Goal: Task Accomplishment & Management: Manage account settings

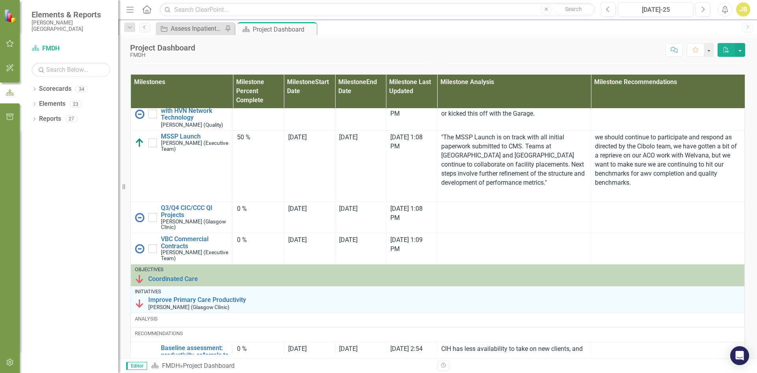
scroll to position [118, 0]
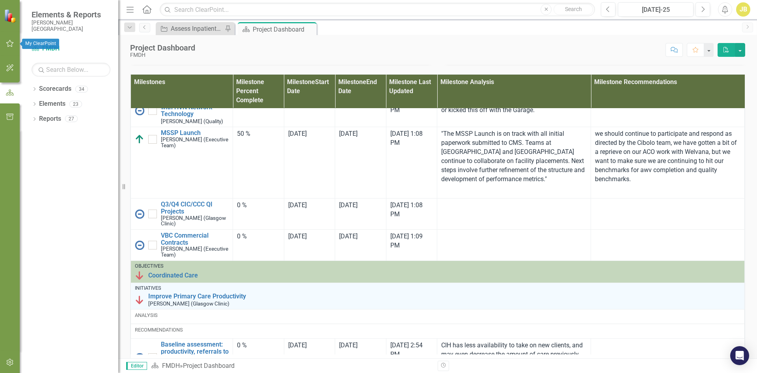
click at [9, 42] on icon "button" at bounding box center [10, 43] width 8 height 6
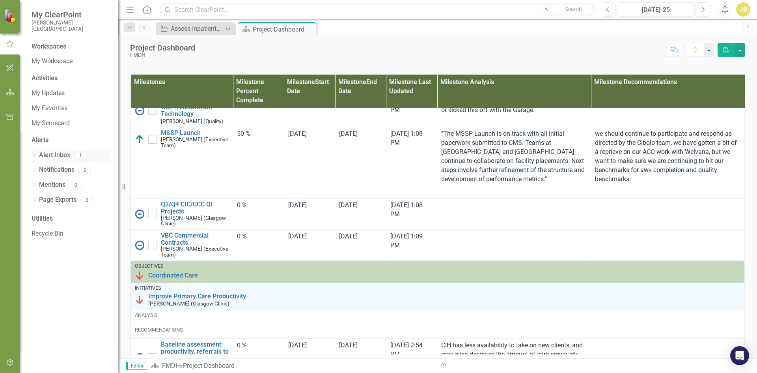
click at [60, 155] on link "Alert Inbox" at bounding box center [54, 155] width 31 height 9
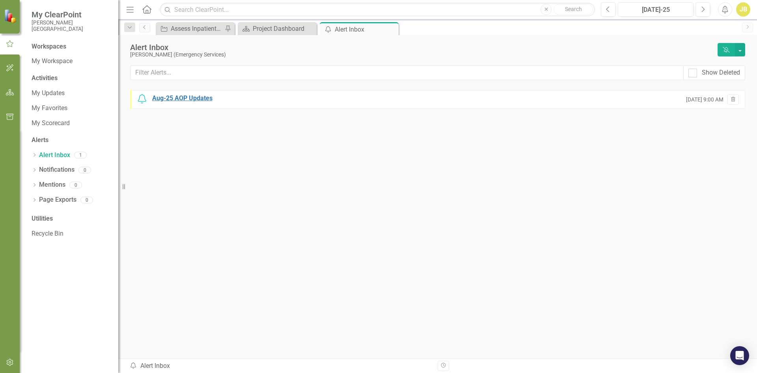
click at [193, 99] on div "Aug-25 AOP Updates" at bounding box center [182, 98] width 60 height 9
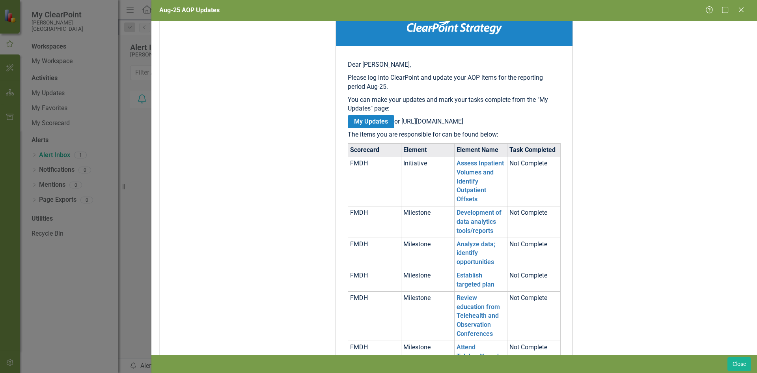
scroll to position [118, 0]
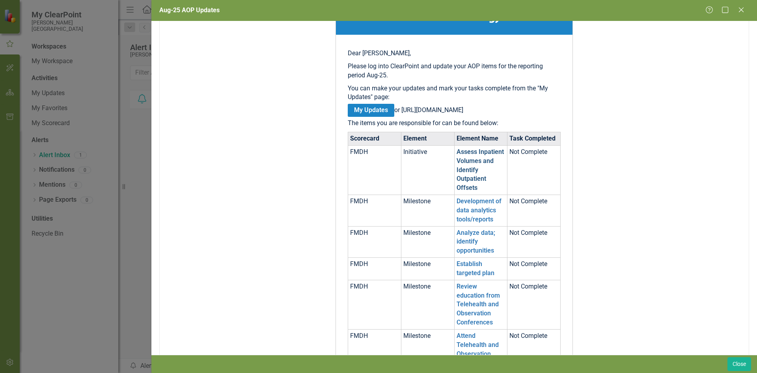
click at [472, 166] on link "Assess Inpatient Volumes and Identify Outpatient Offsets" at bounding box center [480, 169] width 47 height 43
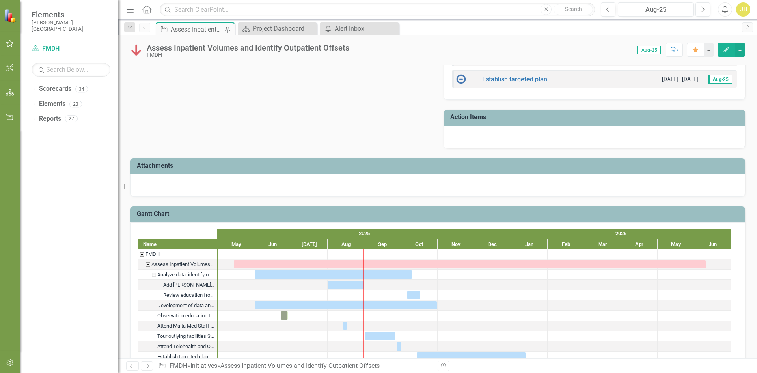
scroll to position [427, 0]
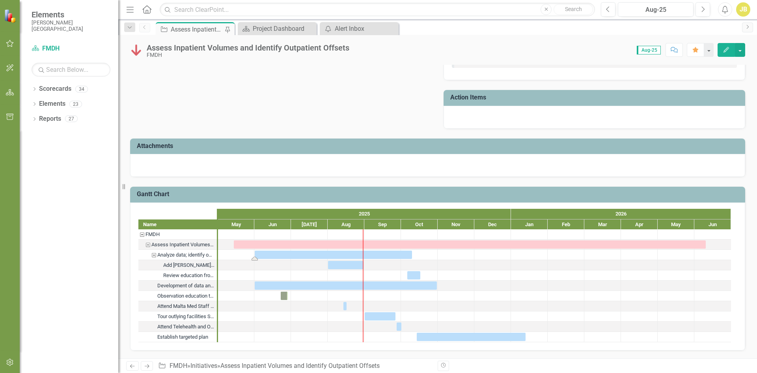
click at [375, 254] on div "Task: Start date: 2025-06-01 End date: 2025-10-10" at bounding box center [333, 254] width 157 height 8
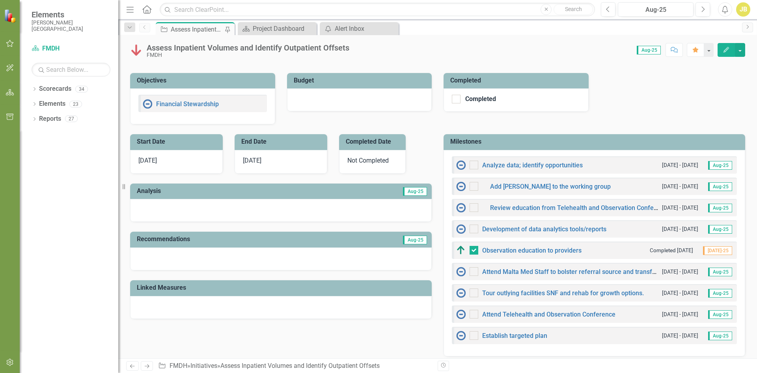
scroll to position [0, 0]
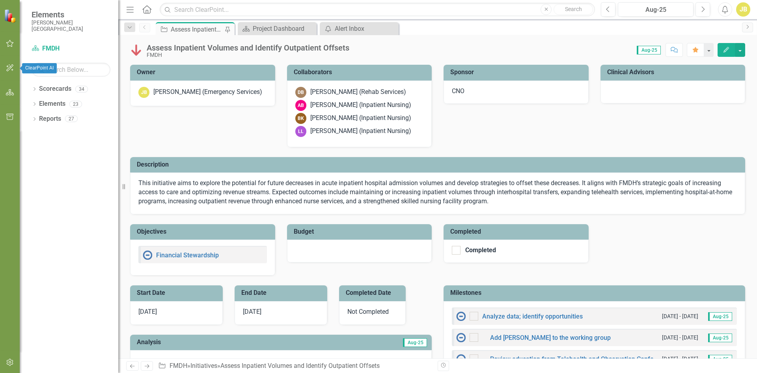
click at [9, 42] on icon "button" at bounding box center [9, 43] width 7 height 7
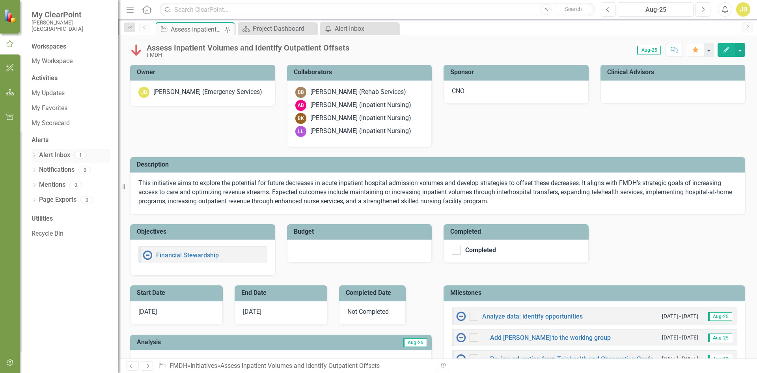
click at [58, 154] on link "Alert Inbox" at bounding box center [54, 155] width 31 height 9
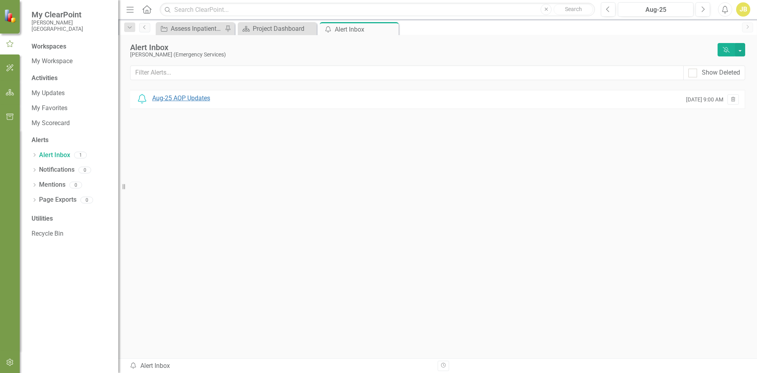
click at [210, 98] on div "Aug-25 AOP Updates" at bounding box center [181, 98] width 58 height 9
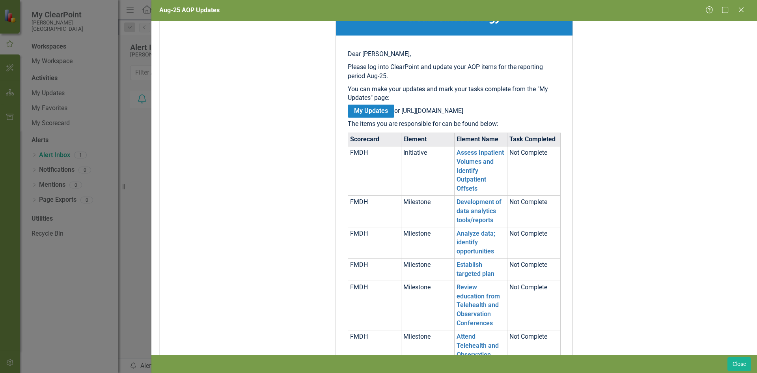
scroll to position [118, 0]
click at [467, 165] on td "Assess Inpatient Volumes and Identify Outpatient Offsets" at bounding box center [480, 169] width 53 height 49
click at [465, 161] on link "Assess Inpatient Volumes and Identify Outpatient Offsets" at bounding box center [480, 169] width 47 height 43
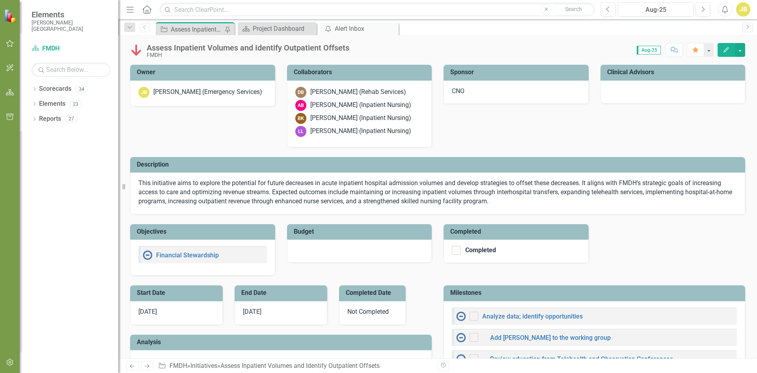
checkbox input "true"
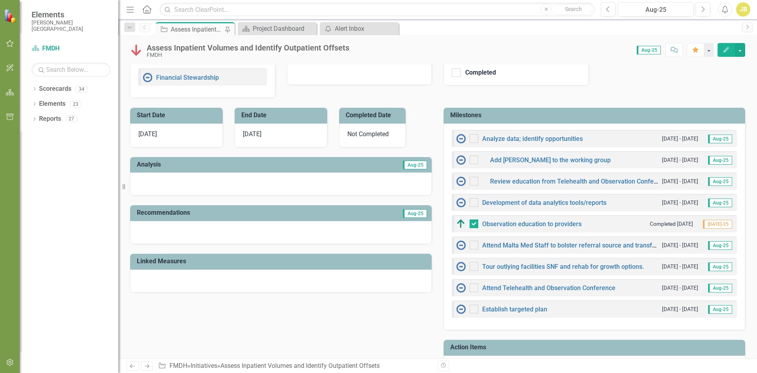
scroll to position [197, 0]
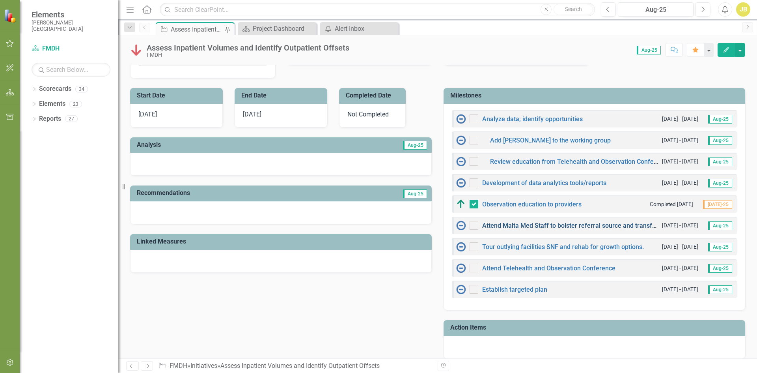
click at [531, 224] on link "Attend Malta Med Staff to bolster referral source and transfer process" at bounding box center [582, 225] width 200 height 7
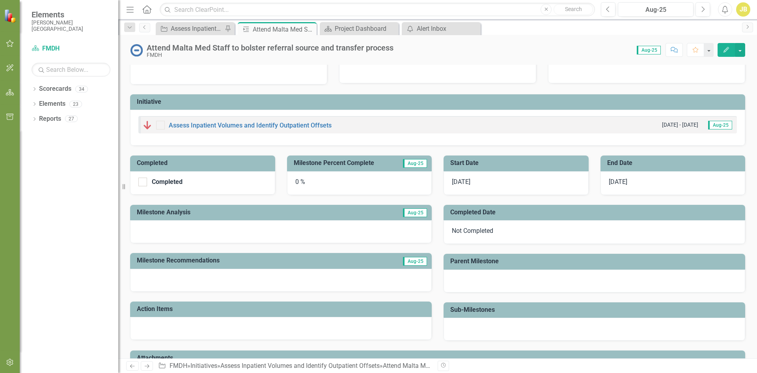
scroll to position [39, 0]
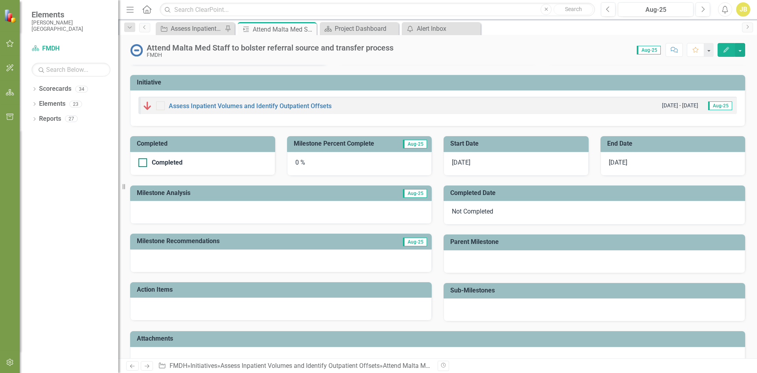
click at [146, 162] on div at bounding box center [142, 162] width 9 height 9
click at [143, 162] on input "Completed" at bounding box center [140, 160] width 5 height 5
checkbox input "true"
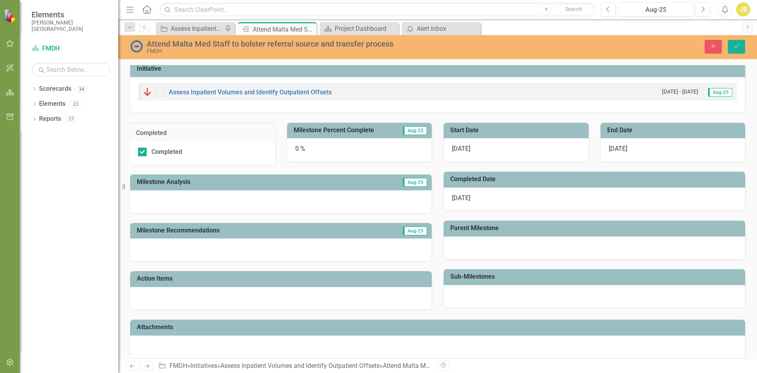
scroll to position [61, 0]
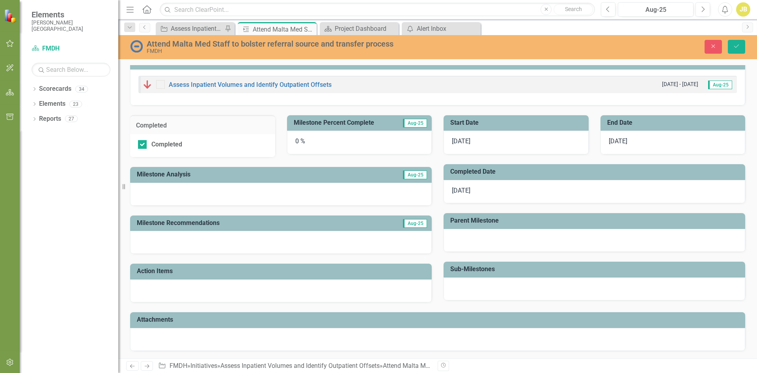
click at [213, 293] on div at bounding box center [281, 290] width 302 height 23
click at [322, 191] on div at bounding box center [281, 194] width 302 height 23
click at [211, 197] on div at bounding box center [281, 194] width 302 height 23
click at [177, 176] on h3 "Milestone Analysis" at bounding box center [236, 174] width 199 height 7
click at [177, 175] on h3 "Milestone Analysis" at bounding box center [236, 174] width 199 height 7
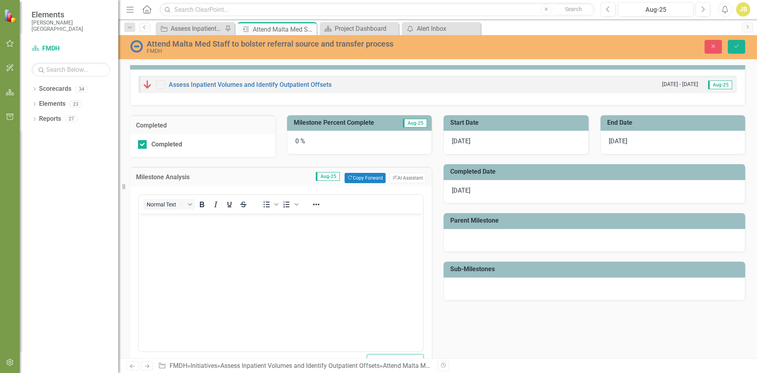
scroll to position [0, 0]
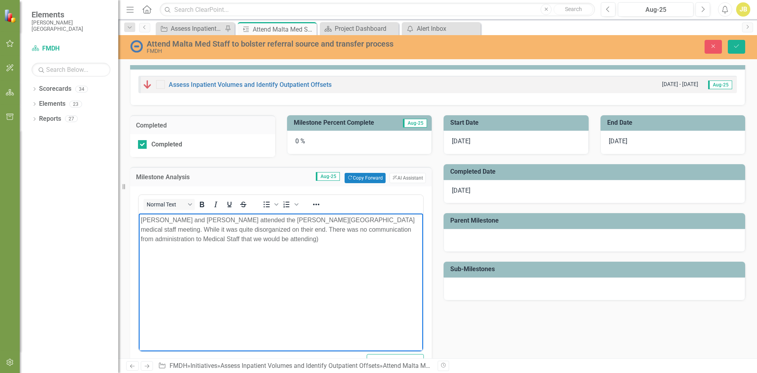
click at [216, 228] on p "[PERSON_NAME] and [PERSON_NAME] attended the [PERSON_NAME][GEOGRAPHIC_DATA] med…" at bounding box center [281, 229] width 280 height 28
click at [215, 237] on p "[PERSON_NAME] and [PERSON_NAME] attended the [PERSON_NAME][GEOGRAPHIC_DATA] med…" at bounding box center [281, 229] width 280 height 28
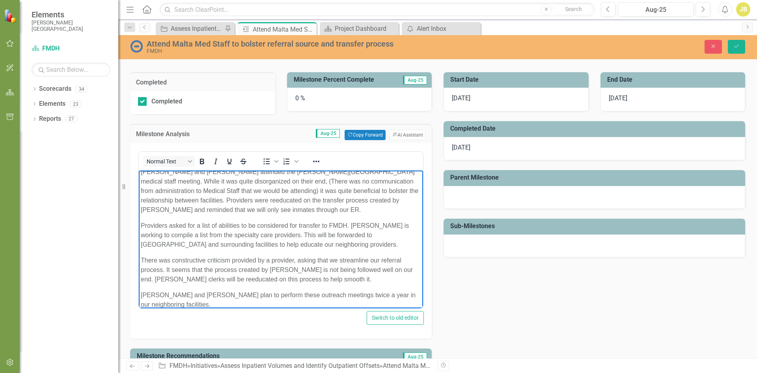
scroll to position [22, 0]
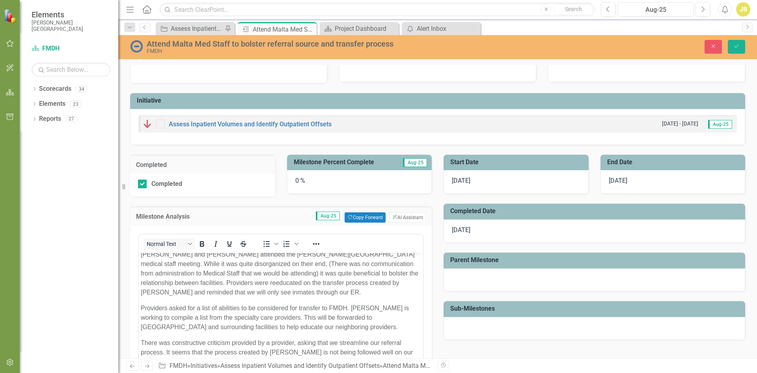
click at [298, 179] on div "0 %" at bounding box center [359, 182] width 145 height 24
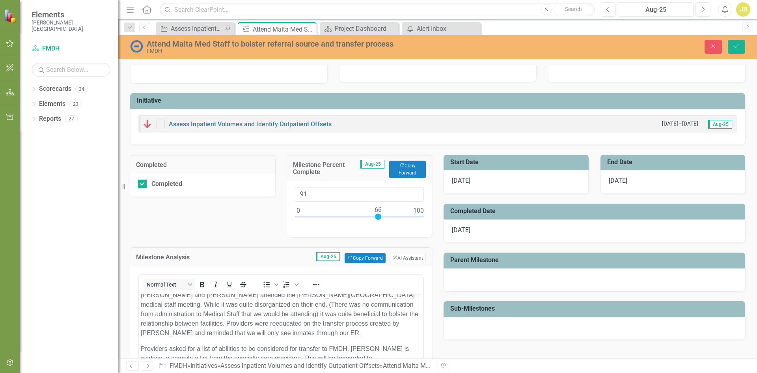
type input "100"
drag, startPoint x: 296, startPoint y: 217, endPoint x: 427, endPoint y: 216, distance: 131.3
click at [427, 216] on div "100" at bounding box center [359, 209] width 145 height 56
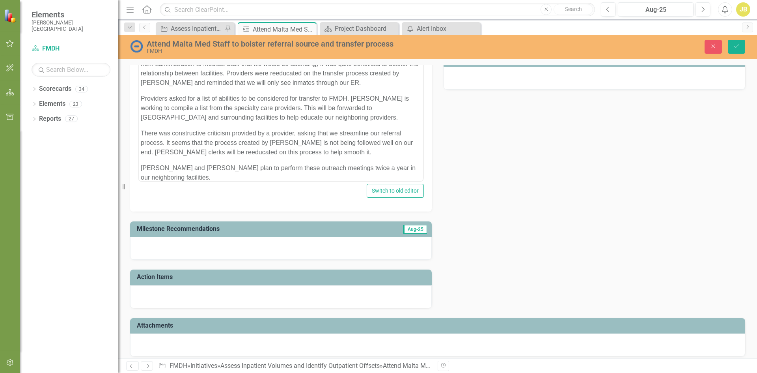
scroll to position [278, 0]
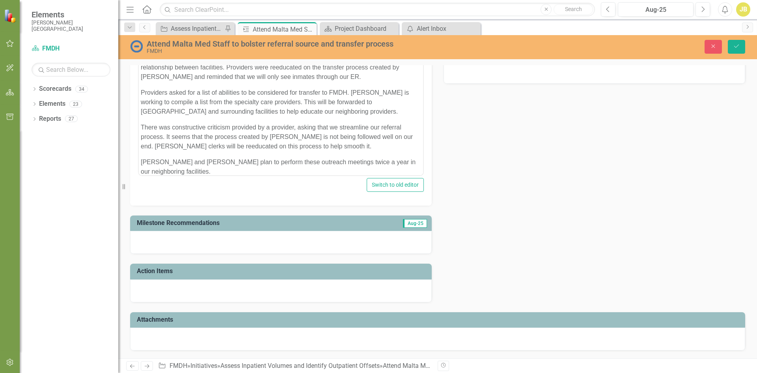
click at [233, 292] on div at bounding box center [281, 290] width 302 height 23
click at [162, 272] on h3 "Action Items" at bounding box center [282, 270] width 291 height 7
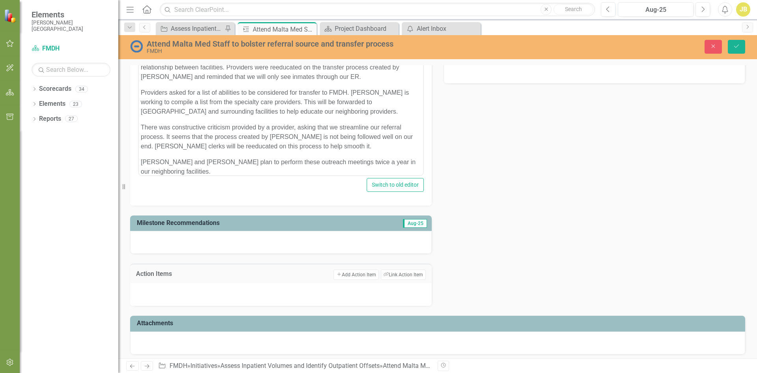
click at [166, 291] on div at bounding box center [281, 294] width 302 height 23
drag, startPoint x: 187, startPoint y: 290, endPoint x: 216, endPoint y: 290, distance: 29.6
click at [194, 290] on div at bounding box center [281, 294] width 302 height 23
click at [337, 274] on button "Add Add Action Item" at bounding box center [356, 274] width 45 height 10
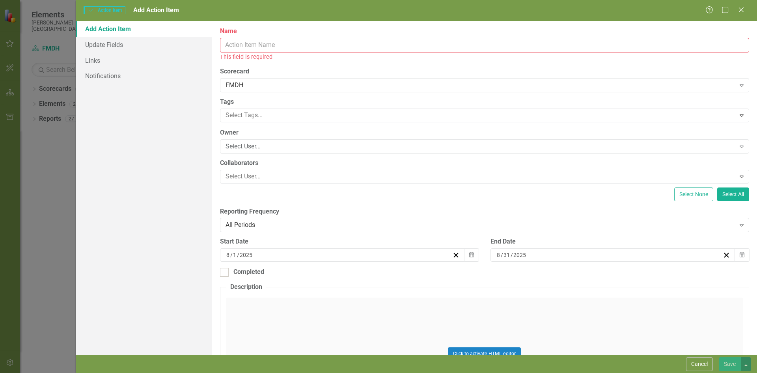
click at [298, 45] on input "Name" at bounding box center [484, 45] width 529 height 15
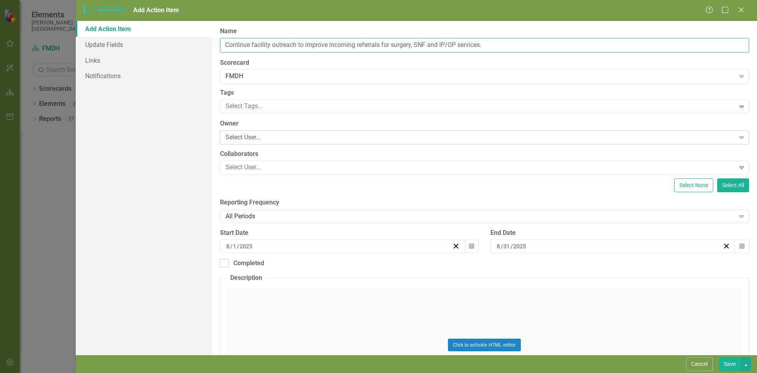
type input "Continue facility outreach to improve incoming referrals for surgery, SNF and I…"
click at [245, 138] on div "Select User..." at bounding box center [480, 137] width 510 height 9
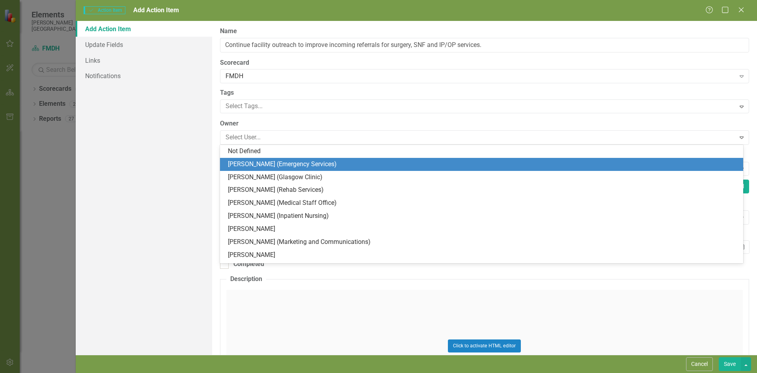
click at [248, 162] on div "[PERSON_NAME] (Emergency Services)" at bounding box center [483, 164] width 511 height 9
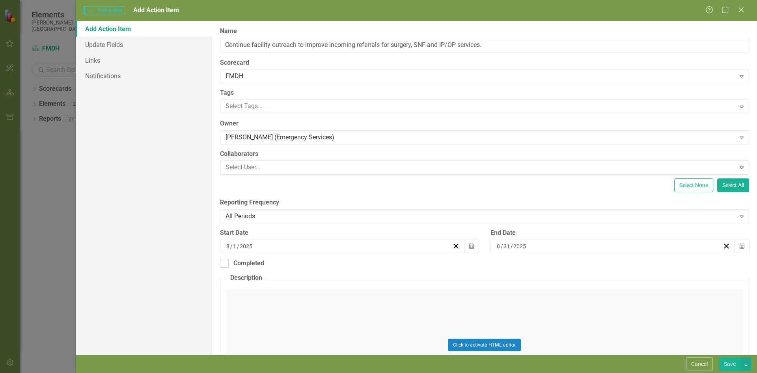
click at [254, 166] on div at bounding box center [478, 167] width 513 height 11
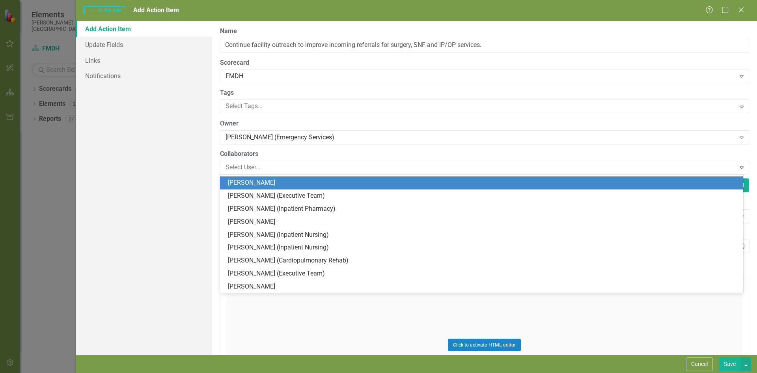
scroll to position [237, 0]
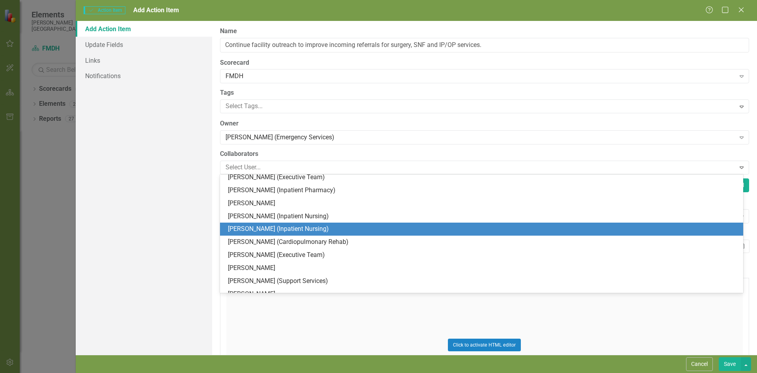
click at [250, 227] on div "[PERSON_NAME] (Inpatient Nursing)" at bounding box center [483, 228] width 511 height 9
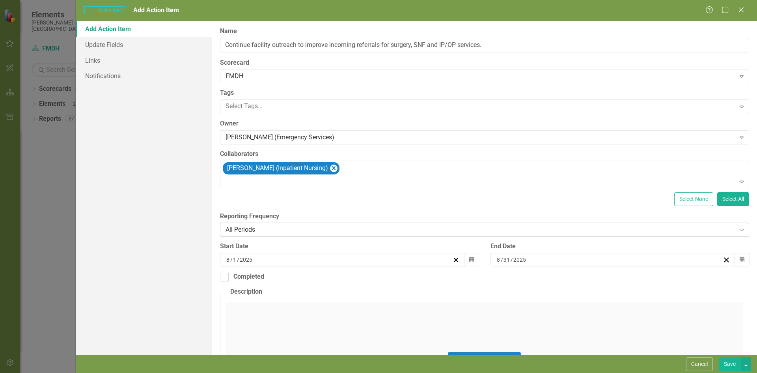
click at [740, 230] on icon at bounding box center [742, 230] width 4 height 2
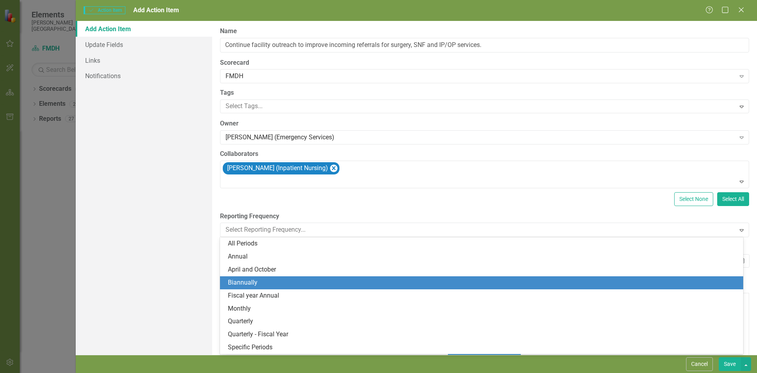
click at [328, 280] on div "Biannually" at bounding box center [483, 282] width 511 height 9
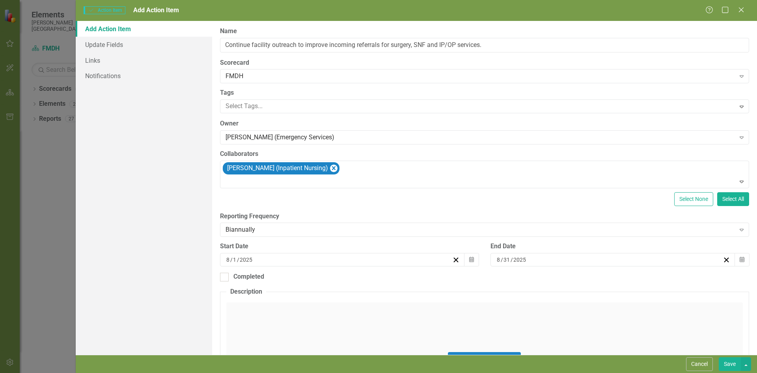
click at [289, 261] on div "[DATE]" at bounding box center [338, 259] width 227 height 8
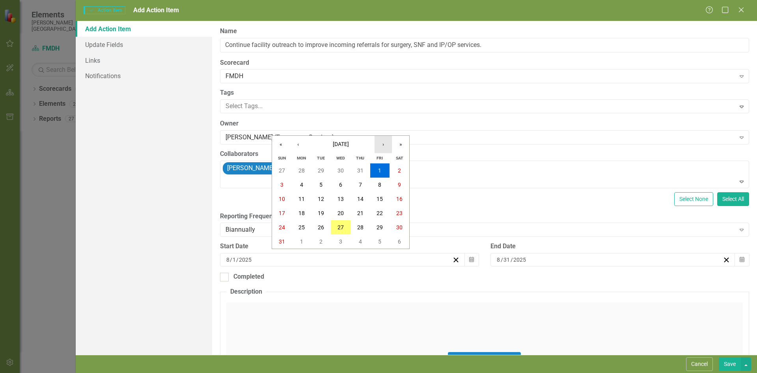
click at [380, 147] on button "›" at bounding box center [383, 144] width 17 height 17
click at [387, 145] on button "›" at bounding box center [383, 144] width 17 height 17
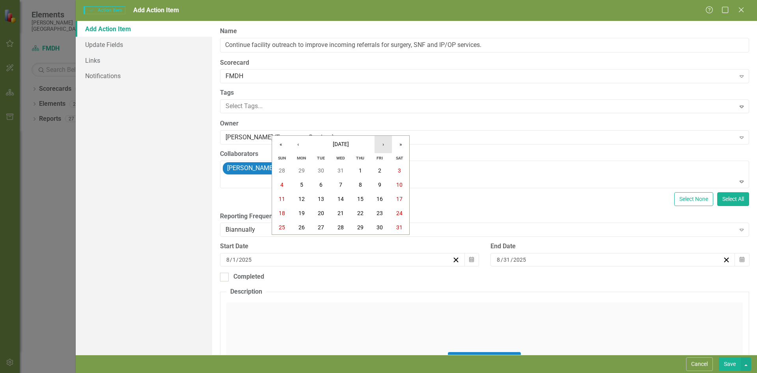
click at [387, 145] on button "›" at bounding box center [383, 144] width 17 height 17
click at [300, 216] on button "23" at bounding box center [302, 213] width 20 height 14
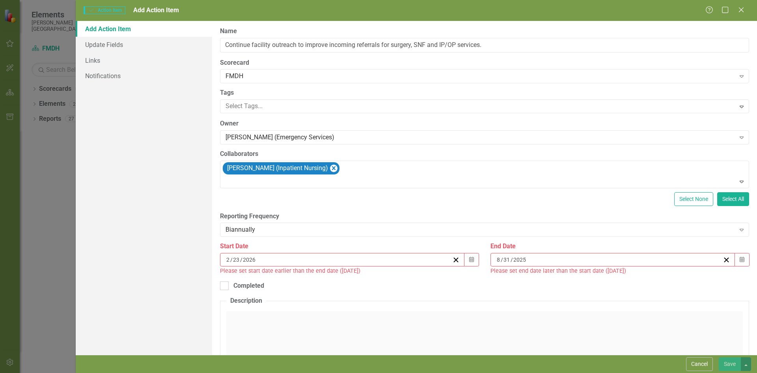
click at [516, 258] on input "2025" at bounding box center [520, 259] width 14 height 8
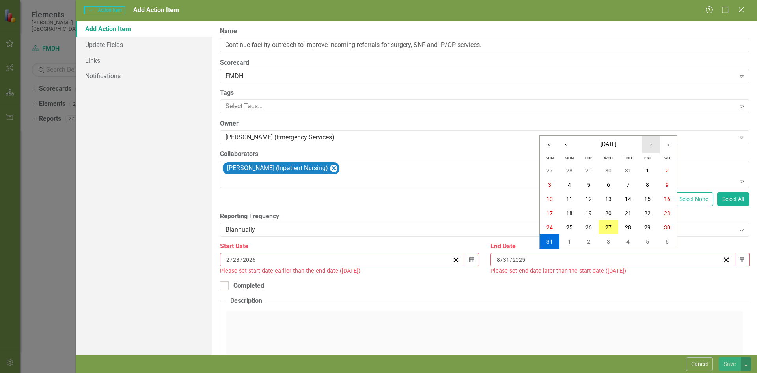
click at [649, 142] on button "›" at bounding box center [650, 144] width 17 height 17
click at [668, 145] on button "»" at bounding box center [668, 144] width 17 height 17
click at [568, 147] on button "‹" at bounding box center [565, 144] width 17 height 17
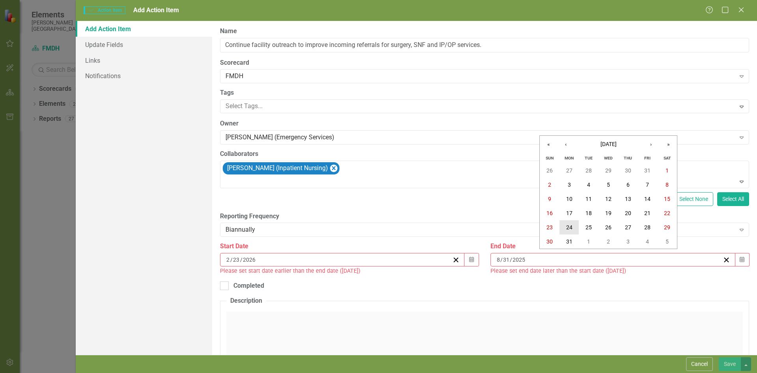
click at [565, 227] on button "24" at bounding box center [569, 227] width 20 height 14
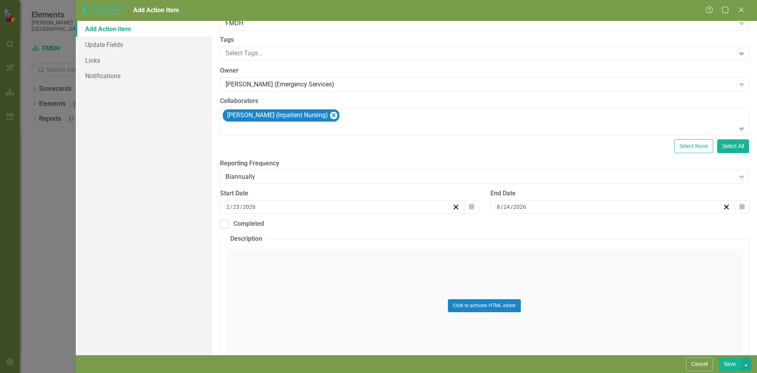
scroll to position [0, 0]
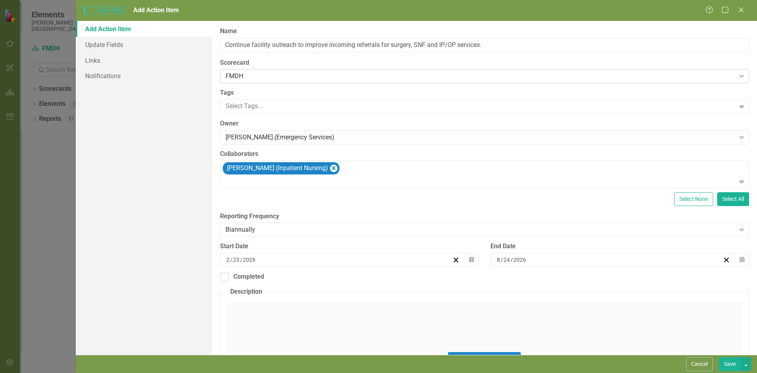
click at [267, 75] on div "FMDH" at bounding box center [480, 76] width 510 height 9
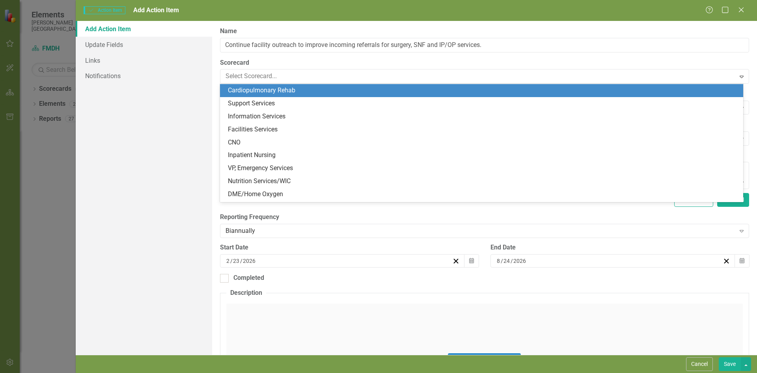
scroll to position [118, 0]
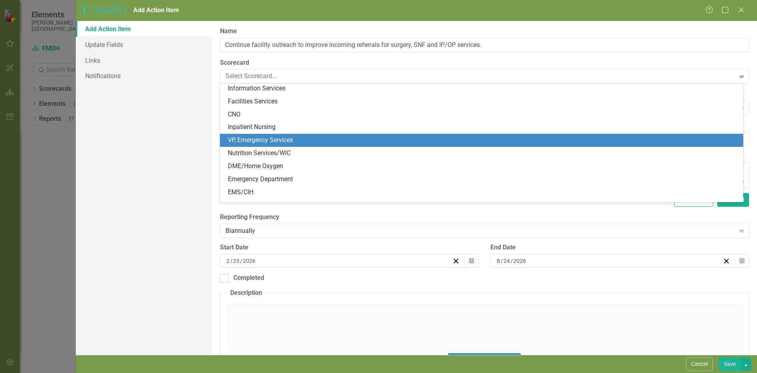
click at [263, 140] on div "VP, Emergency Services" at bounding box center [483, 140] width 511 height 9
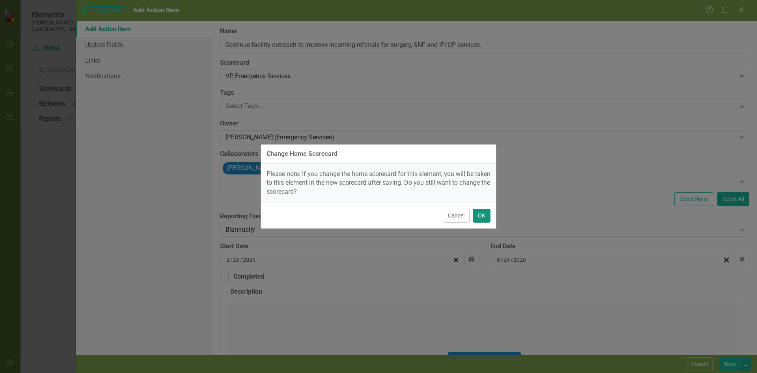
click at [485, 218] on button "OK" at bounding box center [482, 216] width 18 height 14
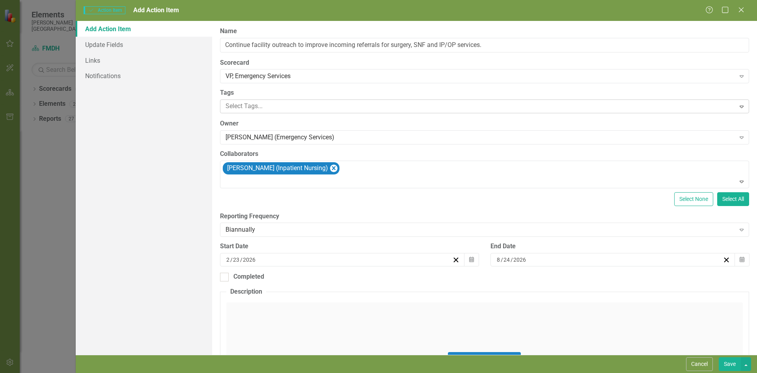
click at [269, 106] on div at bounding box center [478, 106] width 513 height 11
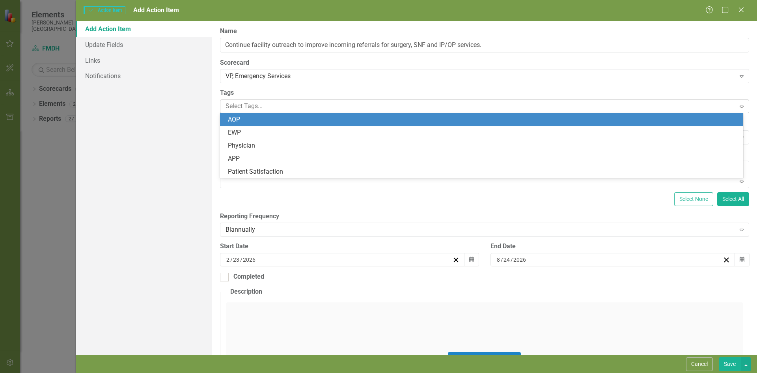
click at [243, 121] on div "AOP" at bounding box center [483, 119] width 511 height 9
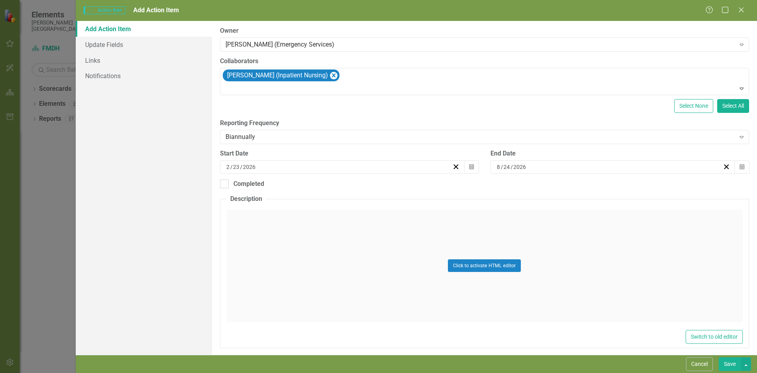
scroll to position [112, 0]
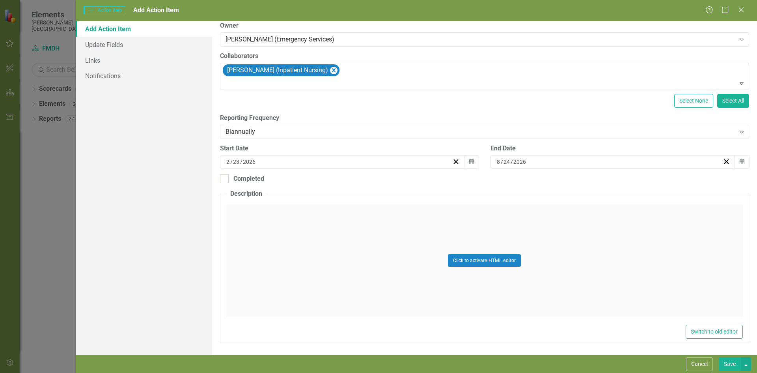
click at [731, 365] on button "Save" at bounding box center [730, 364] width 22 height 14
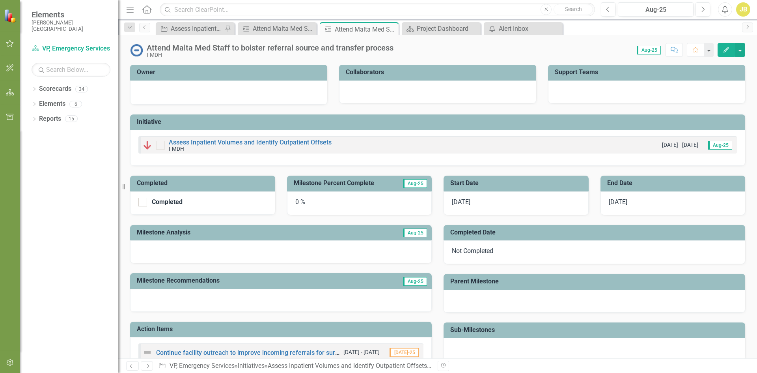
click at [10, 38] on button "button" at bounding box center [10, 43] width 18 height 17
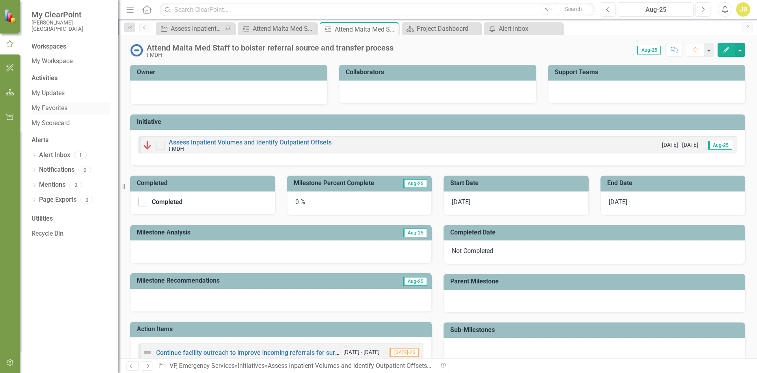
click at [54, 108] on link "My Favorites" at bounding box center [71, 108] width 79 height 9
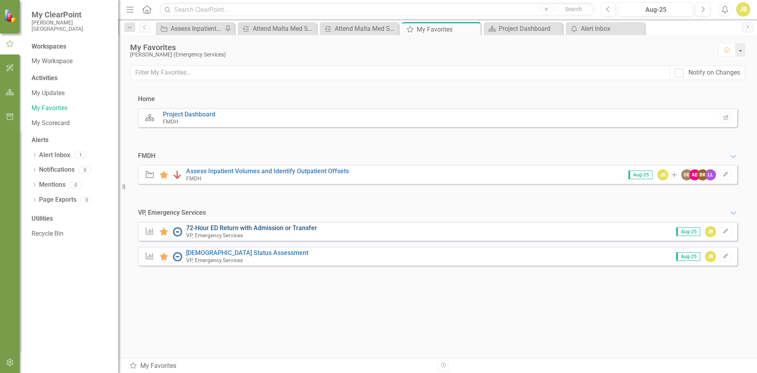
click at [246, 229] on link "72-Hour ED Return with Admission or Transfer" at bounding box center [251, 227] width 131 height 7
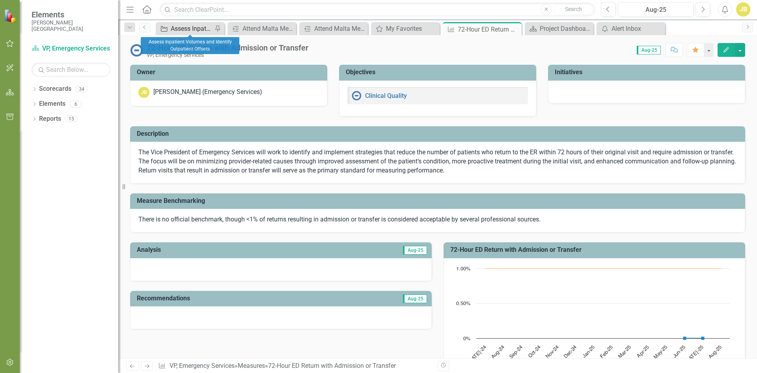
click at [186, 28] on div "Assess Inpatient Volumes and Identify Outpatient Offsets" at bounding box center [192, 29] width 42 height 10
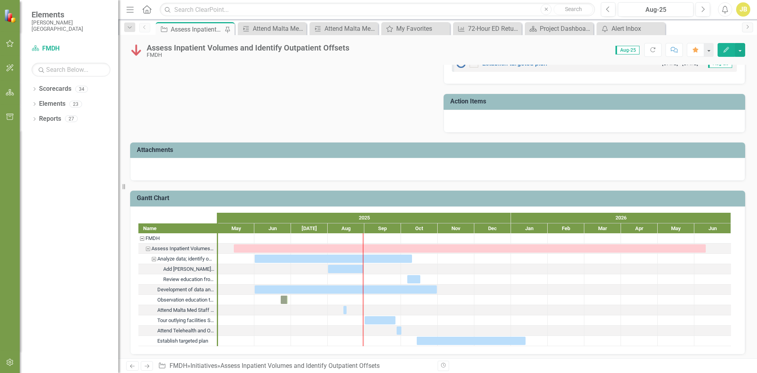
scroll to position [427, 0]
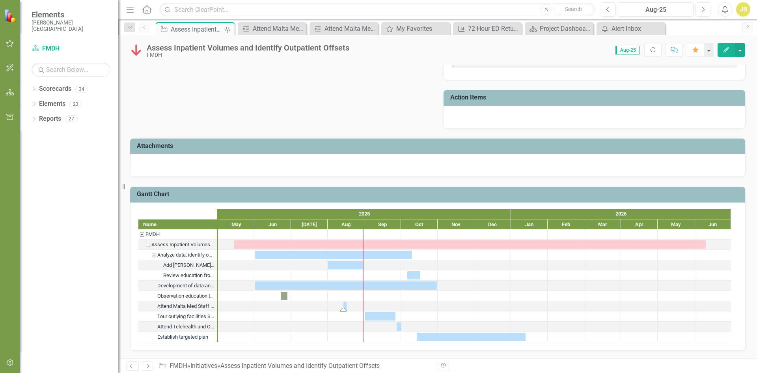
click at [346, 307] on div "Task: Start date: 2025-08-14 End date: 2025-08-14" at bounding box center [343, 309] width 6 height 4
click at [344, 306] on div "Task: Start date: 2025-08-14 End date: 2025-08-14" at bounding box center [344, 306] width 3 height 8
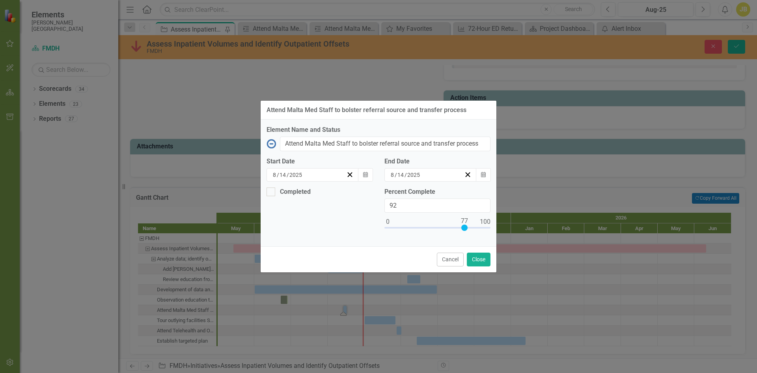
type input "100"
drag, startPoint x: 389, startPoint y: 226, endPoint x: 501, endPoint y: 230, distance: 112.4
click at [501, 230] on div "Attend Malta Med Staff to bolster referral source and transfer process Element …" at bounding box center [378, 186] width 757 height 373
click at [272, 192] on div at bounding box center [270, 191] width 9 height 9
click at [272, 192] on input "Completed" at bounding box center [268, 189] width 5 height 5
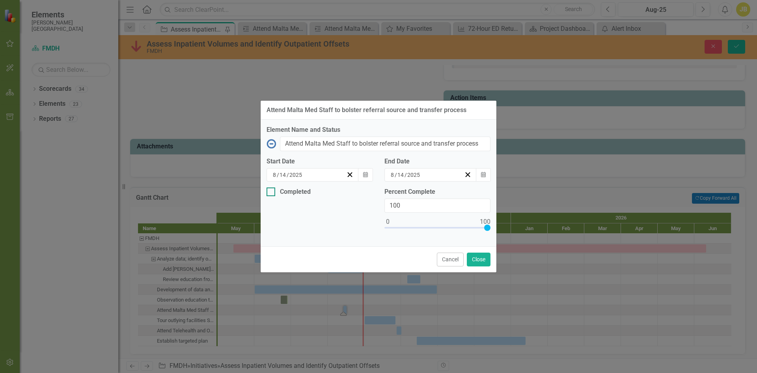
checkbox input "true"
click at [477, 255] on button "Close" at bounding box center [479, 259] width 24 height 14
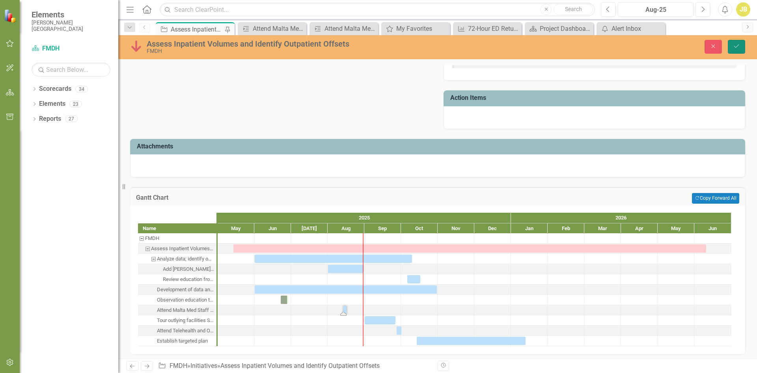
click at [732, 48] on button "Save" at bounding box center [736, 47] width 17 height 14
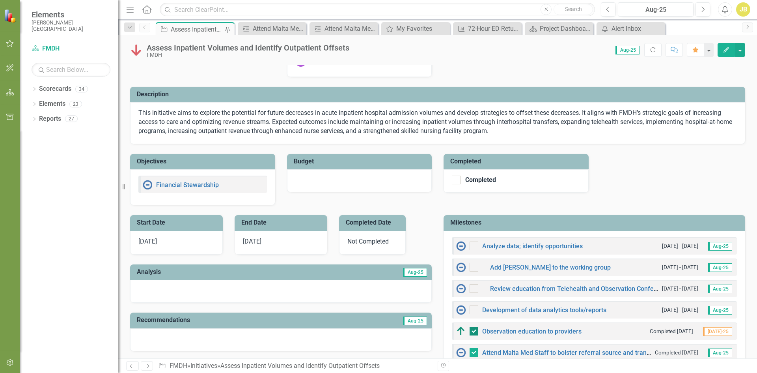
scroll to position [197, 0]
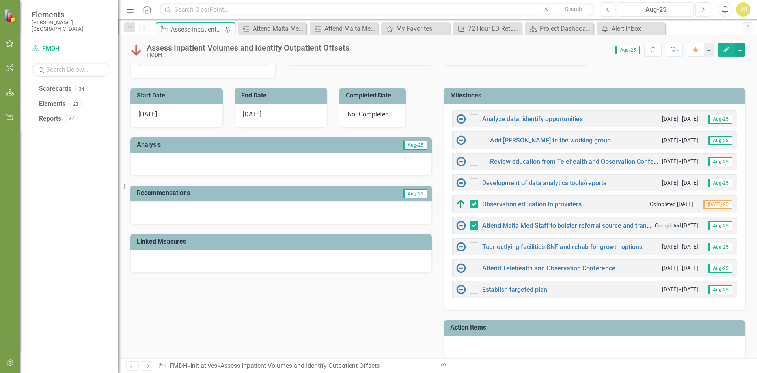
click at [715, 225] on span "Aug-25" at bounding box center [720, 225] width 24 height 9
click at [564, 230] on div "Attend Malta Med Staff to bolster referral source and transfer process" at bounding box center [553, 224] width 195 height 9
click at [563, 226] on link "Attend Malta Med Staff to bolster referral source and transfer process" at bounding box center [582, 225] width 200 height 7
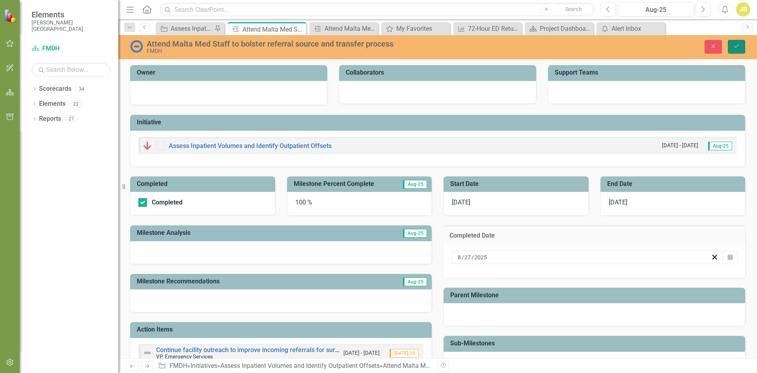
click at [738, 44] on icon "Save" at bounding box center [736, 46] width 7 height 6
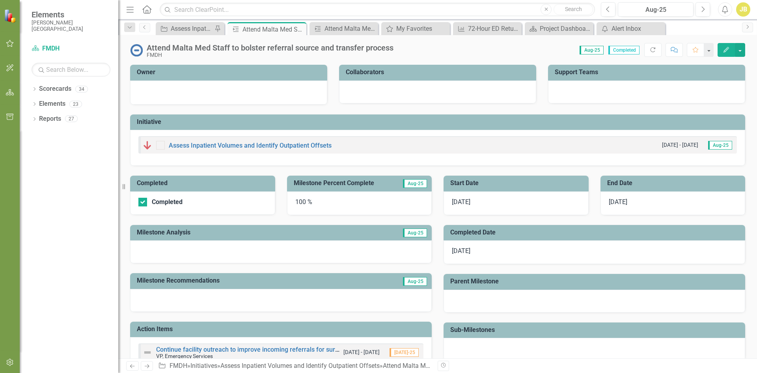
click at [7, 45] on icon "button" at bounding box center [10, 43] width 8 height 6
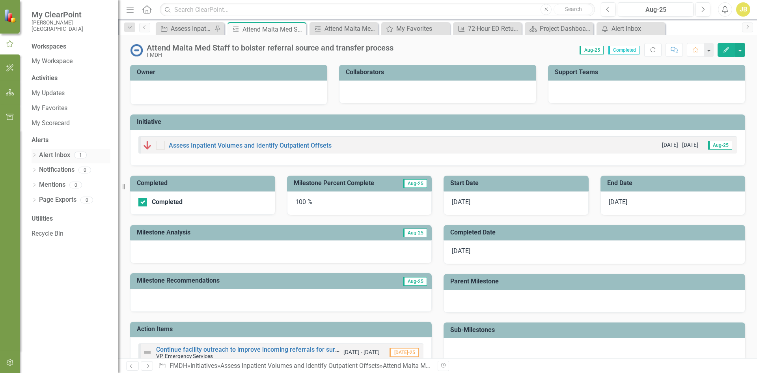
click at [59, 153] on link "Alert Inbox" at bounding box center [54, 155] width 31 height 9
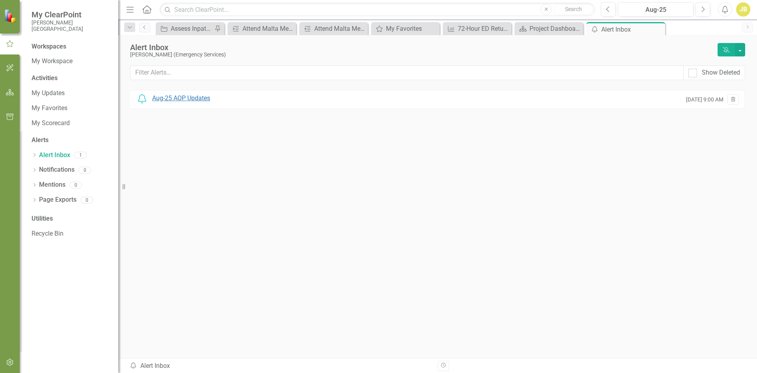
click at [187, 97] on div "Aug-25 AOP Updates" at bounding box center [181, 98] width 58 height 9
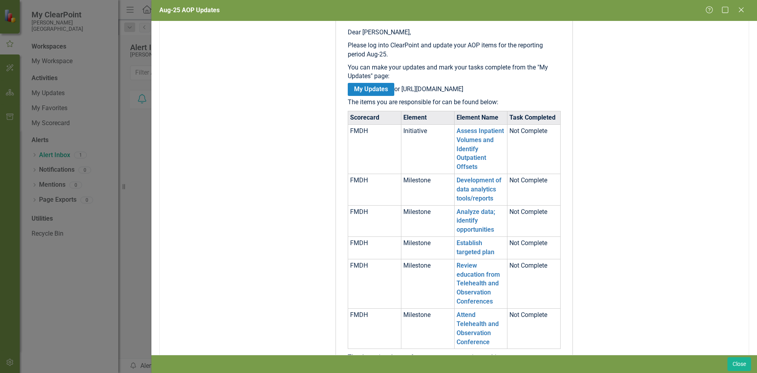
scroll to position [158, 0]
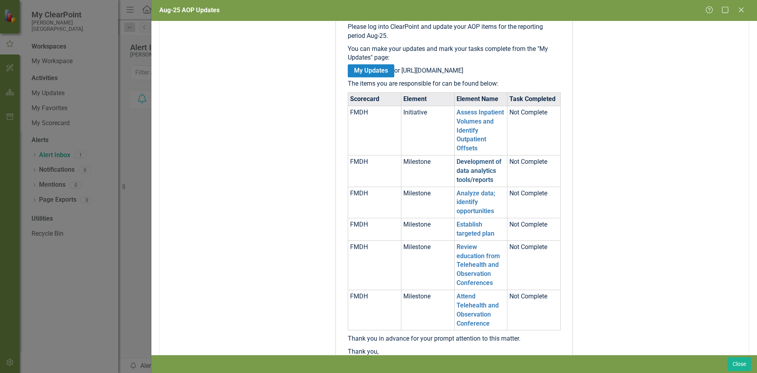
click at [466, 176] on link "Development of data analytics tools/reports" at bounding box center [479, 171] width 45 height 26
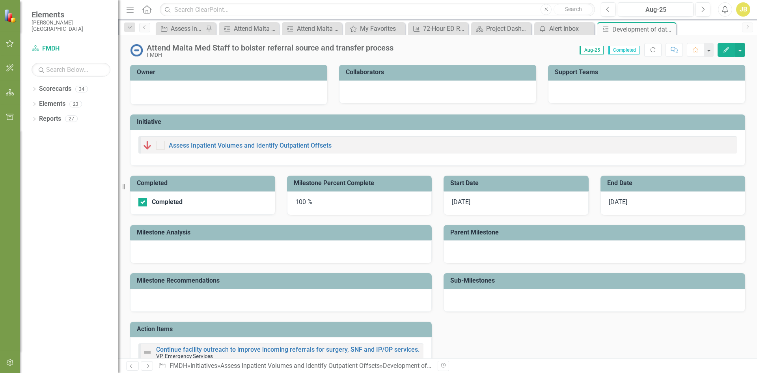
checkbox input "false"
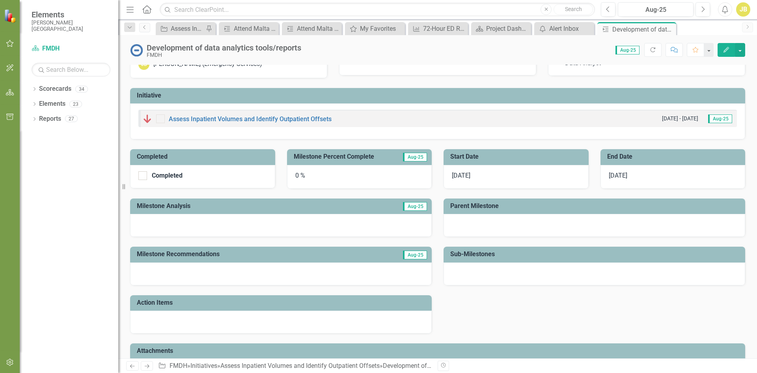
scroll to position [60, 0]
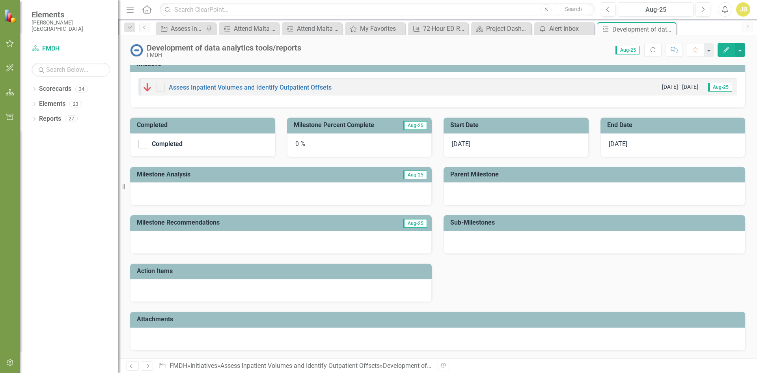
click at [457, 143] on span "[DATE]" at bounding box center [461, 143] width 19 height 7
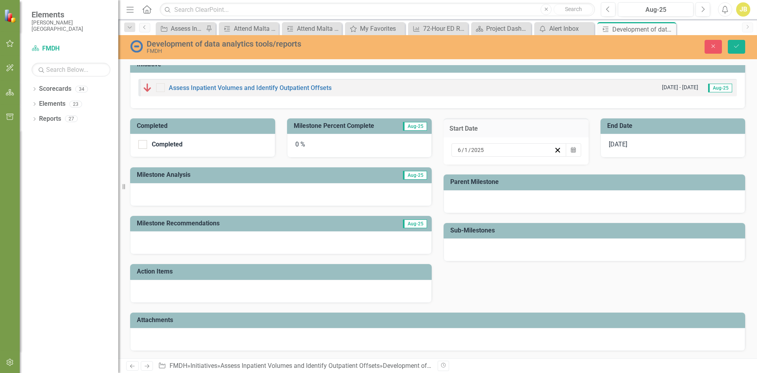
click at [300, 142] on div "0 %" at bounding box center [359, 146] width 145 height 24
click at [296, 144] on div "0 %" at bounding box center [359, 146] width 145 height 24
click at [298, 145] on div "0 %" at bounding box center [359, 146] width 145 height 24
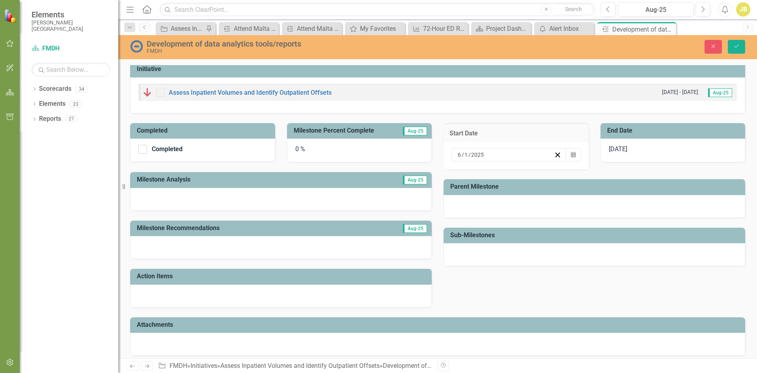
scroll to position [60, 0]
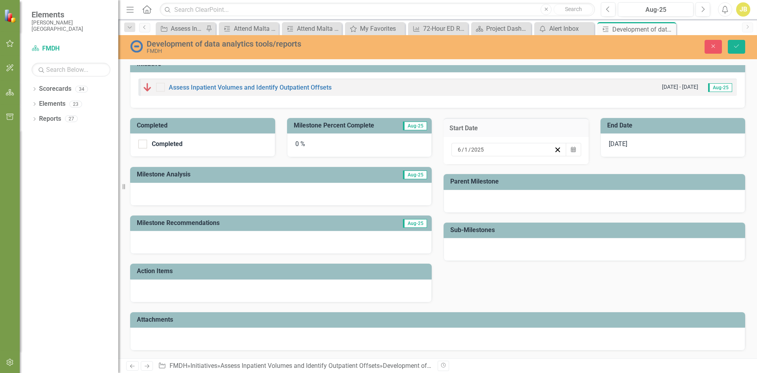
click at [319, 128] on h3 "Milestone Percent Complete" at bounding box center [345, 125] width 102 height 7
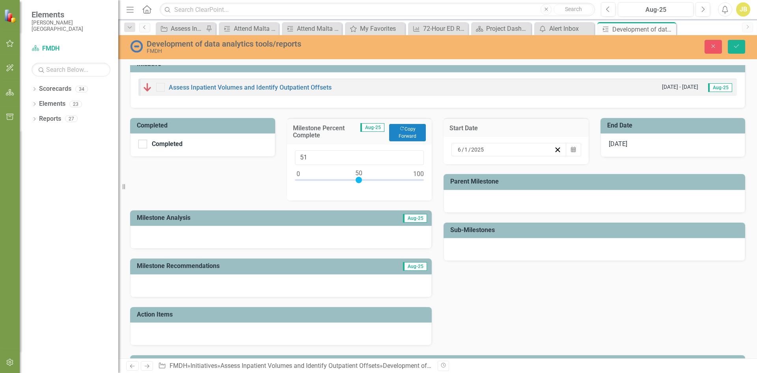
type input "50"
drag, startPoint x: 298, startPoint y: 179, endPoint x: 359, endPoint y: 183, distance: 61.3
click at [359, 183] on div at bounding box center [359, 182] width 129 height 10
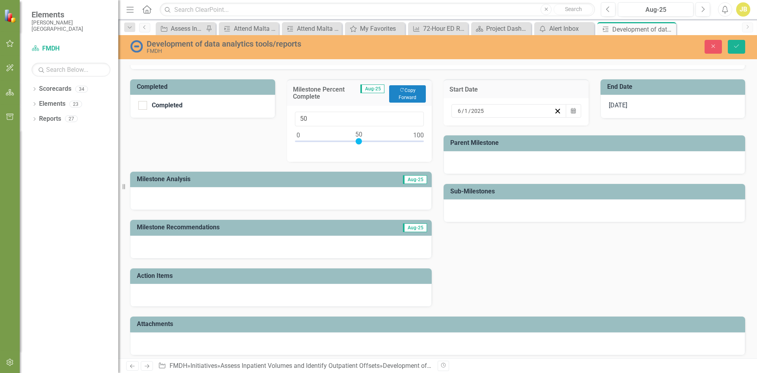
scroll to position [103, 0]
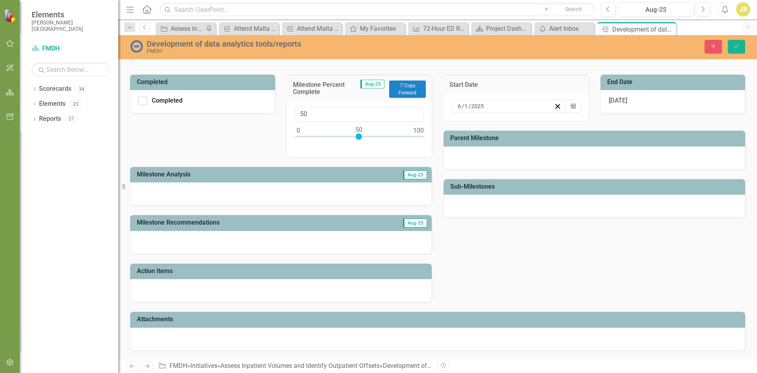
click at [239, 280] on div at bounding box center [281, 290] width 302 height 23
click at [239, 285] on div at bounding box center [281, 290] width 302 height 23
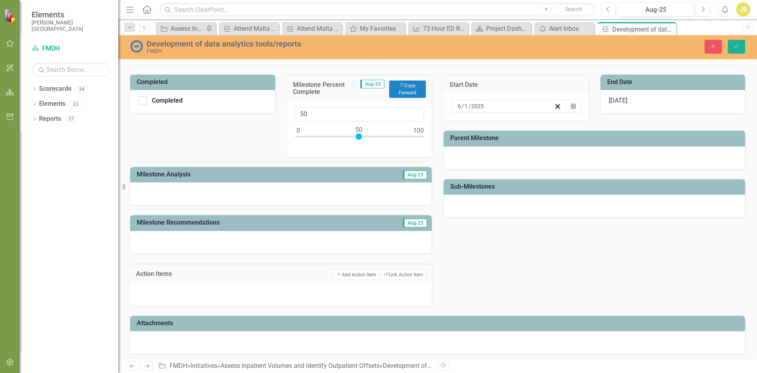
click at [245, 291] on div at bounding box center [281, 294] width 302 height 23
click at [274, 242] on div at bounding box center [281, 242] width 302 height 23
click at [264, 233] on div at bounding box center [281, 242] width 302 height 23
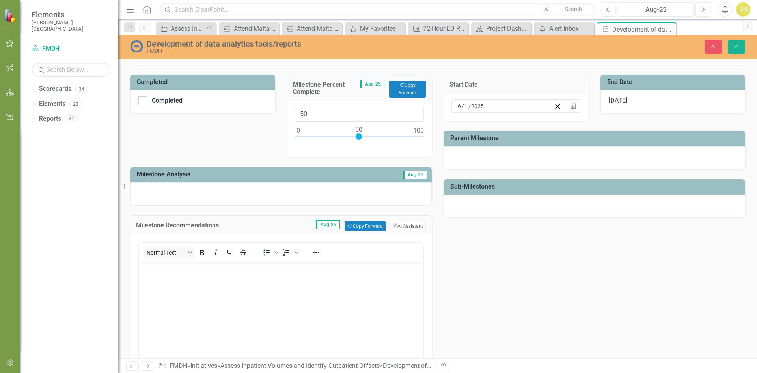
scroll to position [0, 0]
click at [239, 280] on body "Rich Text Area. Press ALT-0 for help." at bounding box center [281, 320] width 284 height 118
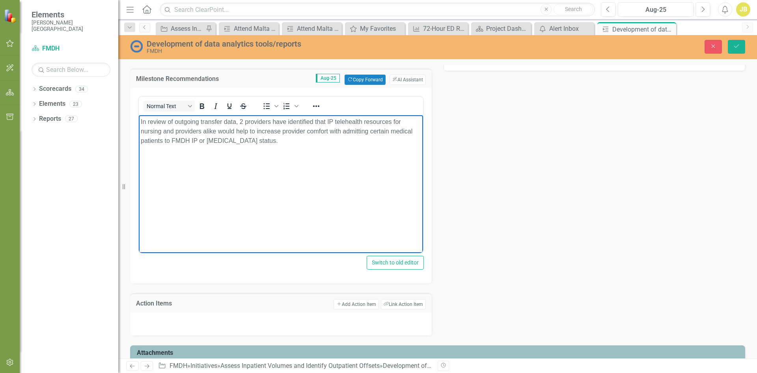
scroll to position [283, 0]
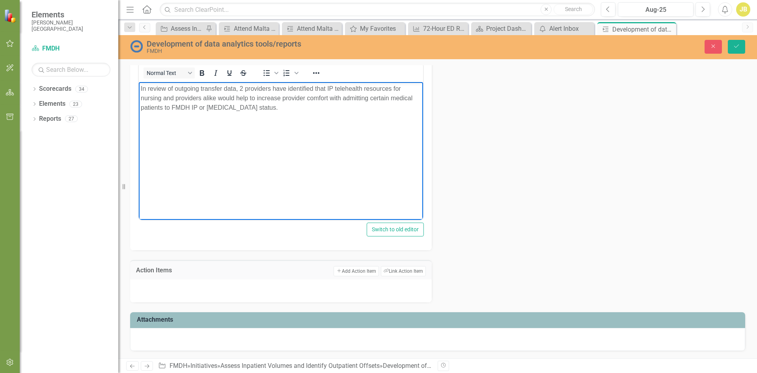
click at [228, 286] on div at bounding box center [281, 290] width 302 height 23
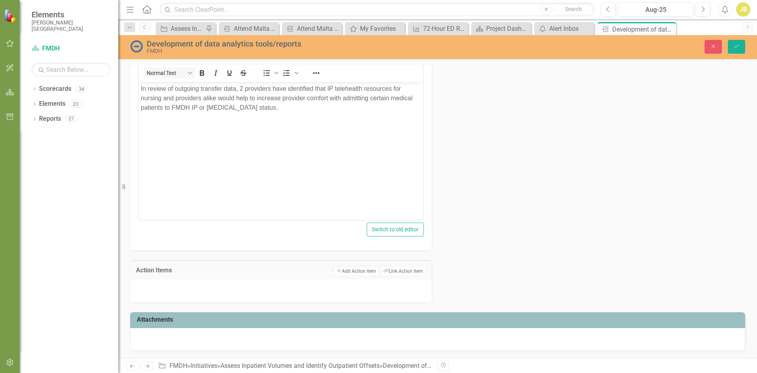
click at [228, 286] on div at bounding box center [281, 290] width 302 height 23
click at [181, 294] on div at bounding box center [281, 290] width 302 height 23
click at [341, 272] on button "Add Add Action Item" at bounding box center [356, 271] width 45 height 10
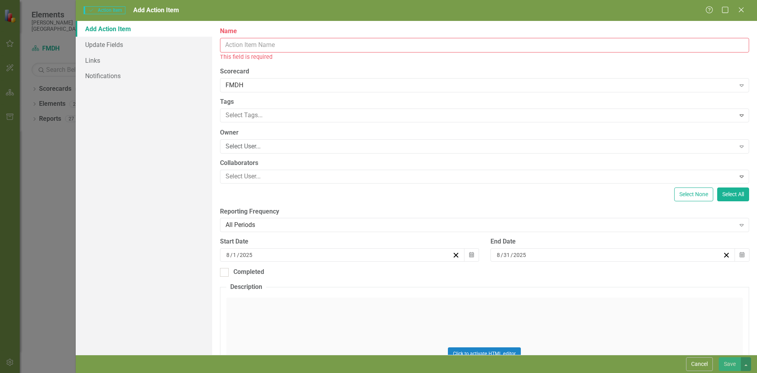
click at [263, 52] on input "Name" at bounding box center [484, 45] width 529 height 15
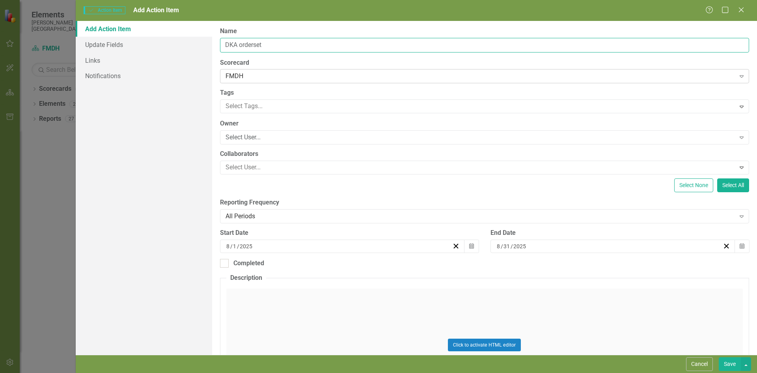
type input "DKA orderset"
click at [247, 76] on div "FMDH" at bounding box center [480, 76] width 510 height 9
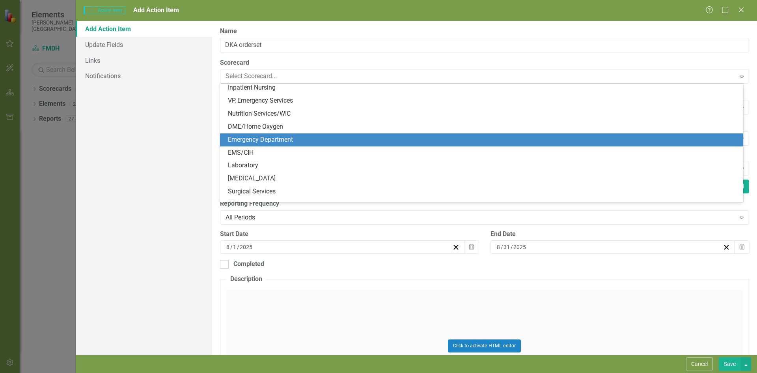
scroll to position [118, 0]
click at [256, 138] on div "VP, Emergency Services" at bounding box center [483, 140] width 511 height 9
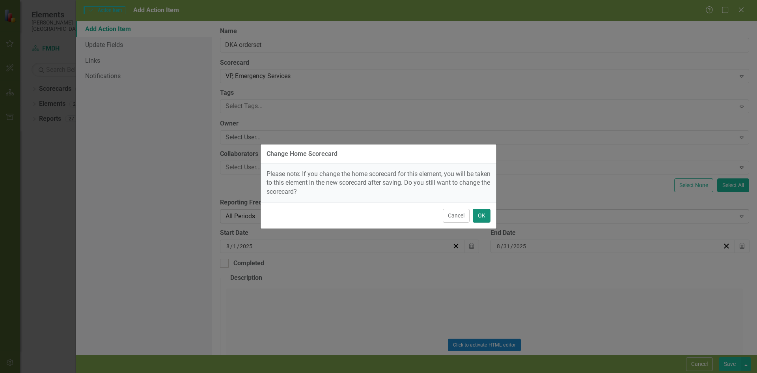
click at [478, 215] on button "OK" at bounding box center [482, 216] width 18 height 14
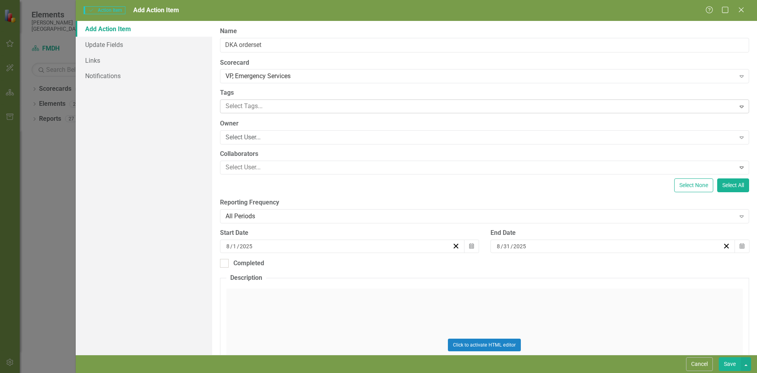
click at [256, 106] on div at bounding box center [478, 106] width 513 height 11
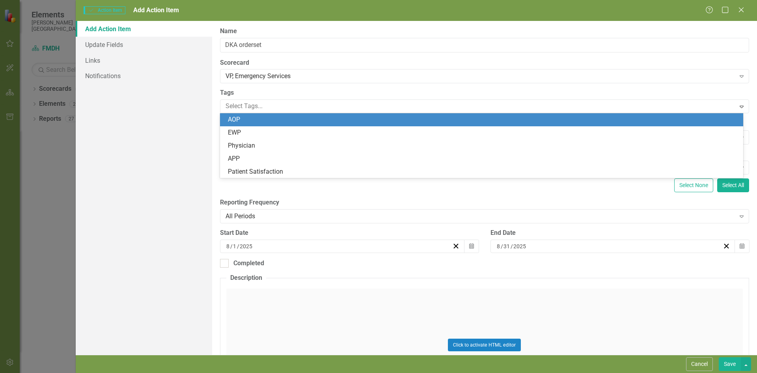
click at [242, 119] on div "AOP" at bounding box center [483, 119] width 511 height 9
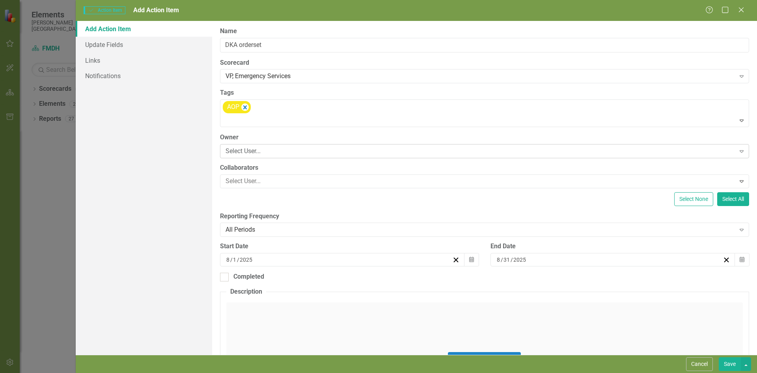
click at [270, 153] on div "Select User..." at bounding box center [480, 150] width 510 height 9
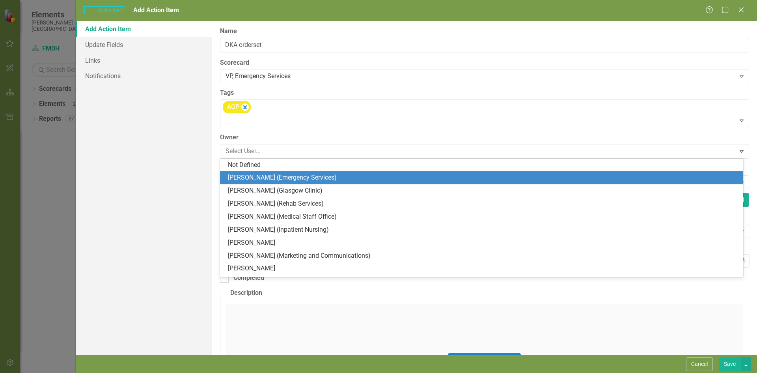
click at [264, 177] on div "[PERSON_NAME] (Emergency Services)" at bounding box center [483, 177] width 511 height 9
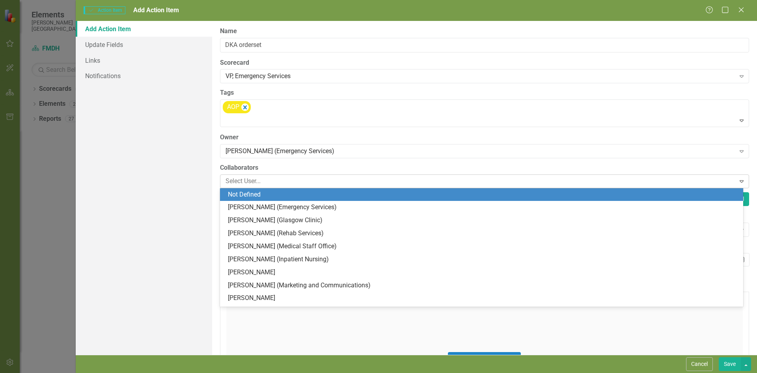
click at [269, 180] on div at bounding box center [478, 181] width 513 height 11
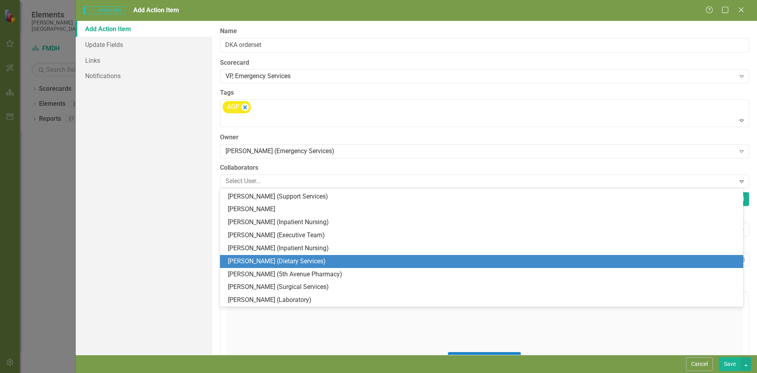
scroll to position [276, 0]
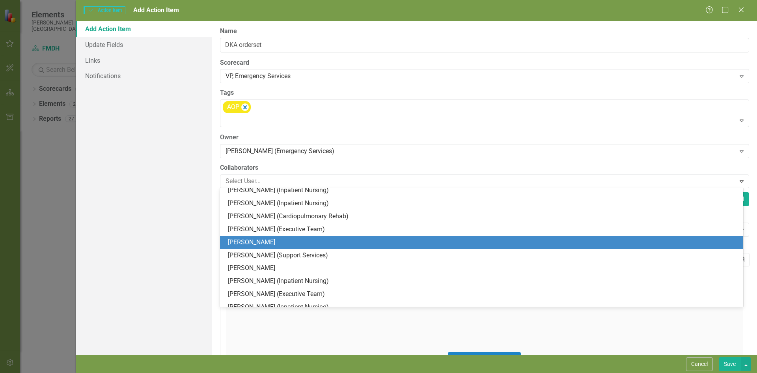
click at [260, 240] on div "[PERSON_NAME]" at bounding box center [483, 242] width 511 height 9
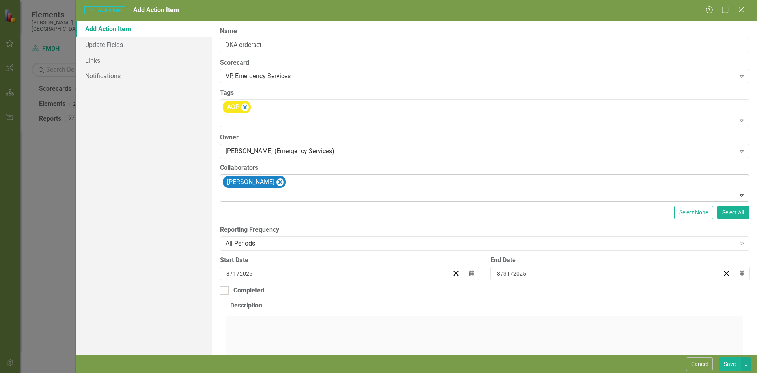
click at [302, 183] on div "[PERSON_NAME]" at bounding box center [485, 188] width 527 height 27
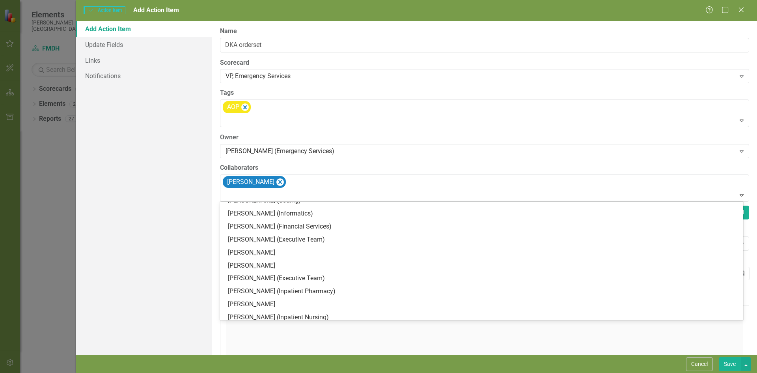
scroll to position [197, 0]
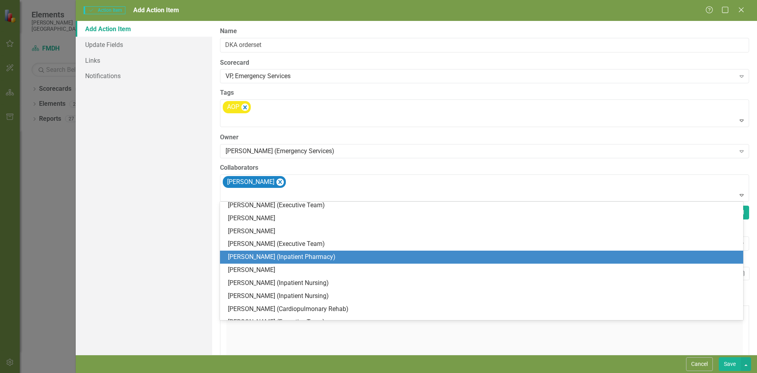
click at [264, 257] on div "[PERSON_NAME] (Inpatient Pharmacy)" at bounding box center [483, 256] width 511 height 9
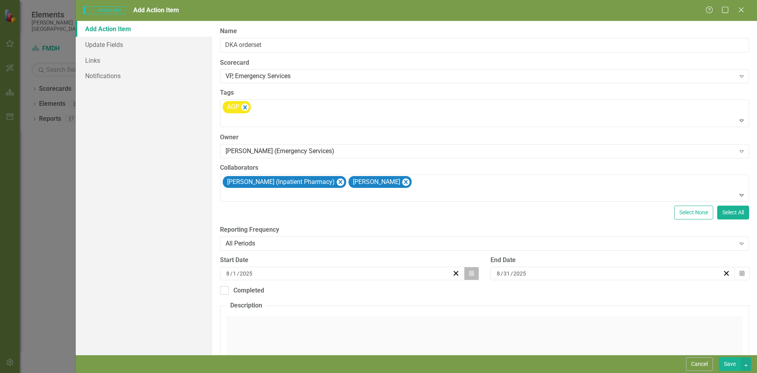
click at [469, 274] on icon "button" at bounding box center [471, 273] width 5 height 6
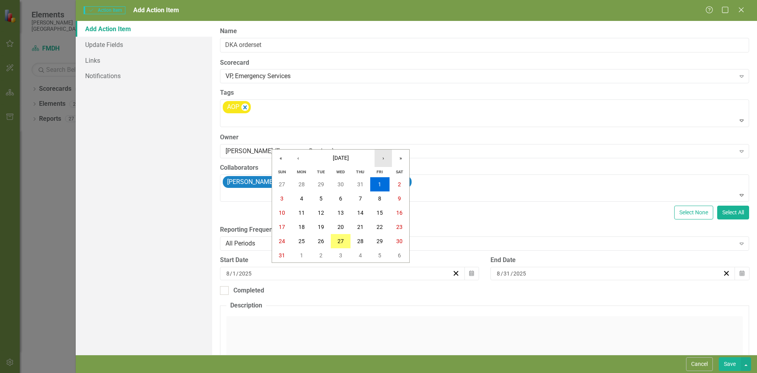
click at [380, 160] on button "›" at bounding box center [383, 157] width 17 height 17
click at [320, 239] on abbr "30" at bounding box center [321, 241] width 6 height 6
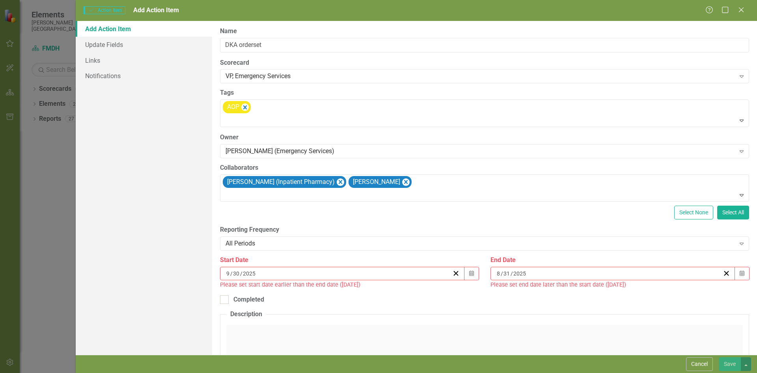
click at [503, 270] on input "31" at bounding box center [506, 273] width 7 height 8
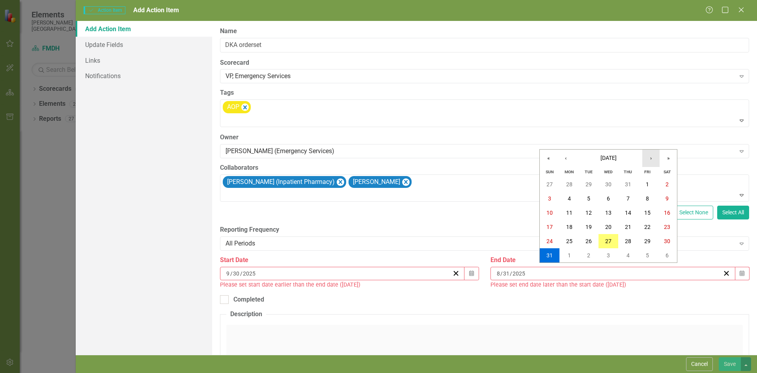
click at [650, 160] on button "›" at bounding box center [650, 157] width 17 height 17
click at [590, 242] on abbr "30" at bounding box center [588, 241] width 6 height 6
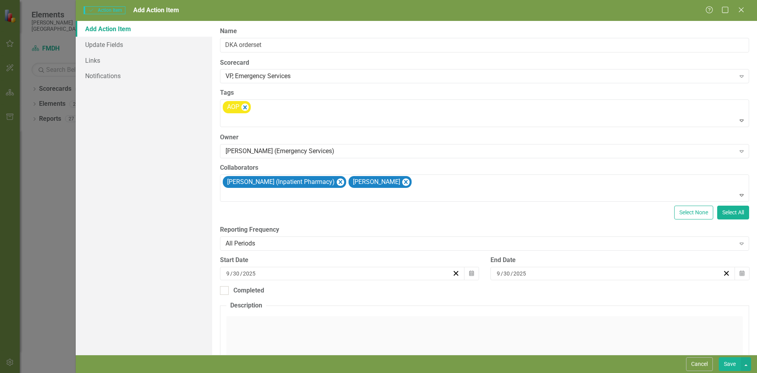
click at [305, 322] on div "Click to activate HTML editor" at bounding box center [484, 372] width 516 height 112
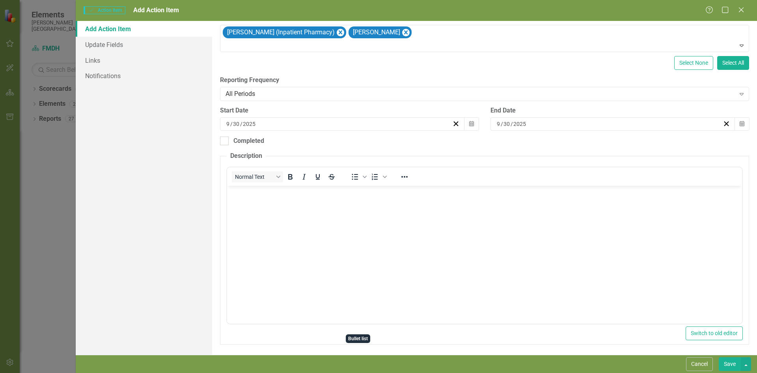
scroll to position [151, 0]
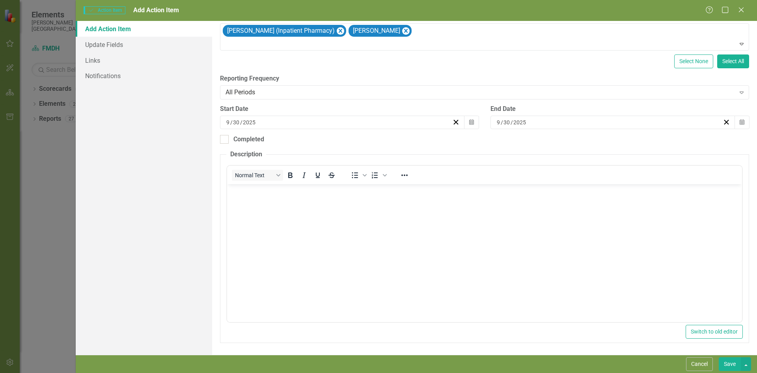
click at [348, 190] on p "Rich Text Area. Press ALT-0 for help." at bounding box center [484, 190] width 511 height 9
click at [731, 365] on button "Save" at bounding box center [730, 364] width 22 height 14
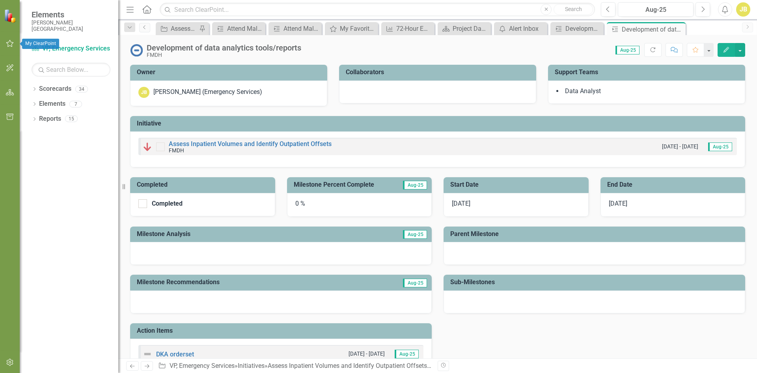
click at [9, 45] on icon "button" at bounding box center [10, 43] width 8 height 6
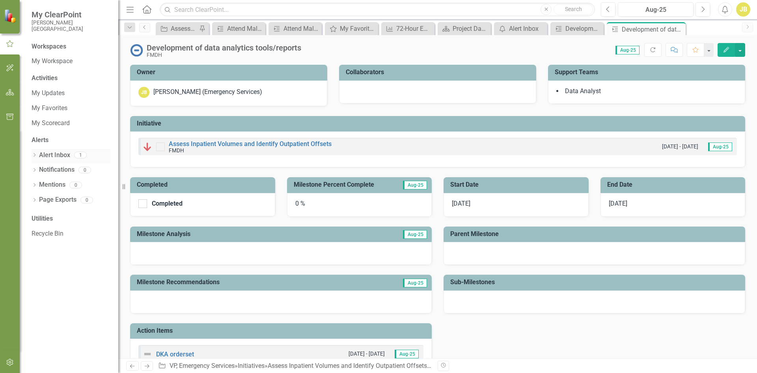
click at [58, 157] on link "Alert Inbox" at bounding box center [54, 155] width 31 height 9
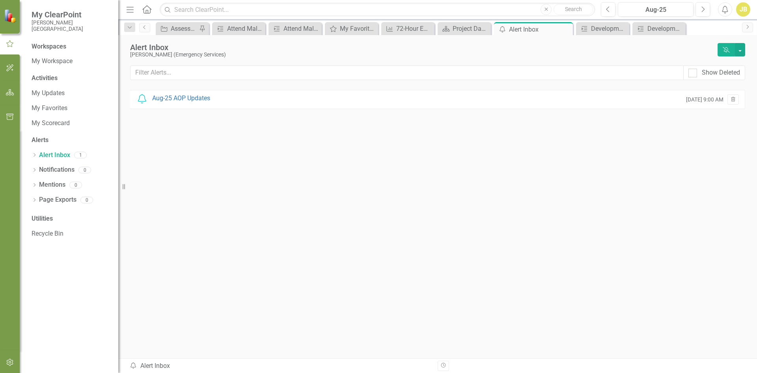
click at [183, 94] on div "Notification Aug-25 AOP Updates" at bounding box center [173, 98] width 74 height 9
click at [182, 95] on div "Aug-25 AOP Updates" at bounding box center [181, 98] width 58 height 9
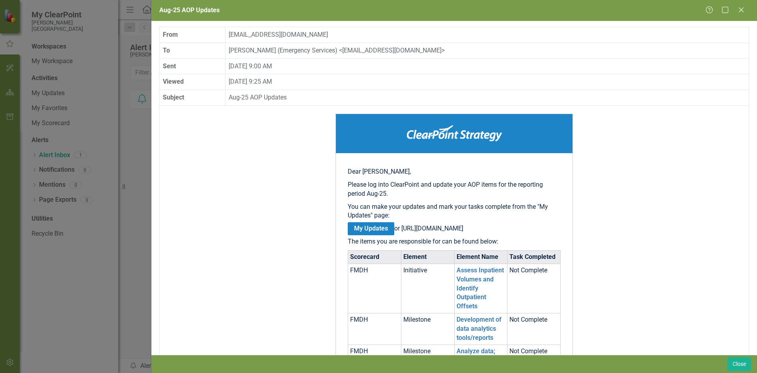
click at [744, 9] on icon "Close" at bounding box center [741, 10] width 8 height 6
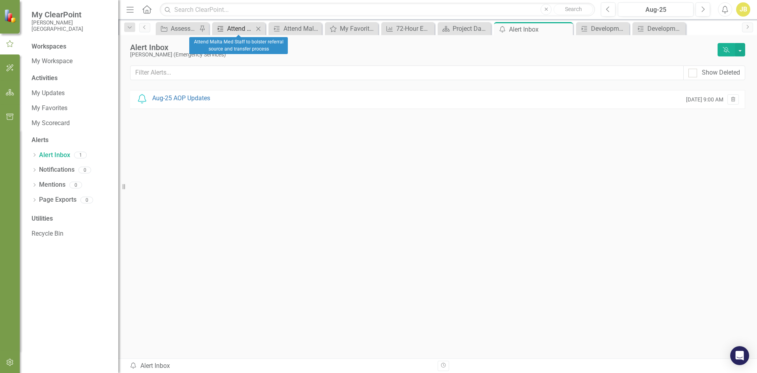
click at [231, 28] on div "Attend Malta Med Staff to bolster referral source and transfer process" at bounding box center [240, 29] width 26 height 10
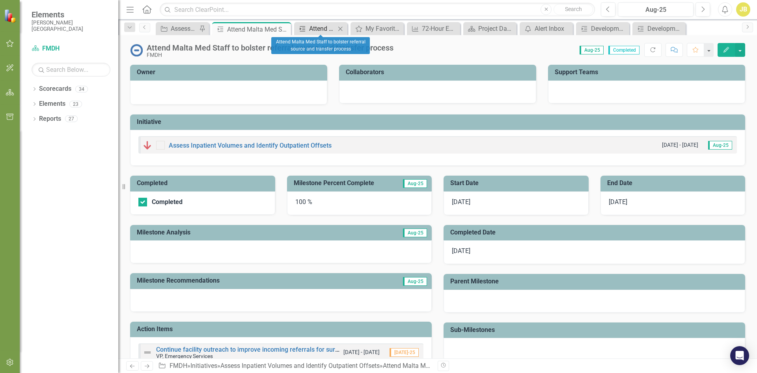
click at [313, 27] on div "Attend Malta Med Staff to bolster referral source and transfer process" at bounding box center [322, 29] width 26 height 10
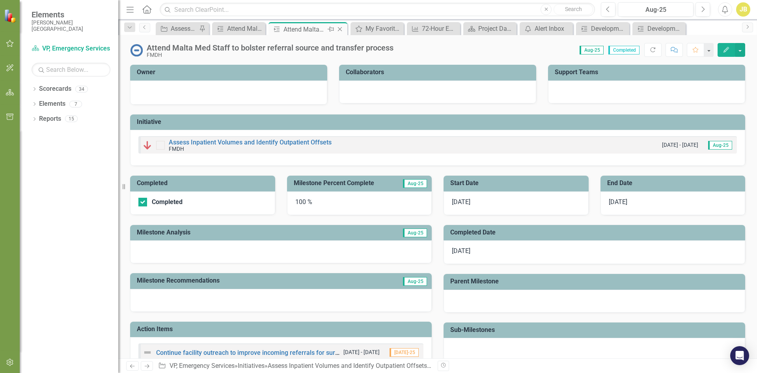
click at [340, 28] on icon "Close" at bounding box center [340, 29] width 8 height 6
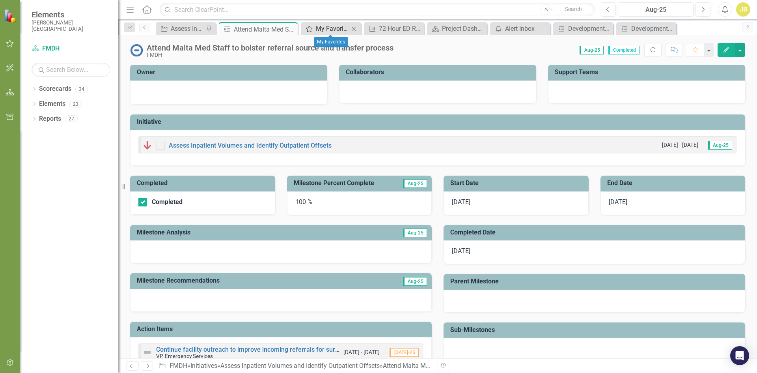
click at [337, 28] on div "My Favorites" at bounding box center [332, 29] width 33 height 10
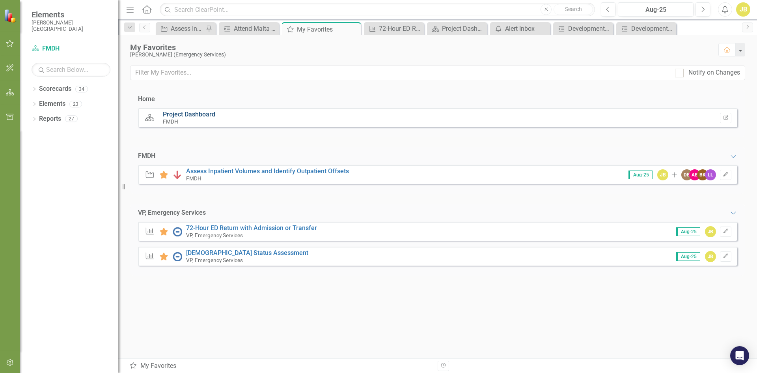
click at [194, 111] on link "Project Dashboard" at bounding box center [189, 113] width 52 height 7
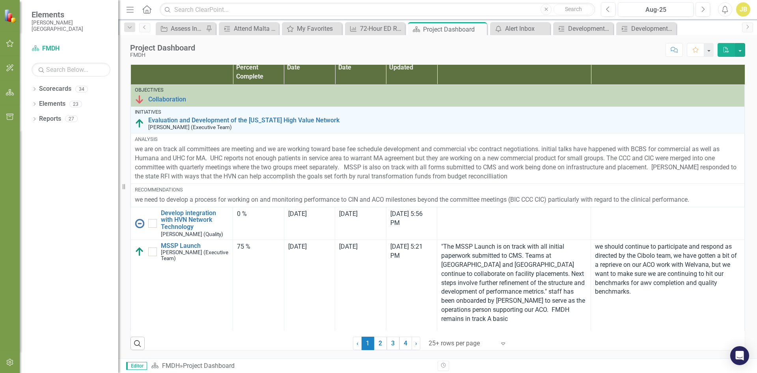
scroll to position [522, 0]
click at [7, 38] on button "button" at bounding box center [10, 43] width 18 height 17
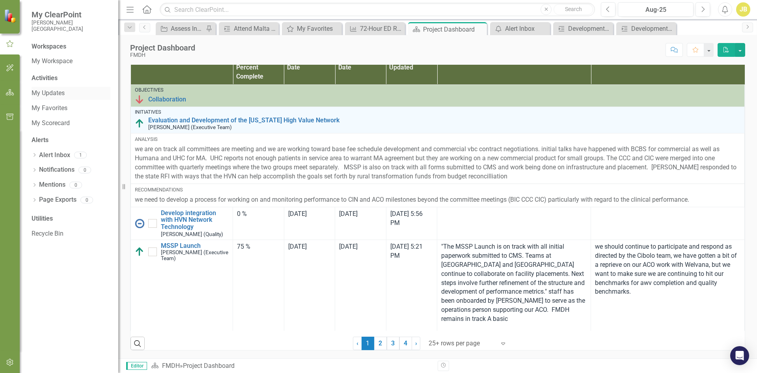
click at [43, 93] on link "My Updates" at bounding box center [71, 93] width 79 height 9
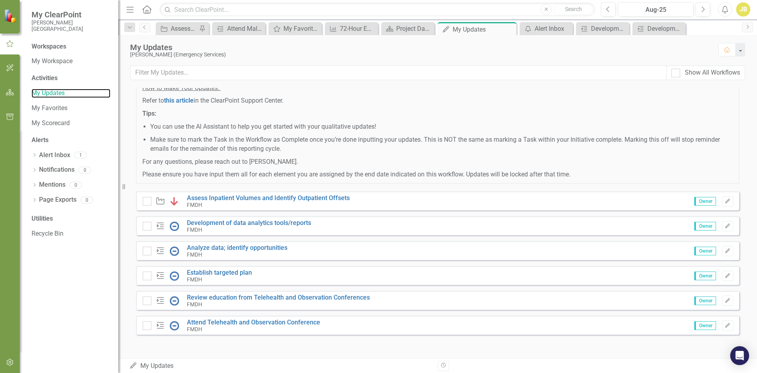
scroll to position [427, 0]
click at [303, 198] on link "Assess Inpatient Volumes and Identify Outpatient Offsets" at bounding box center [268, 197] width 163 height 7
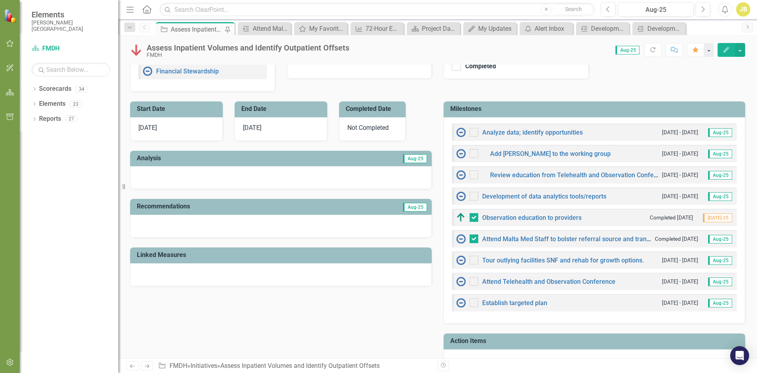
scroll to position [197, 0]
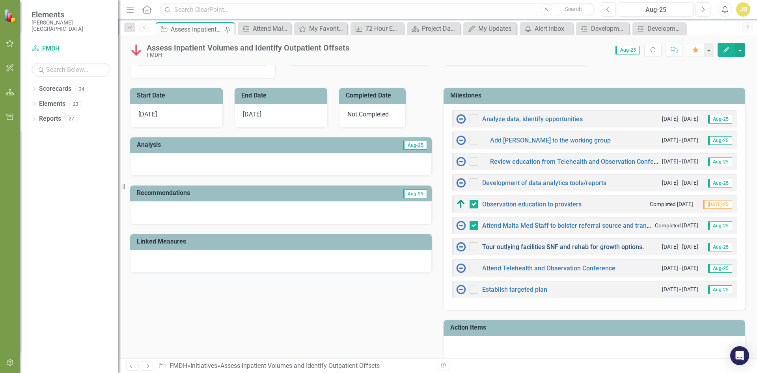
click at [522, 248] on link "Tour outlying facilities SNF and rehab for growth options." at bounding box center [563, 246] width 162 height 7
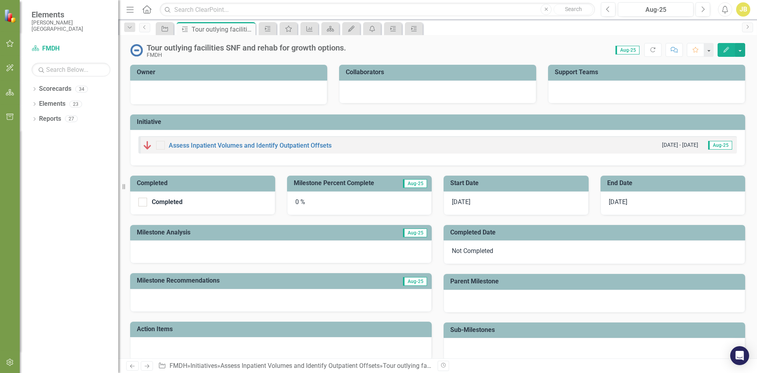
click at [453, 202] on span "[DATE]" at bounding box center [461, 201] width 19 height 7
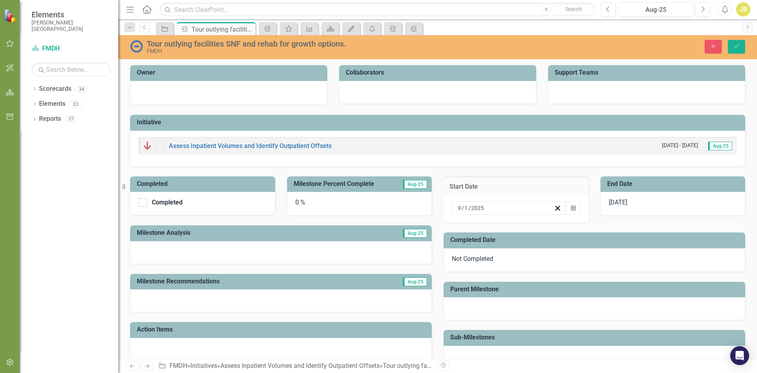
click at [457, 208] on input "9" at bounding box center [459, 208] width 4 height 8
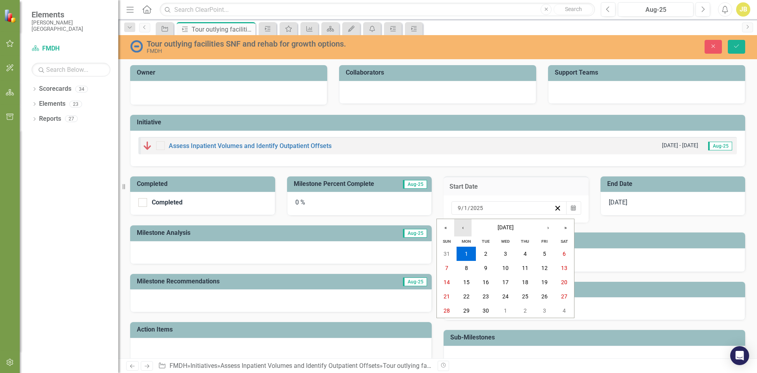
click at [462, 229] on button "‹" at bounding box center [462, 227] width 17 height 17
click at [503, 293] on abbr "20" at bounding box center [505, 296] width 6 height 6
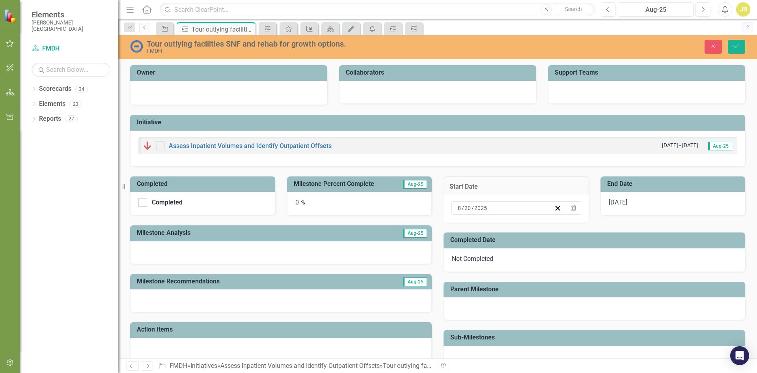
click at [299, 205] on div "0 %" at bounding box center [359, 204] width 145 height 24
click at [298, 202] on div "0 %" at bounding box center [359, 204] width 145 height 24
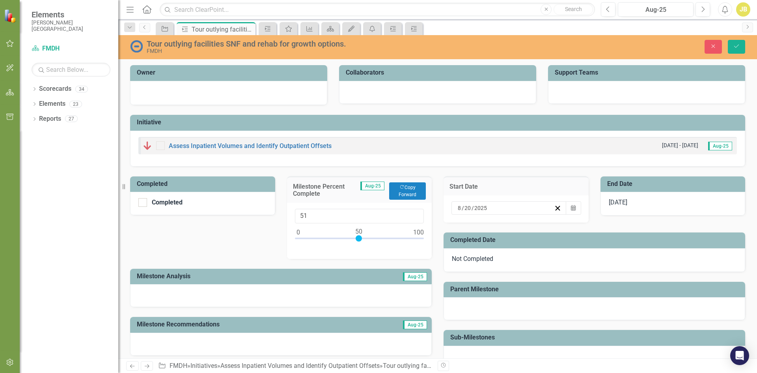
type input "50"
drag, startPoint x: 296, startPoint y: 238, endPoint x: 357, endPoint y: 239, distance: 61.1
click at [357, 239] on div at bounding box center [359, 238] width 6 height 6
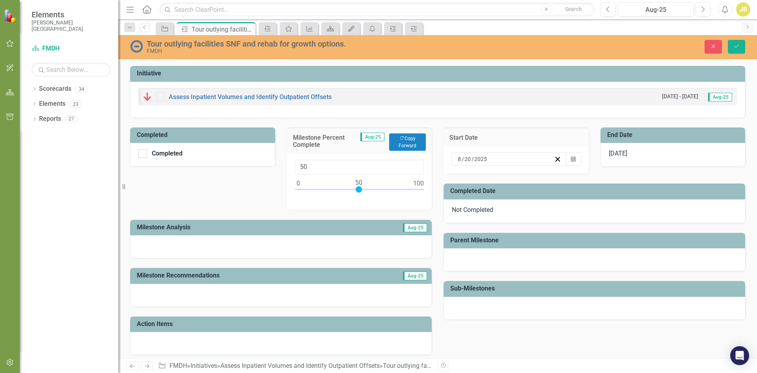
scroll to position [102, 0]
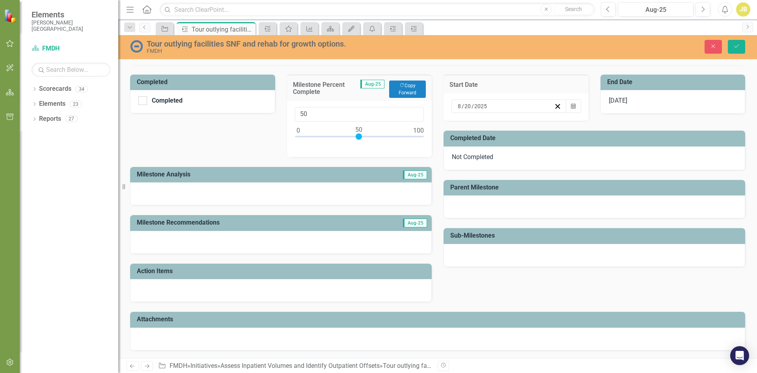
click at [229, 242] on div at bounding box center [281, 242] width 302 height 23
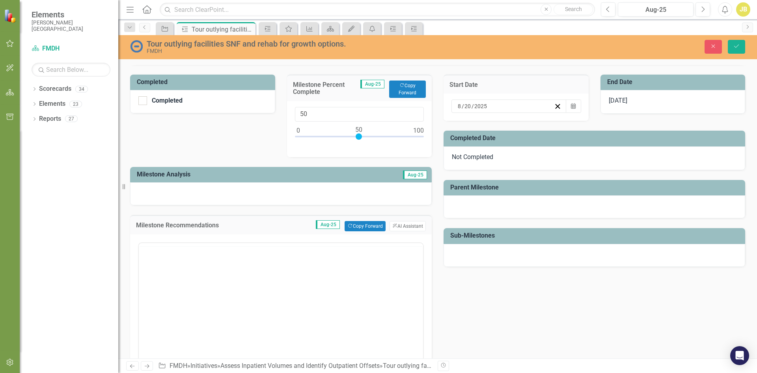
scroll to position [0, 0]
click at [251, 291] on body "Rich Text Area. Press ALT-0 for help." at bounding box center [281, 320] width 284 height 118
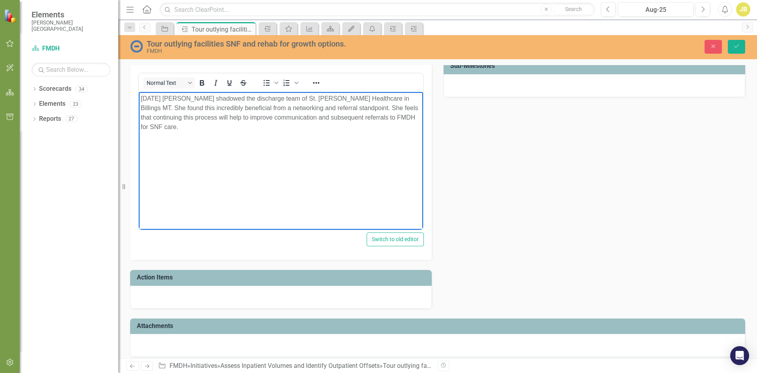
scroll to position [278, 0]
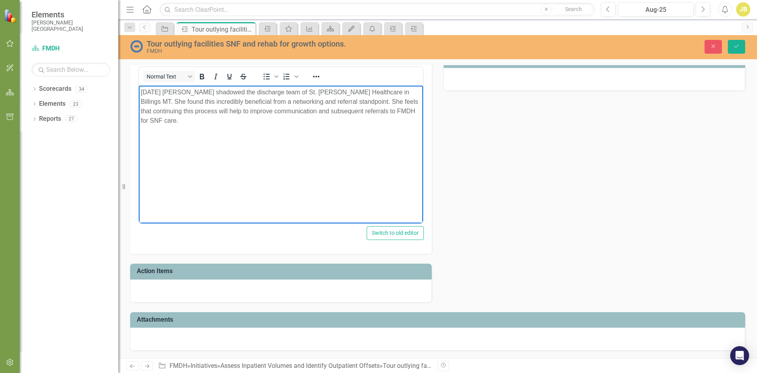
click at [261, 291] on div at bounding box center [281, 290] width 302 height 23
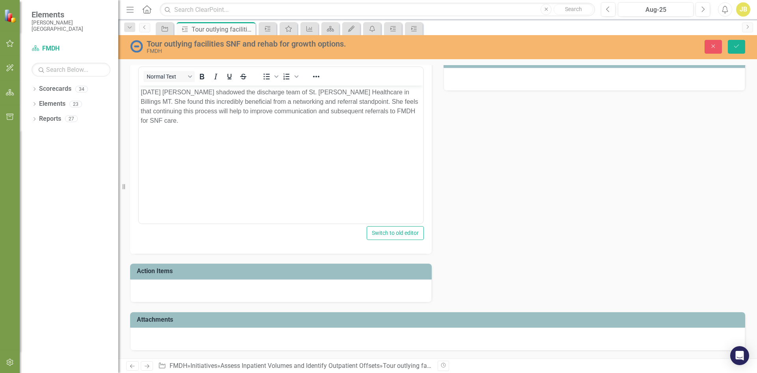
click at [261, 290] on div at bounding box center [281, 290] width 302 height 23
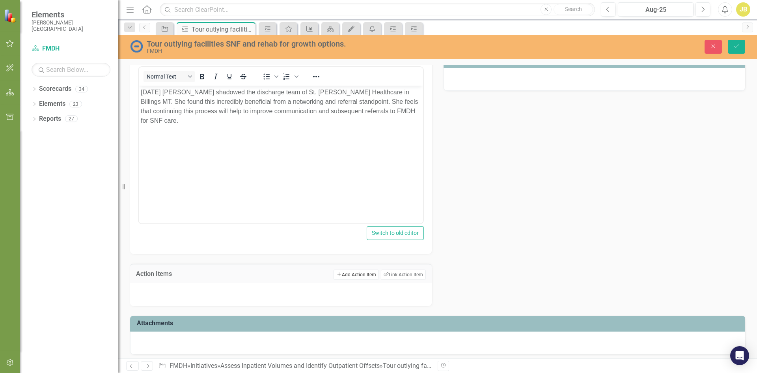
click at [336, 273] on icon "Add" at bounding box center [338, 274] width 5 height 4
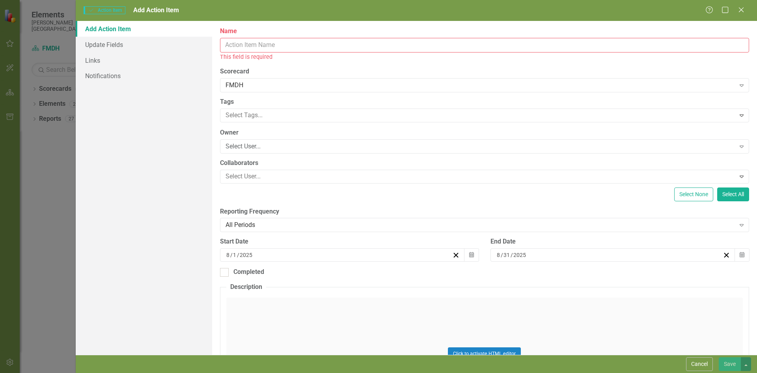
click at [322, 41] on input "Name" at bounding box center [484, 45] width 529 height 15
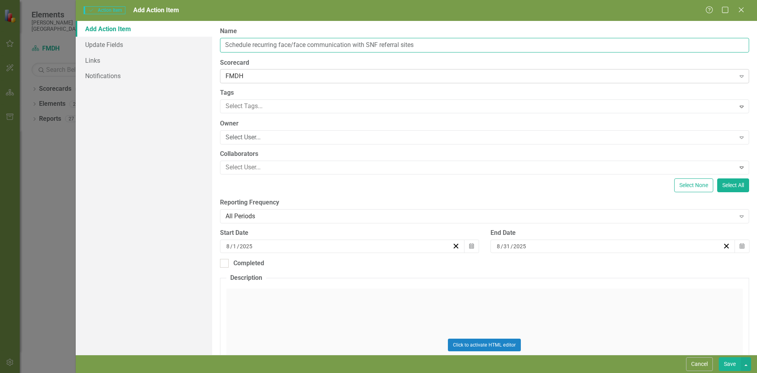
type input "Schedule recurring face/face communication with SNF referral sites"
click at [256, 74] on div "FMDH" at bounding box center [480, 76] width 510 height 9
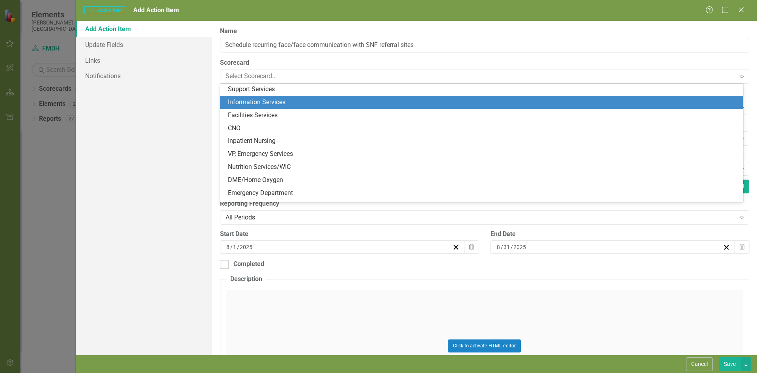
scroll to position [118, 0]
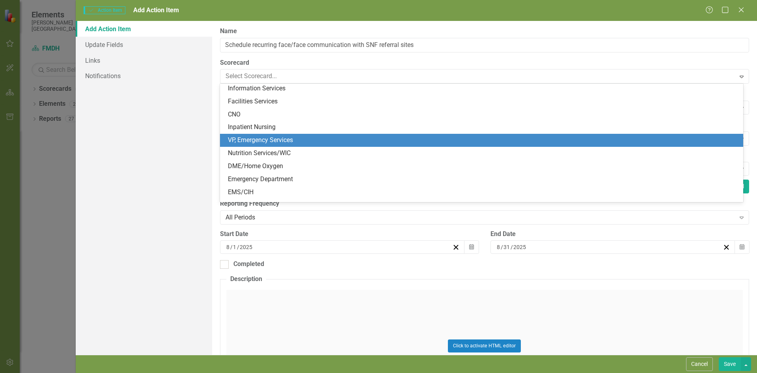
click at [248, 143] on div "VP, Emergency Services" at bounding box center [483, 140] width 511 height 9
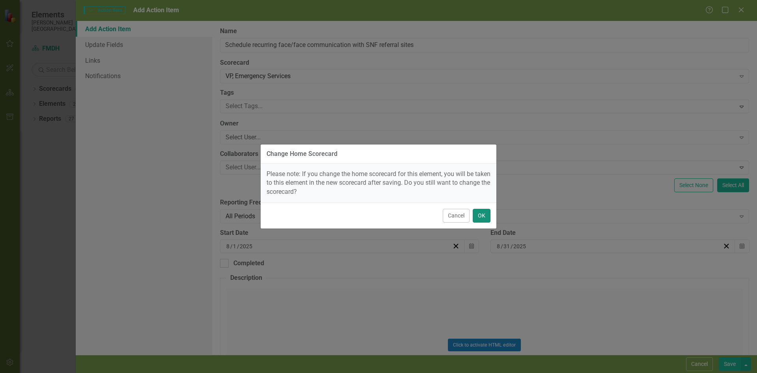
click at [482, 214] on button "OK" at bounding box center [482, 216] width 18 height 14
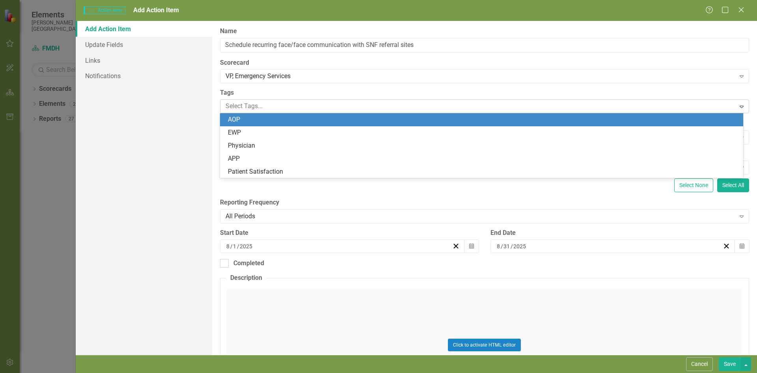
click at [258, 105] on div at bounding box center [478, 106] width 513 height 11
click at [234, 119] on span "AOP" at bounding box center [234, 119] width 12 height 7
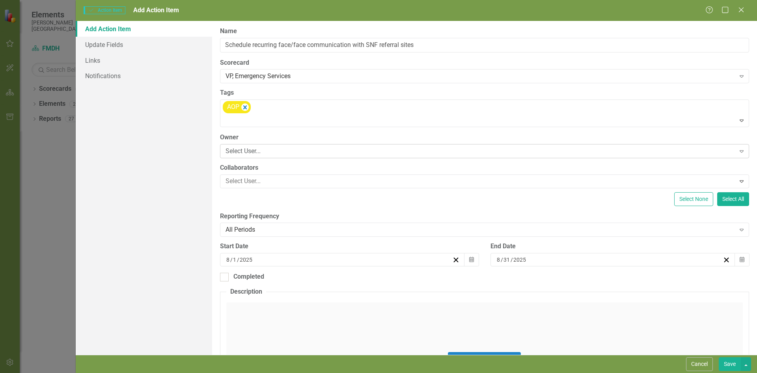
click at [254, 152] on div "Select User..." at bounding box center [480, 150] width 510 height 9
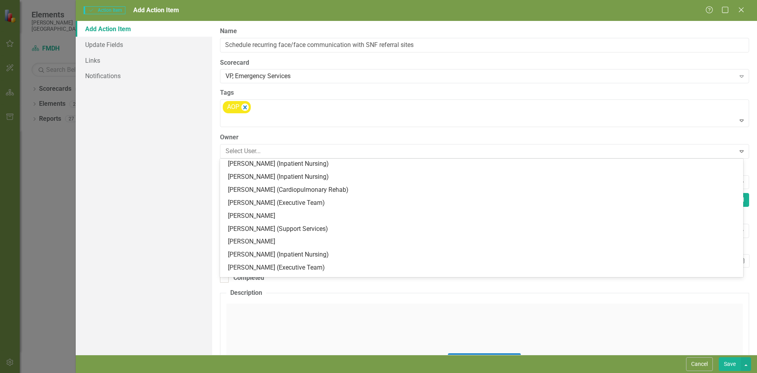
scroll to position [276, 0]
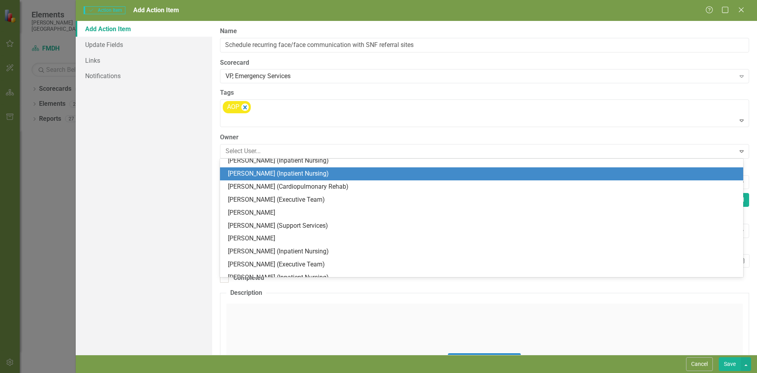
click at [249, 174] on div "[PERSON_NAME] (Inpatient Nursing)" at bounding box center [483, 173] width 511 height 9
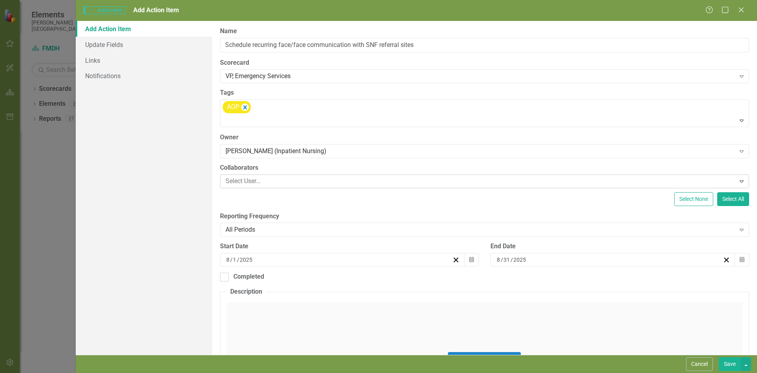
click at [248, 181] on div at bounding box center [478, 181] width 513 height 11
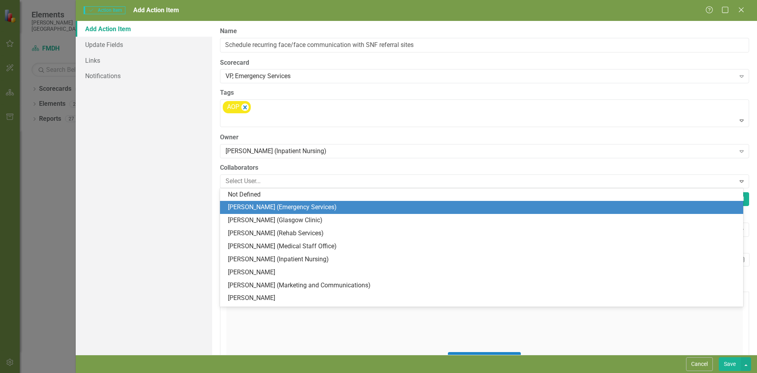
click at [257, 209] on div "[PERSON_NAME] (Emergency Services)" at bounding box center [483, 207] width 511 height 9
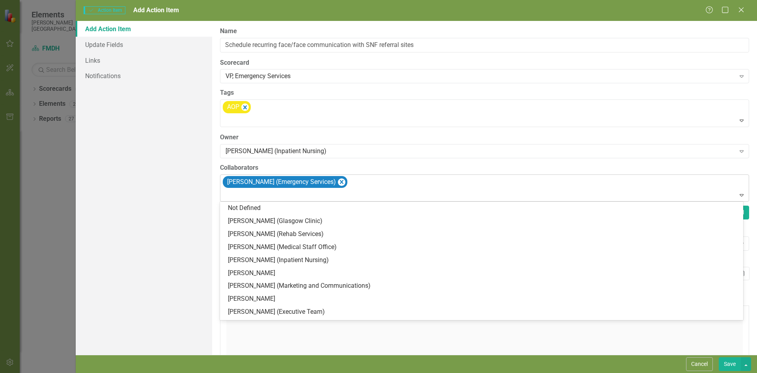
click at [259, 197] on div at bounding box center [485, 195] width 526 height 11
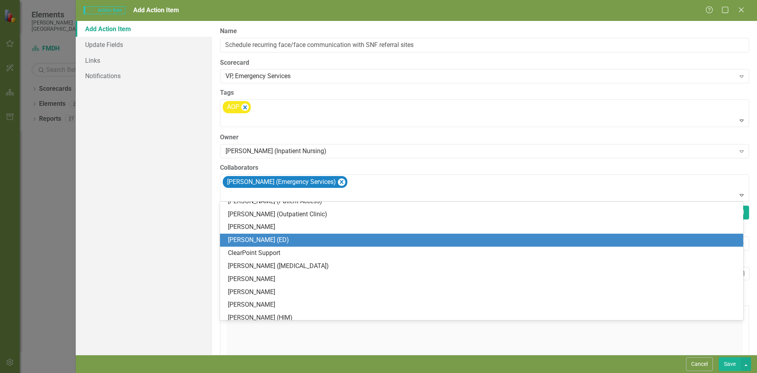
scroll to position [477, 0]
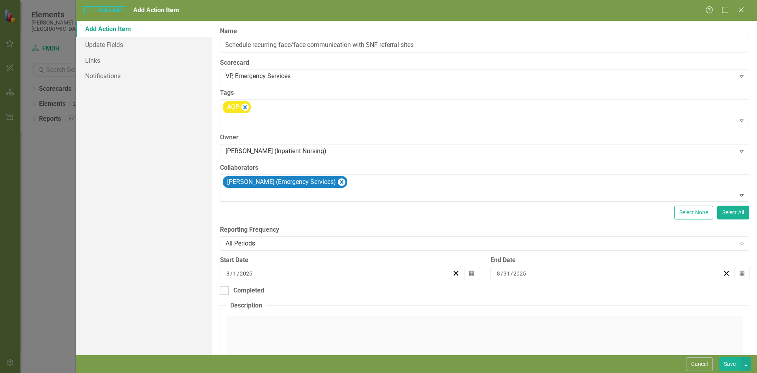
click at [134, 250] on div "Add Action Item Update Fields Links Notifications" at bounding box center [144, 188] width 136 height 334
click at [469, 272] on icon "Calendar" at bounding box center [471, 273] width 5 height 6
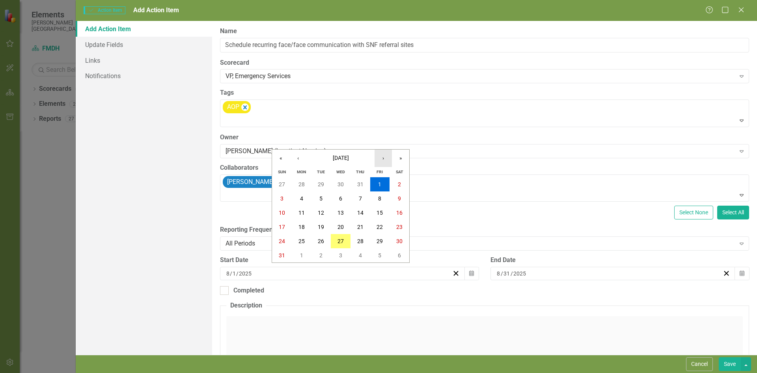
click at [382, 159] on button "›" at bounding box center [383, 157] width 17 height 17
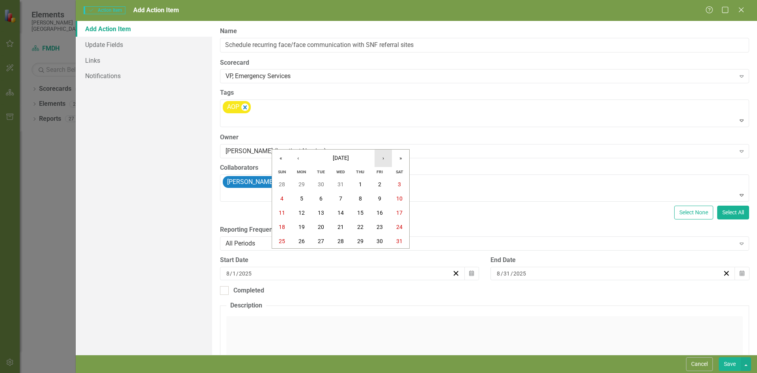
click at [379, 159] on button "›" at bounding box center [383, 157] width 17 height 17
click at [300, 187] on abbr "2" at bounding box center [301, 184] width 3 height 6
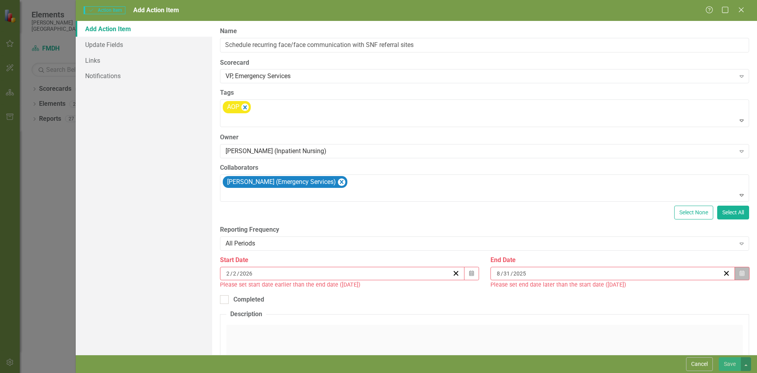
click at [738, 275] on button "Calendar" at bounding box center [741, 272] width 15 height 13
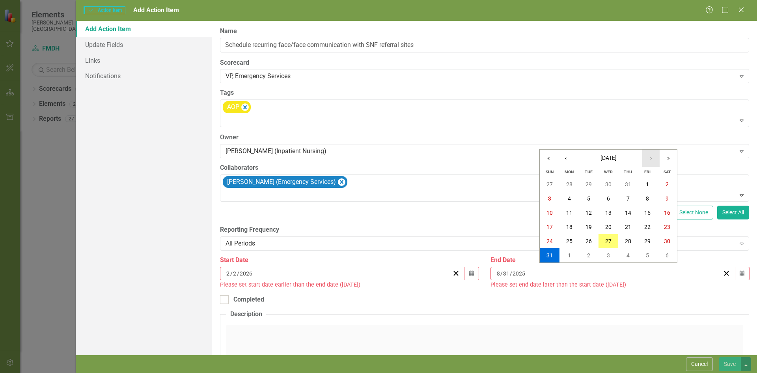
click at [647, 156] on button "›" at bounding box center [650, 157] width 17 height 17
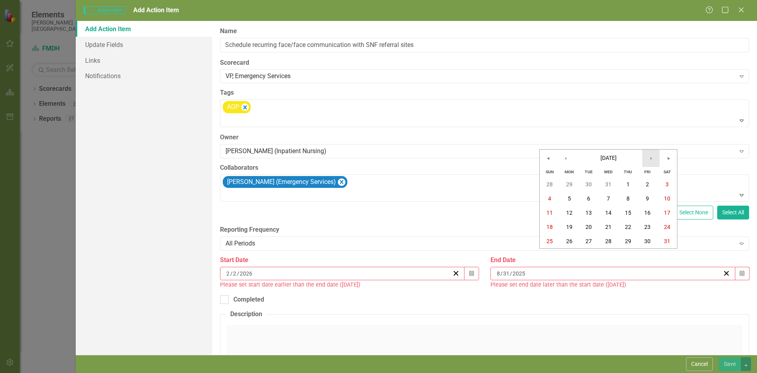
click at [647, 156] on button "›" at bounding box center [650, 157] width 17 height 17
click at [568, 185] on abbr "2" at bounding box center [569, 184] width 3 height 6
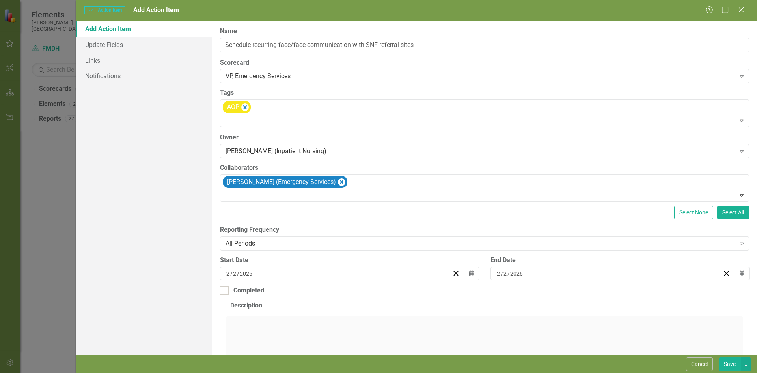
click at [397, 326] on div "Click to activate HTML editor" at bounding box center [484, 372] width 516 height 112
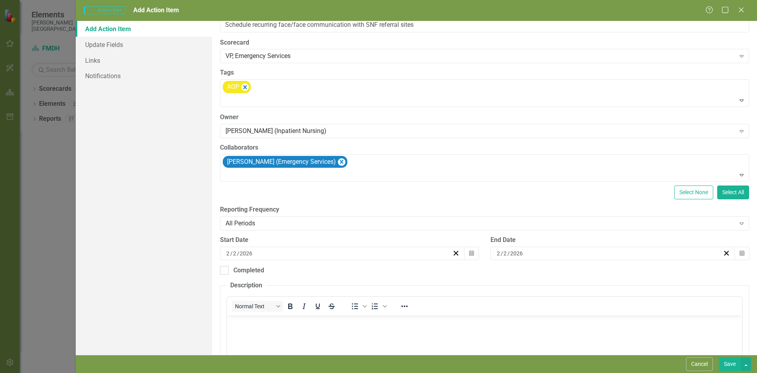
scroll to position [39, 0]
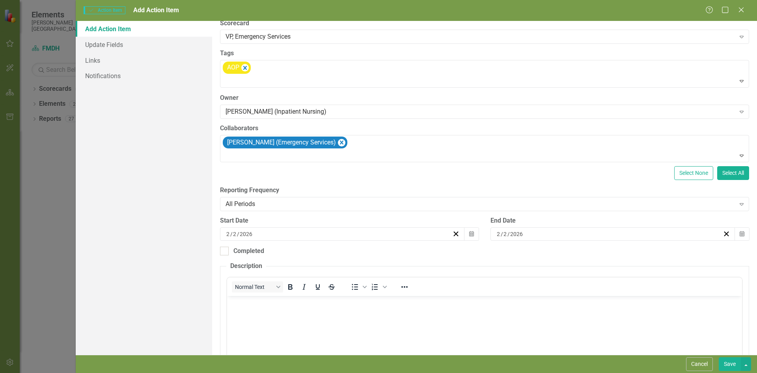
click at [400, 316] on body "Rich Text Area. Press ALT-0 for help." at bounding box center [484, 354] width 515 height 118
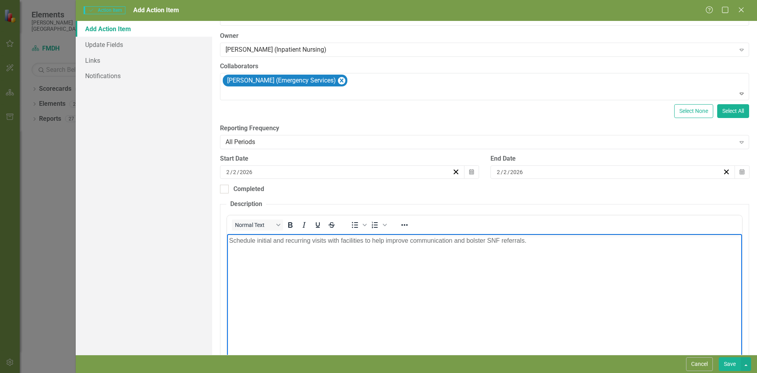
scroll to position [151, 0]
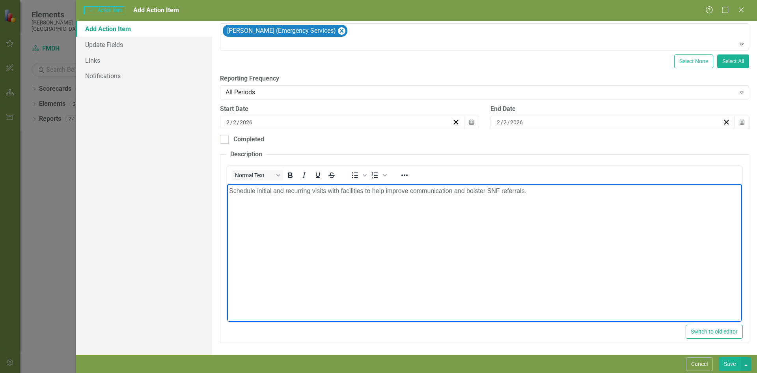
click at [726, 361] on button "Save" at bounding box center [730, 364] width 22 height 14
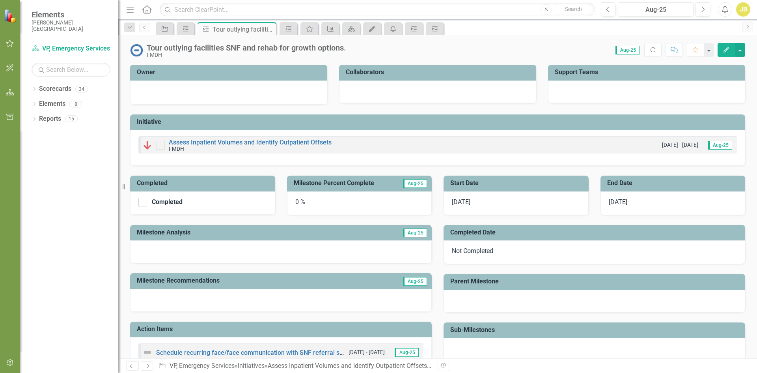
click at [302, 201] on div "0 %" at bounding box center [359, 203] width 145 height 24
click at [359, 184] on h3 "Milestone Percent Complete" at bounding box center [345, 182] width 102 height 7
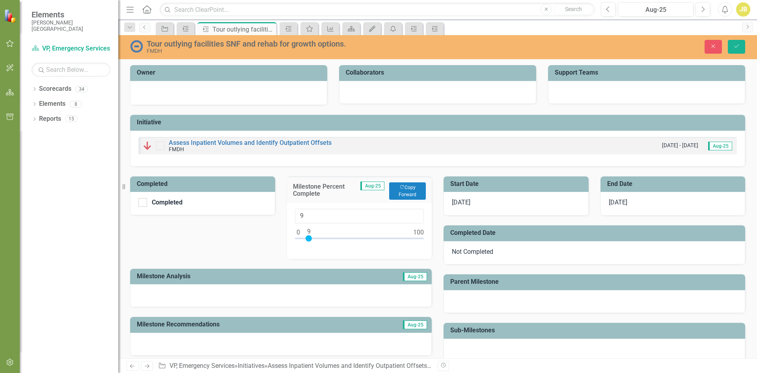
type input "10"
drag, startPoint x: 296, startPoint y: 239, endPoint x: 309, endPoint y: 237, distance: 12.8
click at [309, 237] on div at bounding box center [310, 238] width 6 height 6
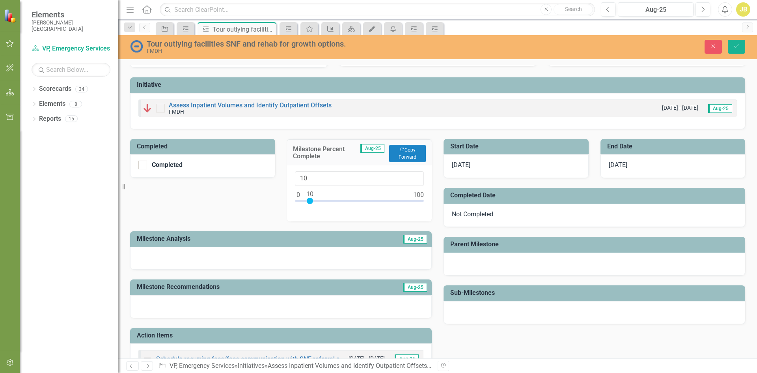
scroll to position [115, 0]
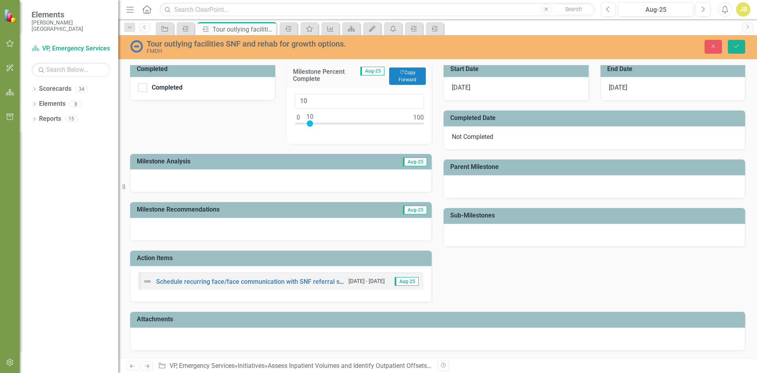
click at [218, 176] on div at bounding box center [281, 180] width 302 height 23
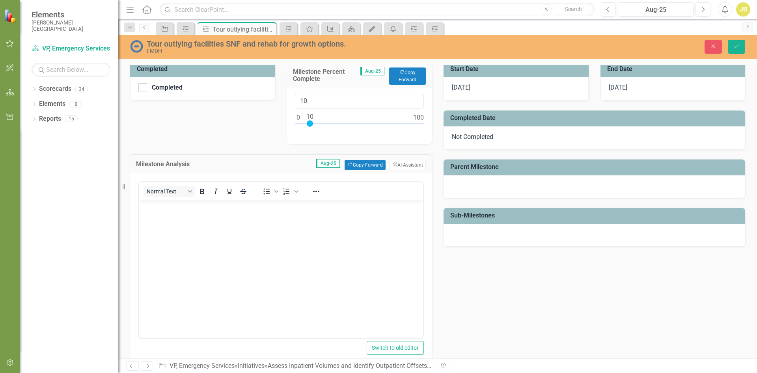
scroll to position [0, 0]
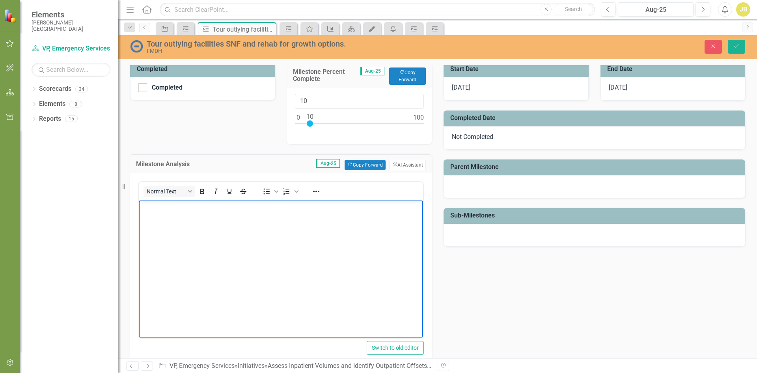
click at [247, 233] on body "Rich Text Area. Press ALT-0 for help." at bounding box center [281, 259] width 284 height 118
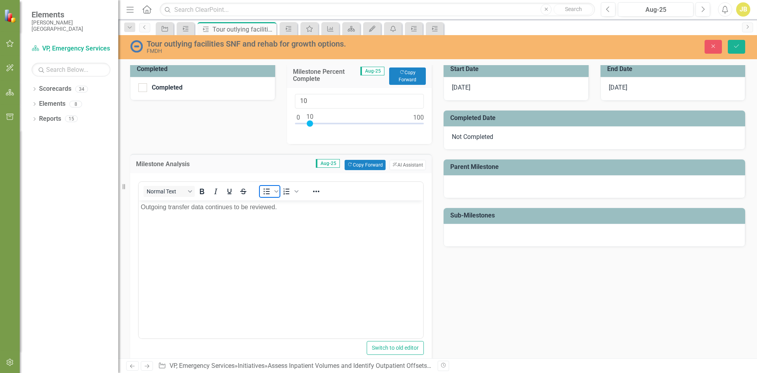
click at [267, 191] on icon "Bullet list" at bounding box center [267, 191] width 6 height 6
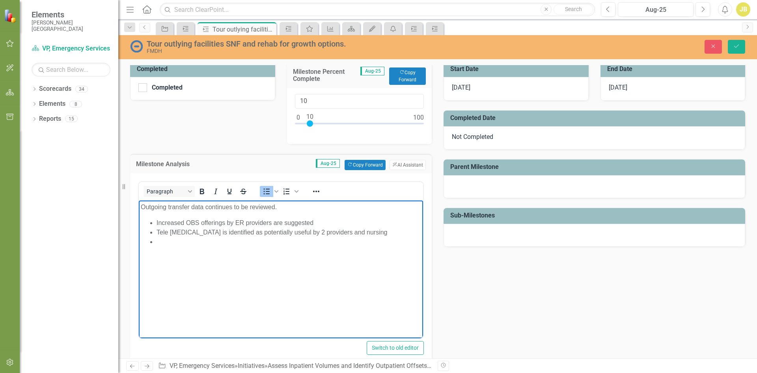
click at [214, 240] on li "Rich Text Area. Press ALT-0 for help." at bounding box center [289, 241] width 265 height 9
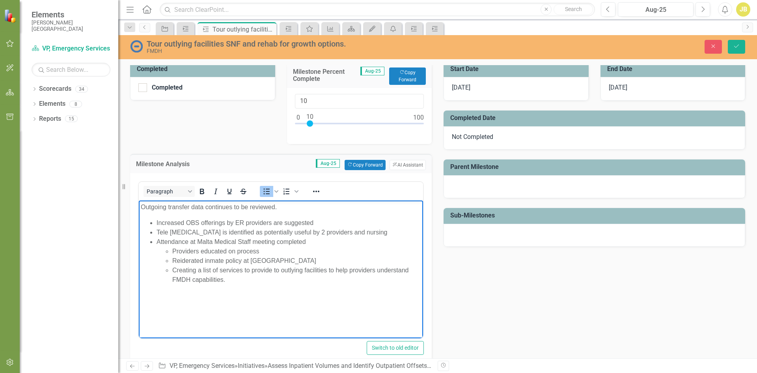
click at [181, 262] on li "Reiderated inmate policy at [GEOGRAPHIC_DATA]" at bounding box center [296, 259] width 249 height 9
click at [222, 276] on li "Creating a list of services to provide to outlying facilities to help providers…" at bounding box center [296, 274] width 249 height 19
click at [230, 278] on li "Creating a list of services to provide to outlying facilities to help providers…" at bounding box center [296, 274] width 249 height 19
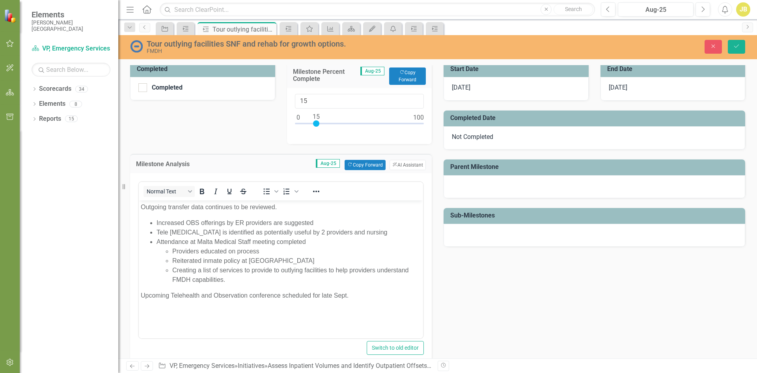
drag, startPoint x: 311, startPoint y: 123, endPoint x: 316, endPoint y: 122, distance: 5.6
click at [317, 122] on div at bounding box center [316, 123] width 6 height 6
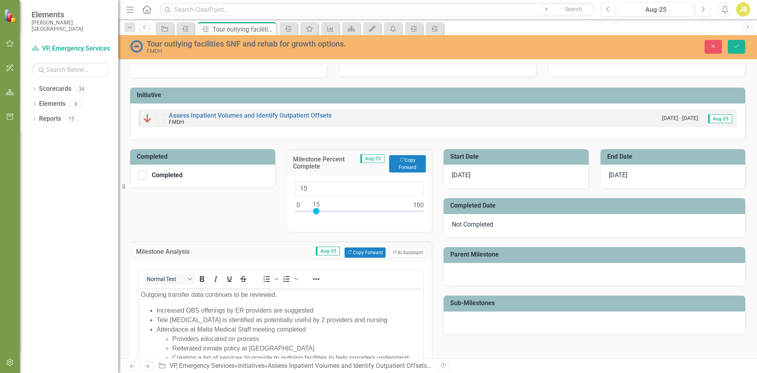
scroll to position [39, 0]
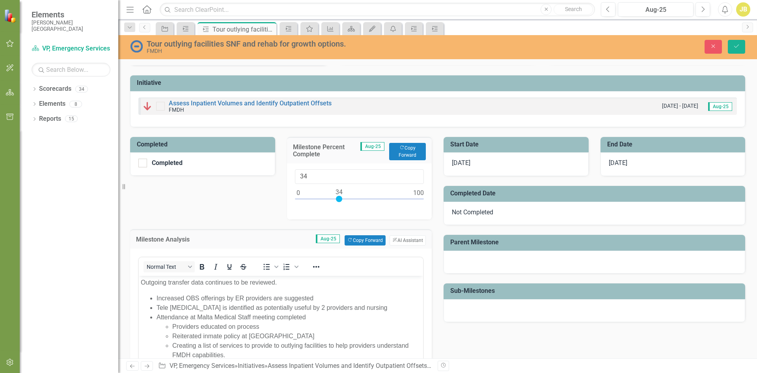
type input "33"
drag, startPoint x: 315, startPoint y: 196, endPoint x: 336, endPoint y: 195, distance: 21.3
click at [336, 196] on div at bounding box center [338, 199] width 6 height 6
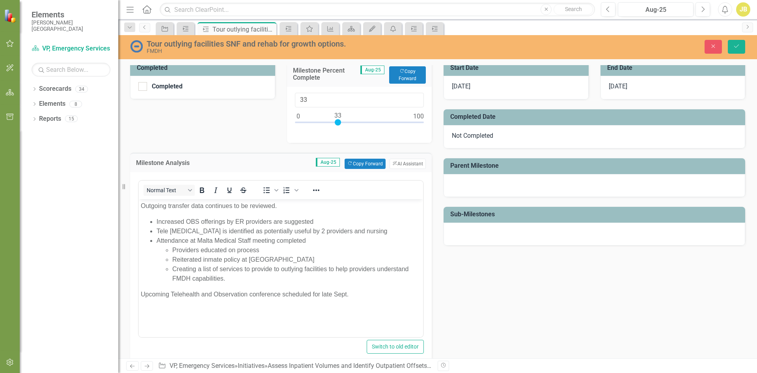
scroll to position [291, 0]
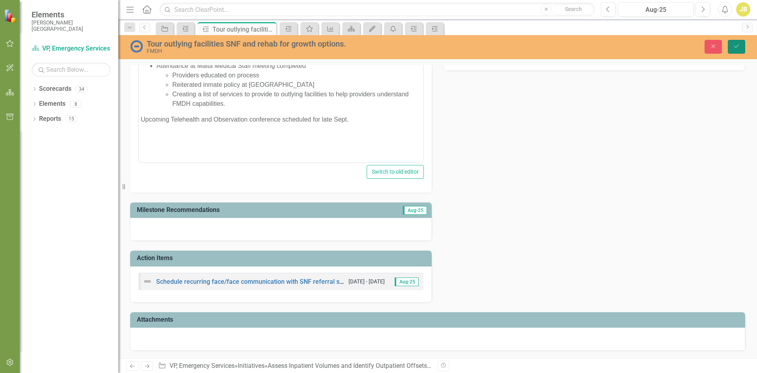
click at [731, 45] on button "Save" at bounding box center [736, 47] width 17 height 14
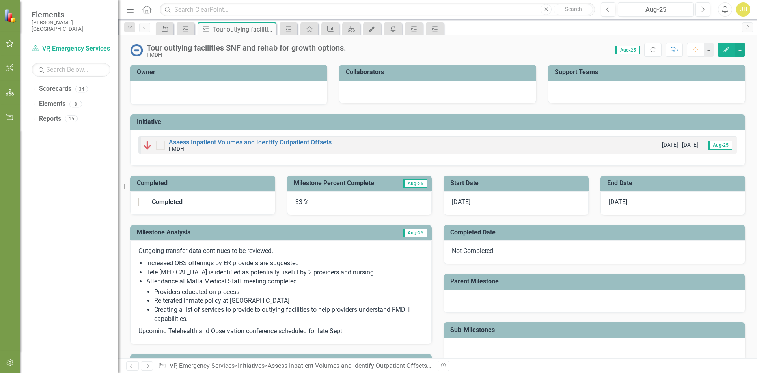
click at [259, 252] on p "Outgoing transfer data continues to be reviewed." at bounding box center [280, 251] width 285 height 11
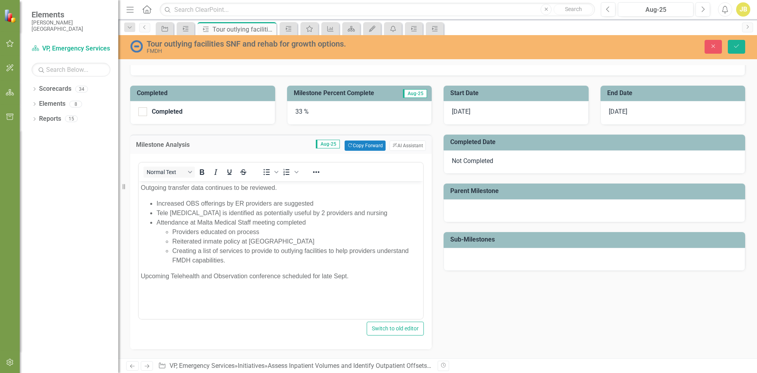
scroll to position [90, 0]
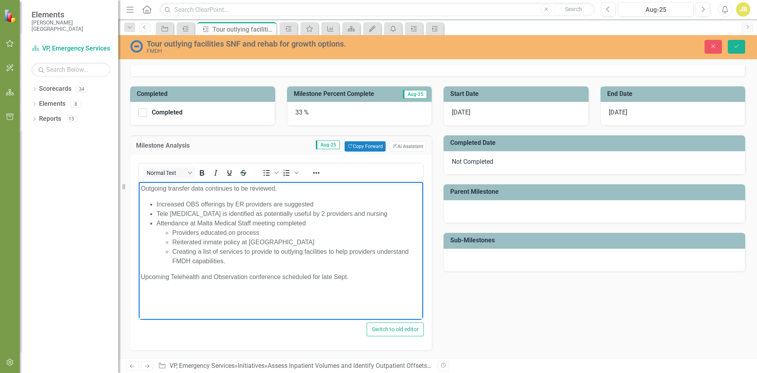
drag, startPoint x: 352, startPoint y: 276, endPoint x: 275, endPoint y: 365, distance: 118.2
click at [139, 183] on html "Outgoing transfer data continues to be reviewed. Increased OBS offerings by ER …" at bounding box center [281, 241] width 284 height 118
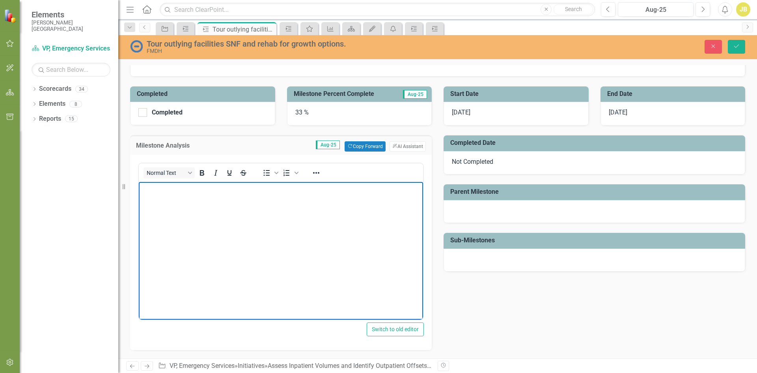
click at [222, 214] on body "Rich Text Area. Press ALT-0 for help." at bounding box center [281, 241] width 284 height 118
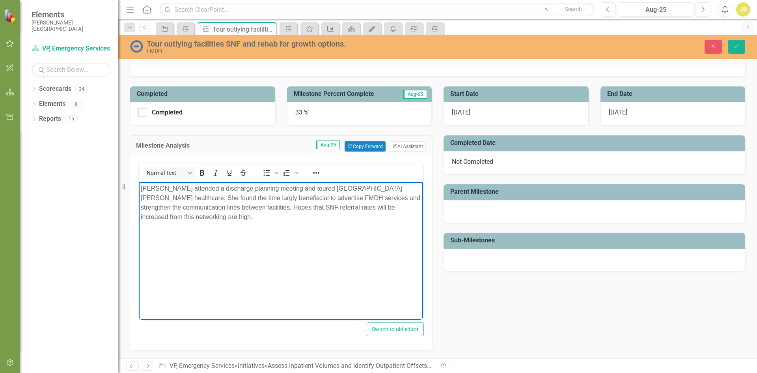
click at [163, 198] on p "[PERSON_NAME] attended a discharge planning meeting and toured [GEOGRAPHIC_DATA…" at bounding box center [281, 203] width 280 height 38
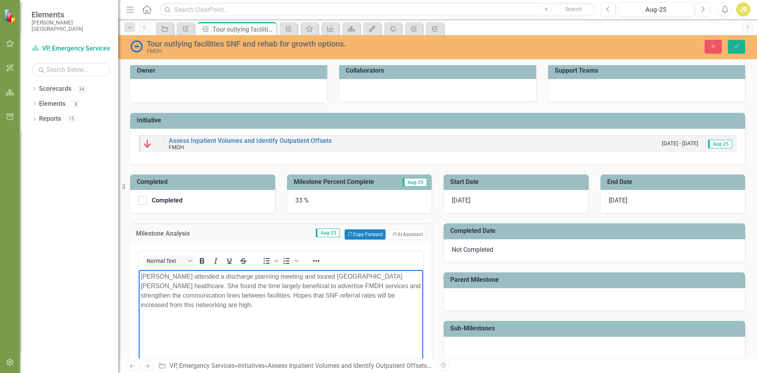
scroll to position [0, 0]
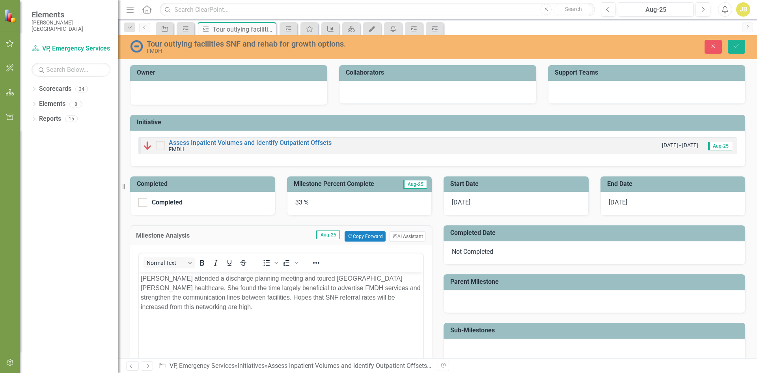
click at [298, 203] on div "33 %" at bounding box center [359, 204] width 145 height 24
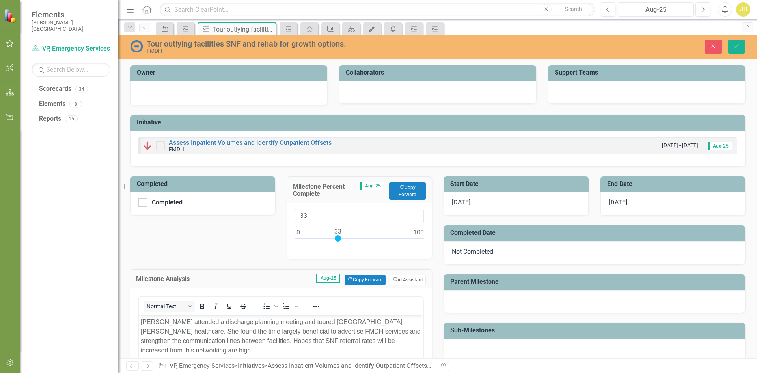
click at [298, 203] on div "33" at bounding box center [359, 231] width 145 height 56
drag, startPoint x: 335, startPoint y: 237, endPoint x: 356, endPoint y: 236, distance: 20.9
click at [356, 236] on div at bounding box center [359, 238] width 6 height 6
type input "33"
drag, startPoint x: 357, startPoint y: 238, endPoint x: 337, endPoint y: 237, distance: 20.1
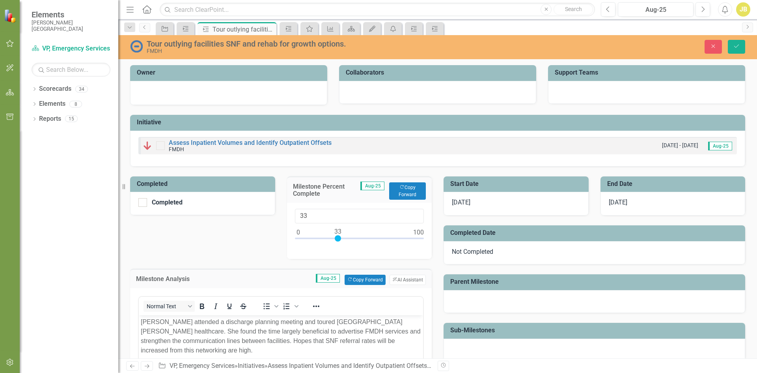
click at [337, 237] on div at bounding box center [338, 238] width 6 height 6
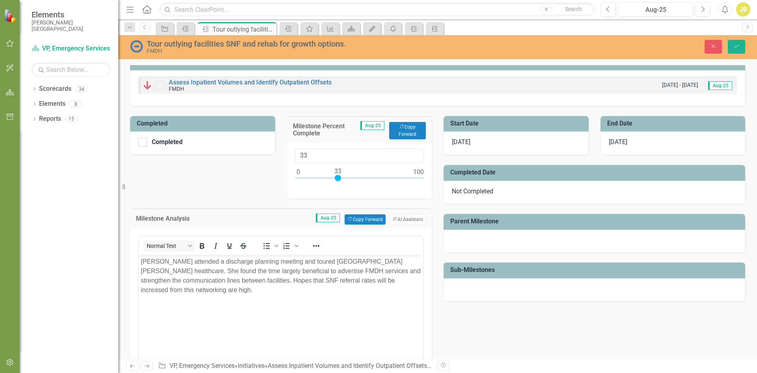
scroll to position [197, 0]
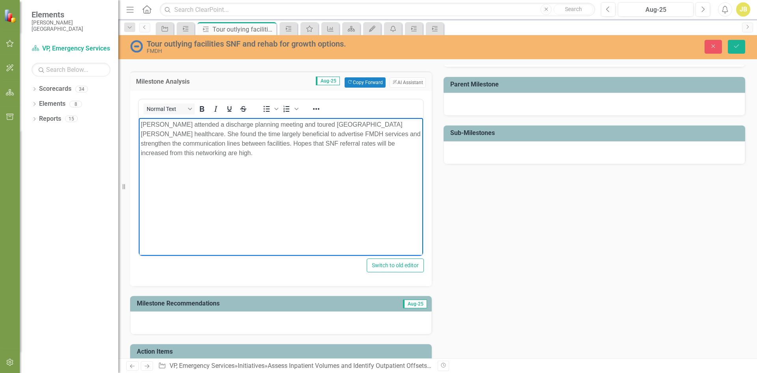
click at [409, 144] on p "[PERSON_NAME] attended a discharge planning meeting and toured [GEOGRAPHIC_DATA…" at bounding box center [281, 138] width 280 height 38
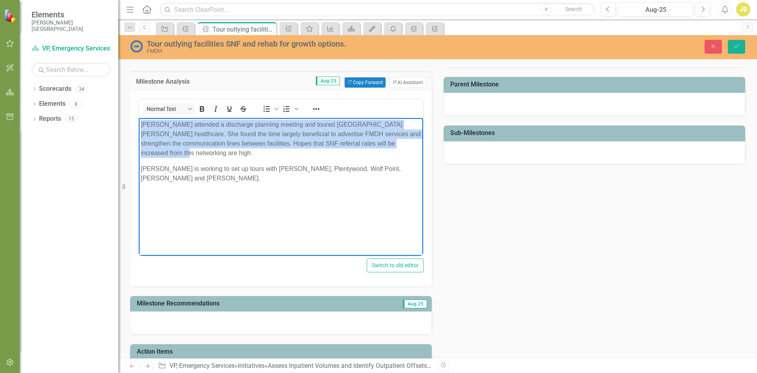
drag, startPoint x: 412, startPoint y: 142, endPoint x: 116, endPoint y: 116, distance: 297.6
click at [139, 117] on html "[PERSON_NAME] attended a discharge planning meeting and toured [GEOGRAPHIC_DATA…" at bounding box center [281, 176] width 284 height 118
copy p "[PERSON_NAME] attended a discharge planning meeting and toured [GEOGRAPHIC_DATA…"
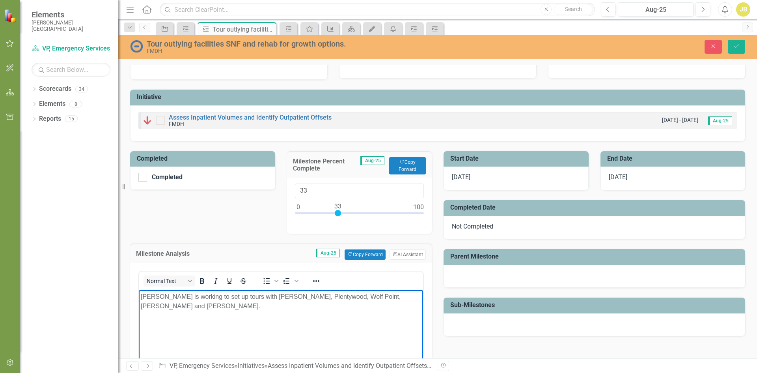
scroll to position [39, 0]
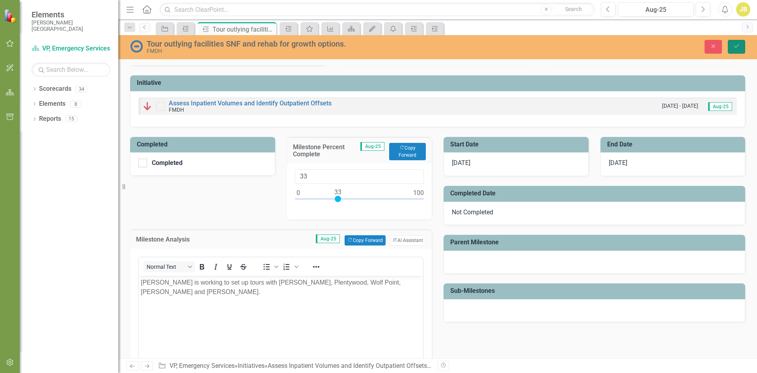
click at [736, 48] on icon "Save" at bounding box center [736, 46] width 7 height 6
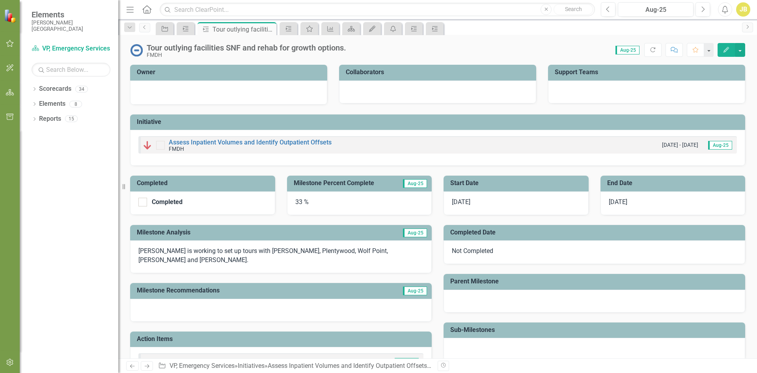
click at [8, 38] on button "button" at bounding box center [10, 43] width 18 height 17
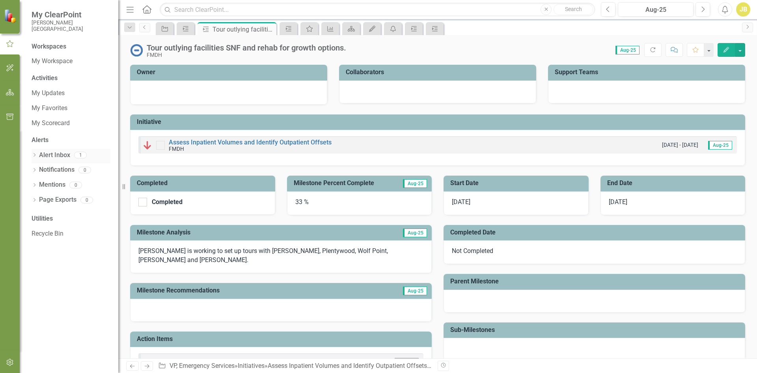
click at [57, 156] on link "Alert Inbox" at bounding box center [54, 155] width 31 height 9
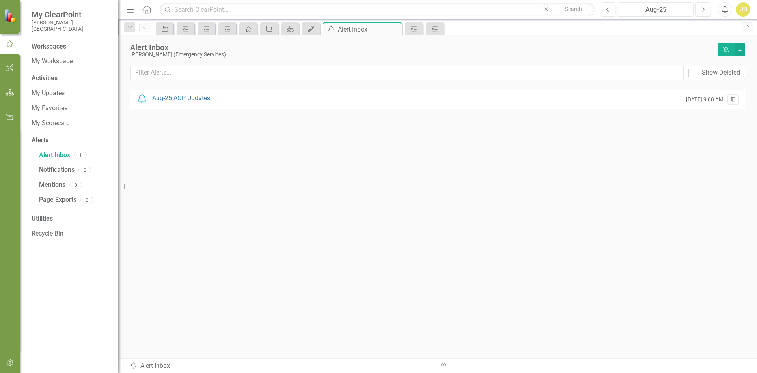
click at [187, 99] on div "Aug-25 AOP Updates" at bounding box center [181, 98] width 58 height 9
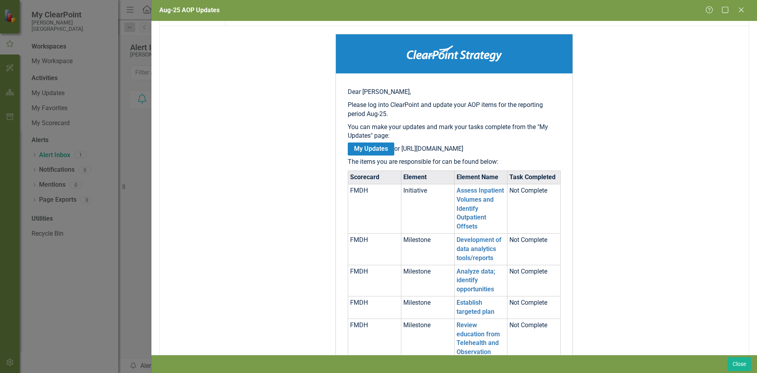
scroll to position [79, 0]
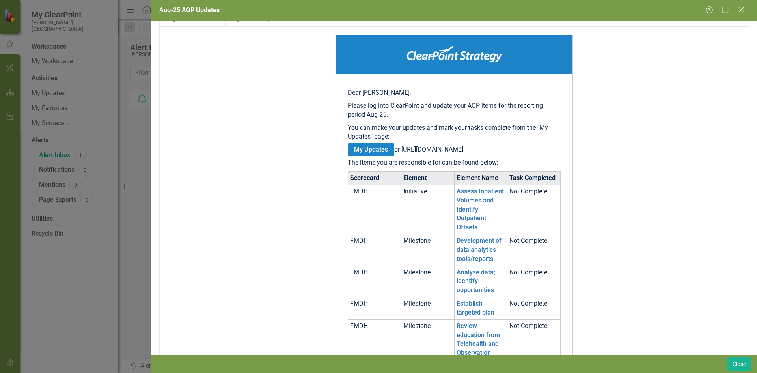
click at [360, 145] on link "My Updates" at bounding box center [371, 149] width 47 height 13
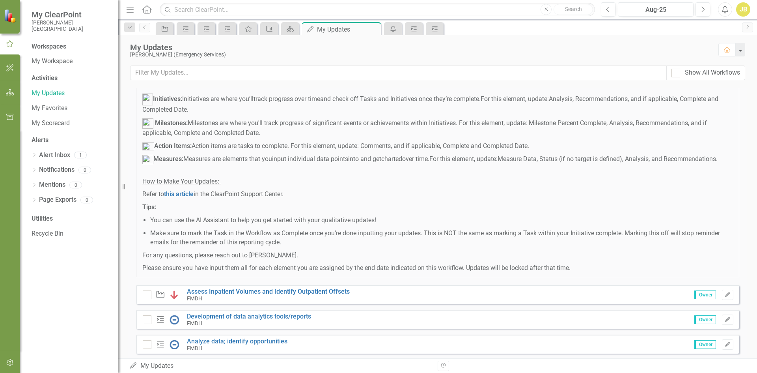
scroll to position [427, 0]
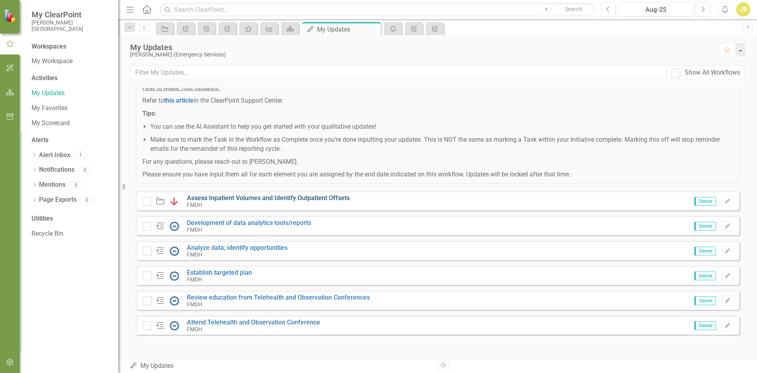
click at [278, 196] on link "Assess Inpatient Volumes and Identify Outpatient Offsets" at bounding box center [268, 197] width 163 height 7
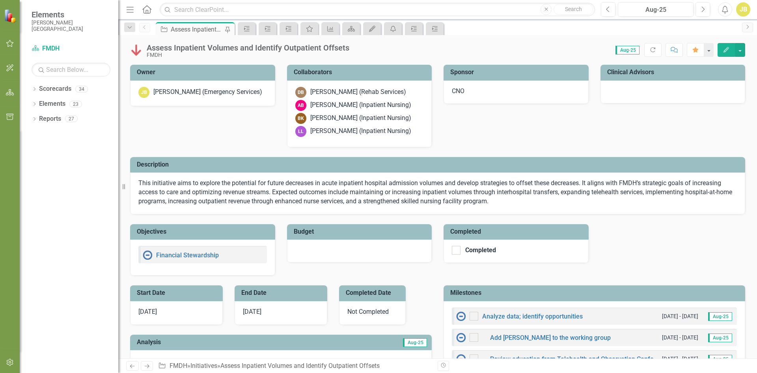
checkbox input "true"
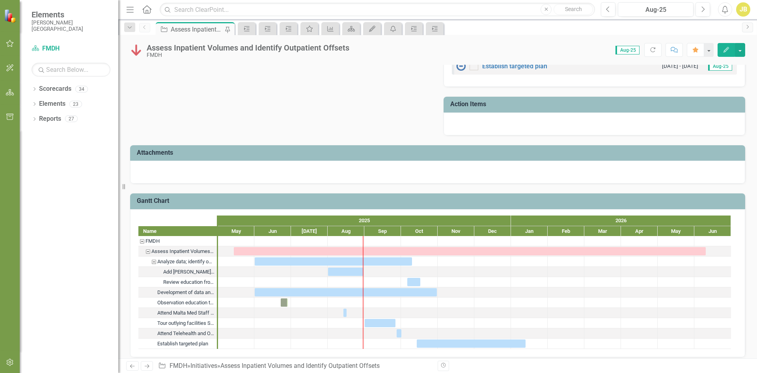
scroll to position [427, 0]
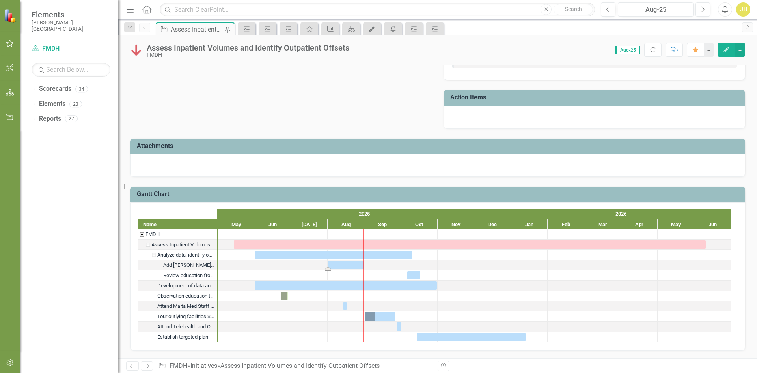
click at [349, 266] on div "Task: Start date: 2025-08-01 End date: 2025-08-31" at bounding box center [345, 265] width 35 height 8
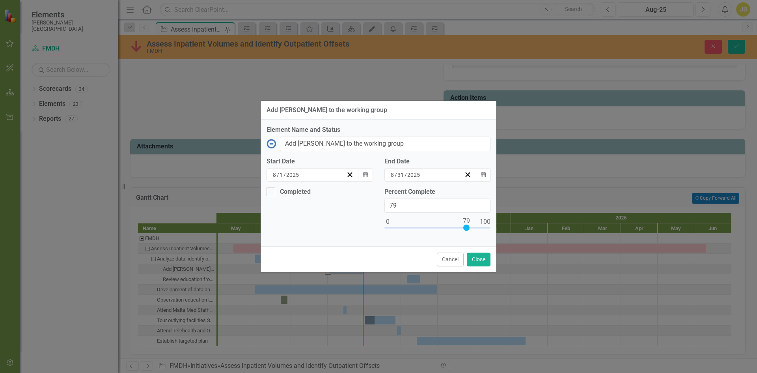
type input "100"
drag, startPoint x: 388, startPoint y: 227, endPoint x: 502, endPoint y: 231, distance: 114.4
click at [502, 231] on div "Add [PERSON_NAME] to the working group Element Name and Status Assess Inpatient…" at bounding box center [378, 186] width 757 height 373
click at [275, 192] on div at bounding box center [270, 191] width 9 height 9
click at [272, 192] on input "Completed" at bounding box center [268, 189] width 5 height 5
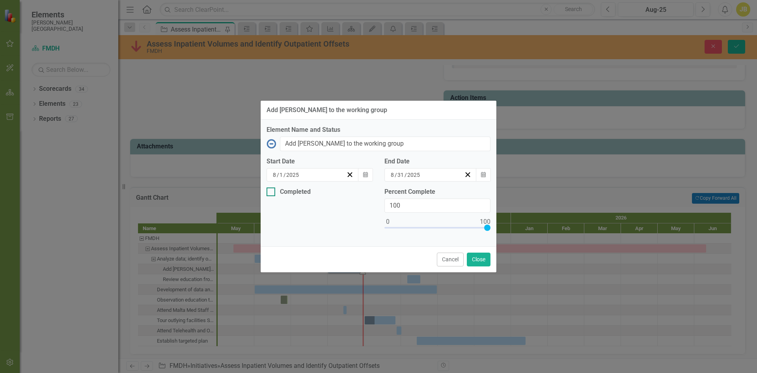
checkbox input "true"
click at [482, 259] on button "Close" at bounding box center [479, 259] width 24 height 14
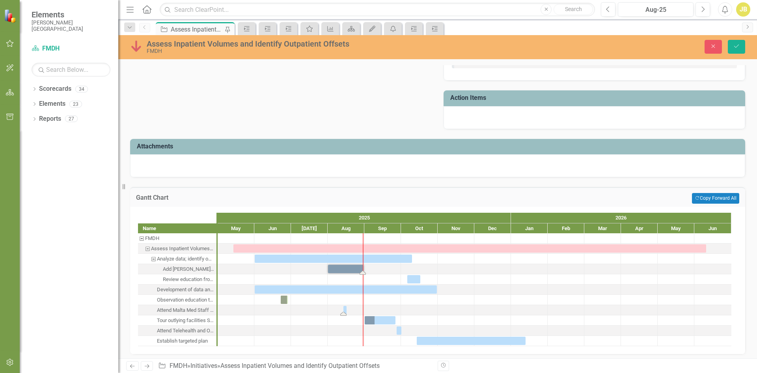
click at [345, 309] on div "Task: Start date: 2025-08-14 End date: 2025-08-14" at bounding box center [344, 310] width 3 height 8
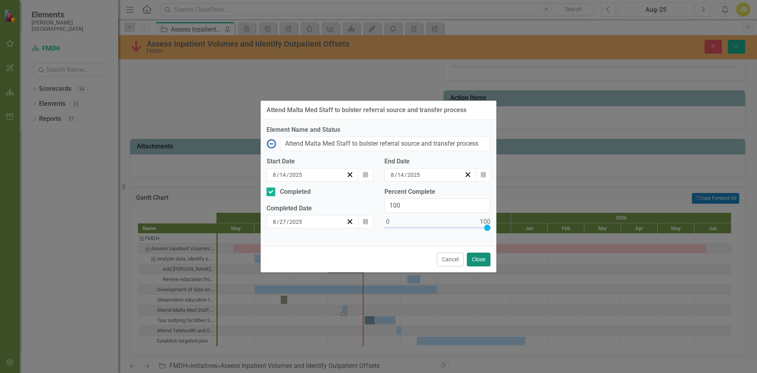
click at [480, 258] on button "Close" at bounding box center [479, 259] width 24 height 14
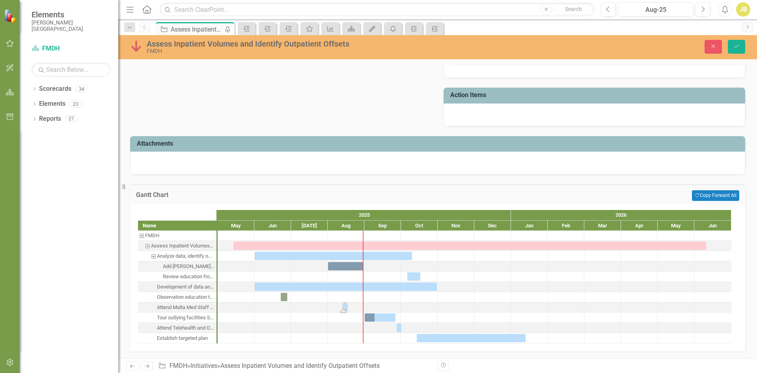
scroll to position [430, 0]
click at [347, 287] on div "Task: Start date: 2025-06-01 End date: 2025-10-31" at bounding box center [346, 286] width 182 height 8
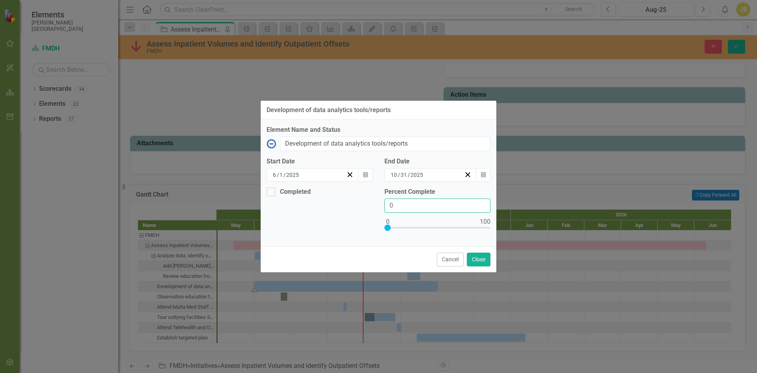
click at [395, 204] on input "0" at bounding box center [437, 205] width 106 height 15
click at [482, 203] on input "1" at bounding box center [437, 205] width 106 height 15
click at [482, 203] on input "2" at bounding box center [437, 205] width 106 height 15
click at [482, 203] on input "3" at bounding box center [437, 205] width 106 height 15
click at [482, 203] on input "4" at bounding box center [437, 205] width 106 height 15
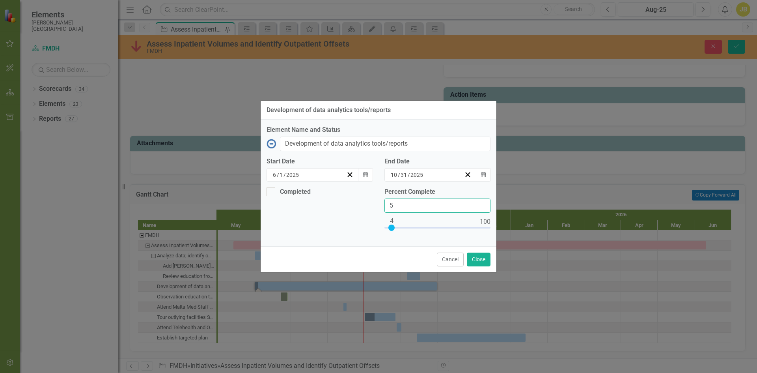
click at [482, 203] on input "5" at bounding box center [437, 205] width 106 height 15
type input "61"
drag, startPoint x: 397, startPoint y: 227, endPoint x: 451, endPoint y: 233, distance: 53.5
click at [451, 233] on div at bounding box center [437, 229] width 106 height 10
click at [351, 174] on line "button" at bounding box center [350, 174] width 4 height 4
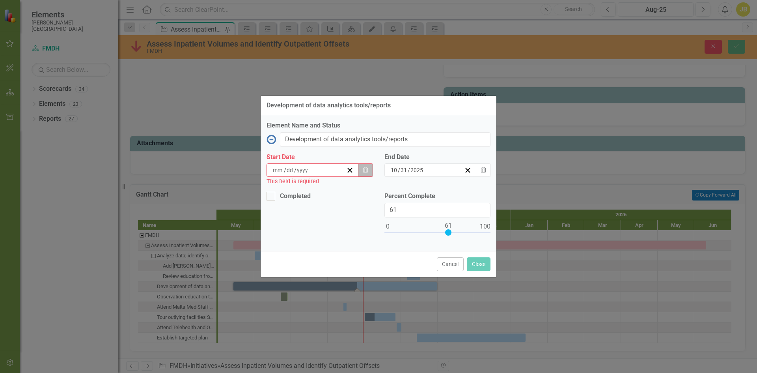
click at [365, 170] on icon "Calendar" at bounding box center [365, 170] width 5 height 6
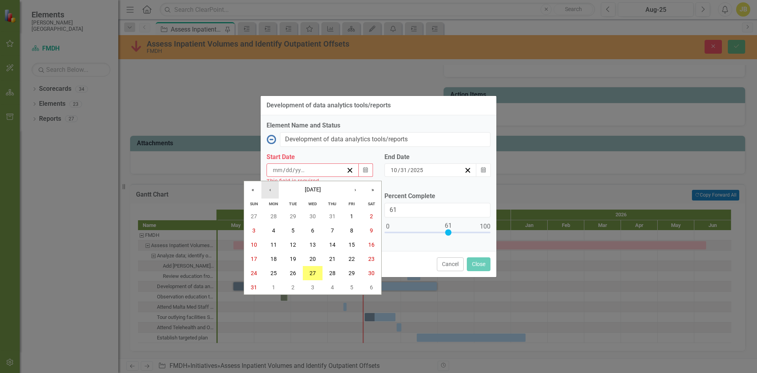
click at [270, 188] on button "‹" at bounding box center [269, 189] width 17 height 17
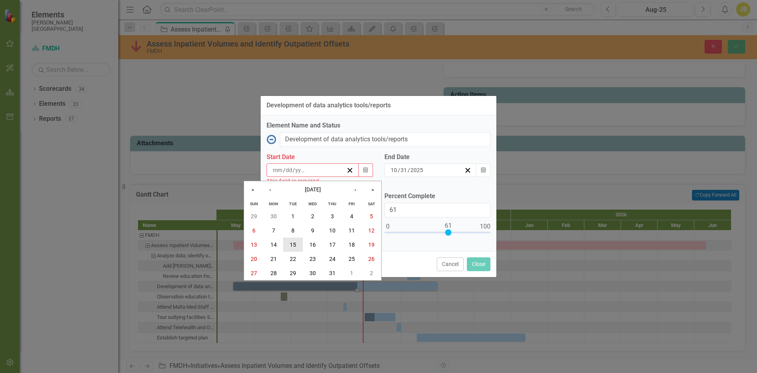
click at [297, 244] on button "15" at bounding box center [293, 244] width 20 height 14
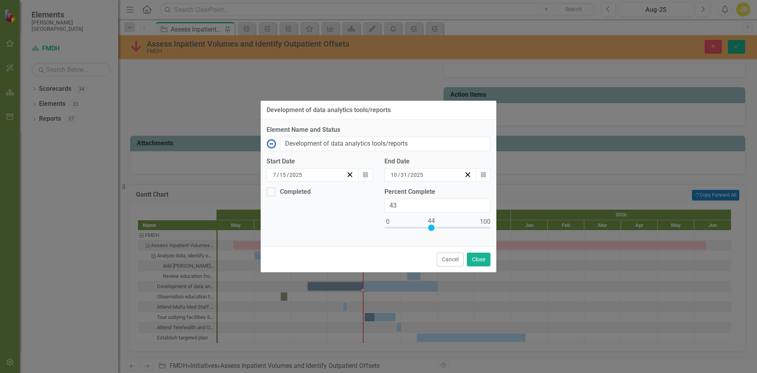
type input "44"
drag, startPoint x: 446, startPoint y: 225, endPoint x: 429, endPoint y: 230, distance: 18.1
click at [429, 230] on div at bounding box center [437, 229] width 106 height 10
click at [470, 258] on button "Close" at bounding box center [479, 259] width 24 height 14
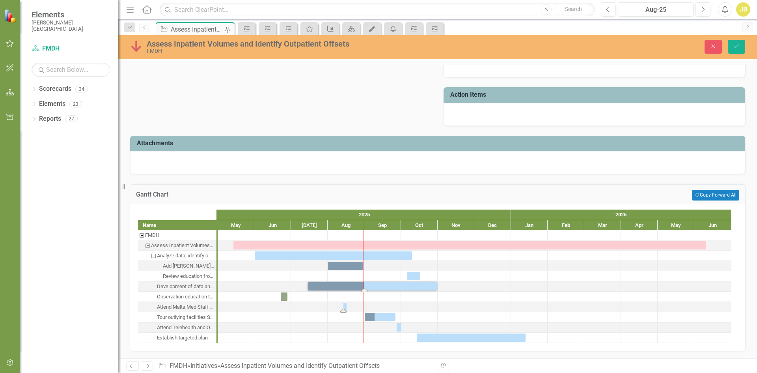
click at [347, 307] on div "Task: Start date: 2025-08-14 End date: 2025-08-14" at bounding box center [347, 306] width 3 height 8
click at [345, 307] on div "Task: Start date: 2025-08-14 End date: 2025-08-14" at bounding box center [344, 306] width 3 height 8
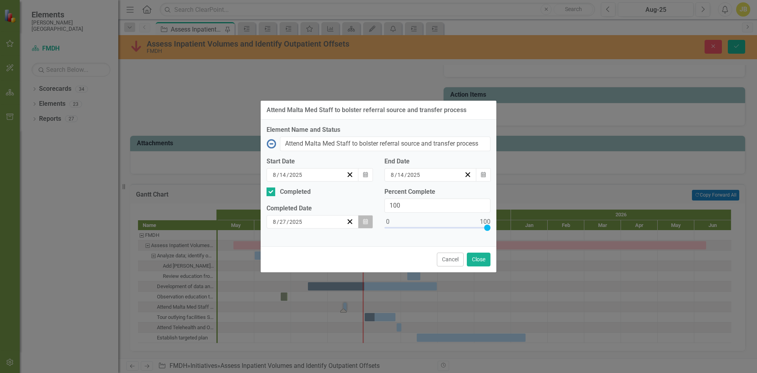
click at [364, 222] on icon "button" at bounding box center [365, 221] width 5 height 6
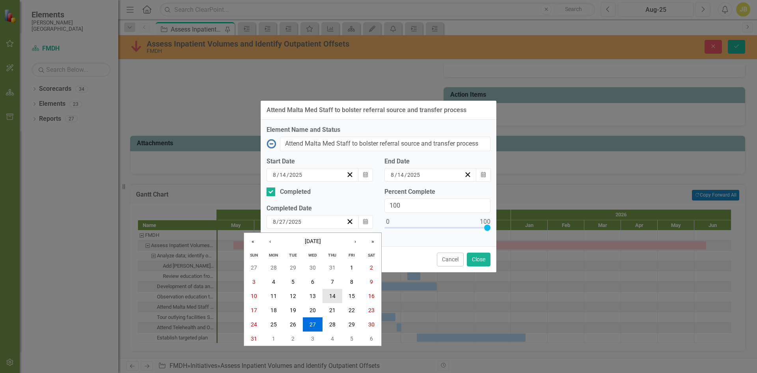
click at [329, 298] on abbr "14" at bounding box center [332, 296] width 6 height 6
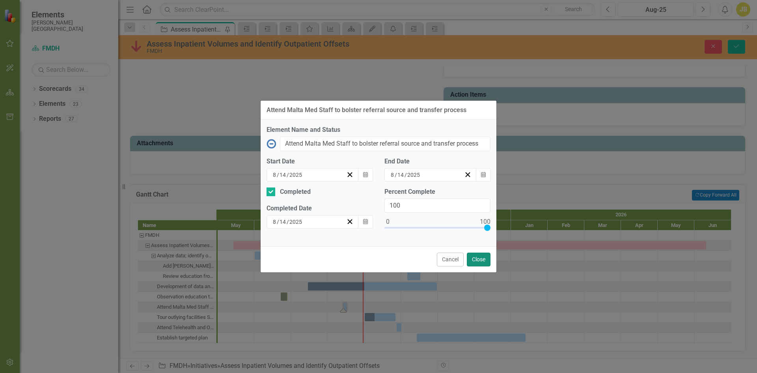
click at [479, 259] on button "Close" at bounding box center [479, 259] width 24 height 14
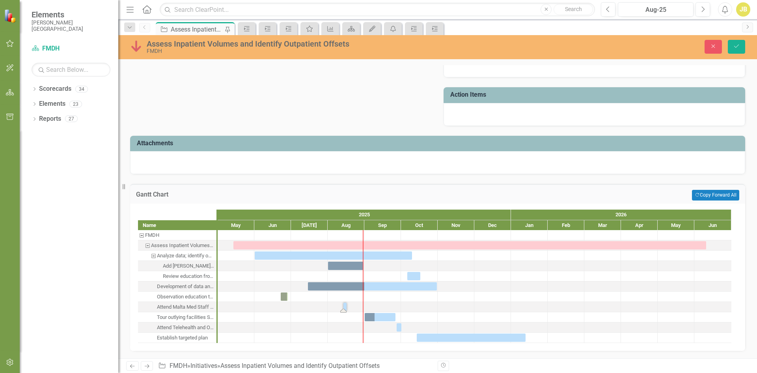
click at [344, 307] on div "Task: Start date: 2025-08-14 End date: 2025-08-14" at bounding box center [344, 306] width 3 height 8
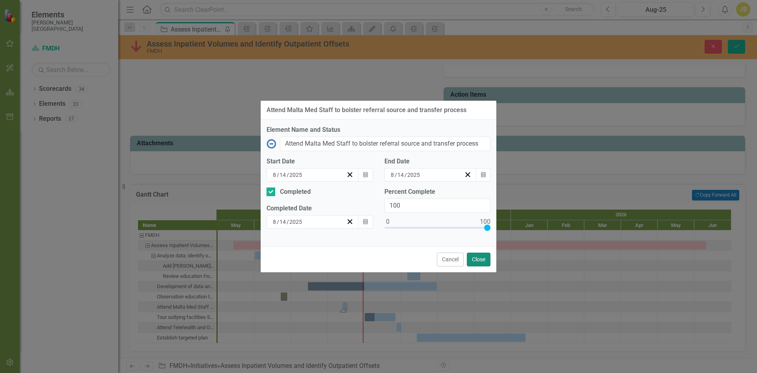
click at [471, 263] on button "Close" at bounding box center [479, 259] width 24 height 14
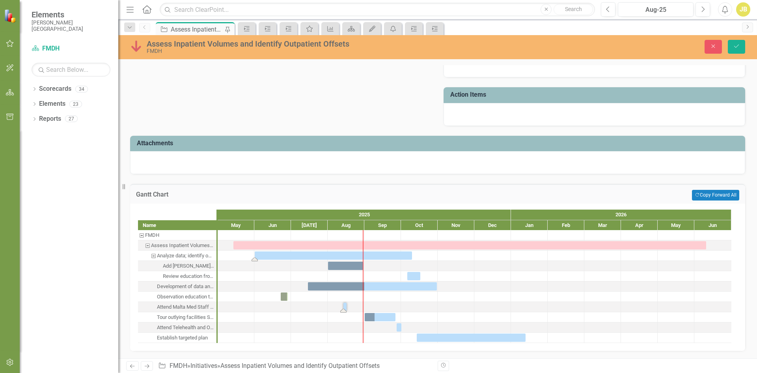
click at [338, 254] on div "Task: Start date: 2025-06-01 End date: 2025-10-10" at bounding box center [333, 255] width 157 height 8
click at [335, 255] on div "Task: Start date: 2025-06-01 End date: 2025-10-10" at bounding box center [333, 255] width 157 height 8
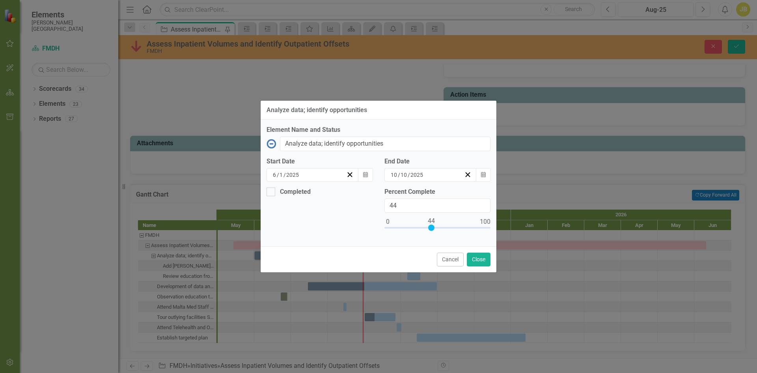
drag, startPoint x: 389, startPoint y: 225, endPoint x: 433, endPoint y: 227, distance: 44.2
click at [433, 227] on div at bounding box center [431, 227] width 6 height 6
click at [367, 175] on icon "Calendar" at bounding box center [365, 175] width 5 height 6
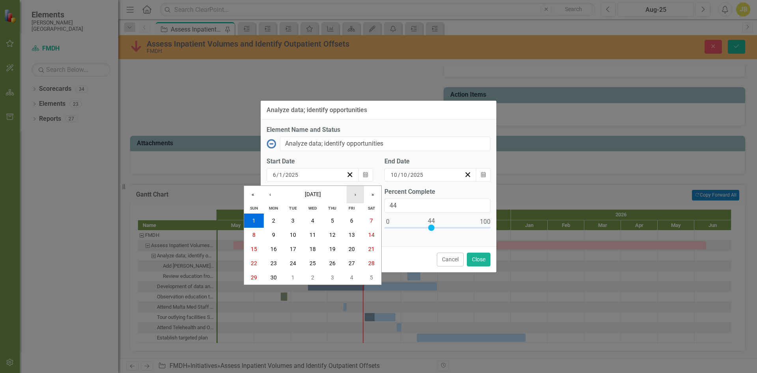
click at [353, 196] on button "›" at bounding box center [355, 194] width 17 height 17
click at [290, 219] on button "1" at bounding box center [293, 220] width 20 height 14
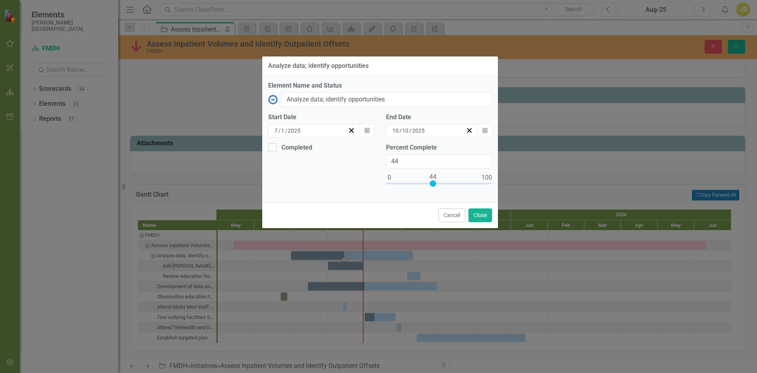
drag, startPoint x: 417, startPoint y: 110, endPoint x: 418, endPoint y: 66, distance: 43.8
click at [418, 66] on div "Analyze data; identify opportunities" at bounding box center [380, 65] width 236 height 19
type input "60"
drag, startPoint x: 431, startPoint y: 184, endPoint x: 447, endPoint y: 185, distance: 16.2
click at [447, 185] on div at bounding box center [449, 183] width 6 height 6
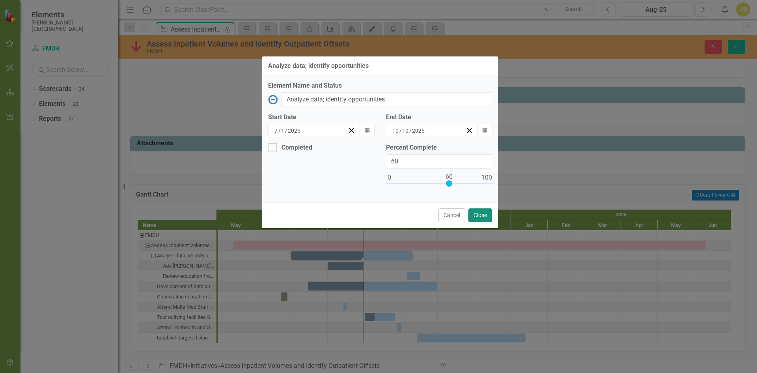
click at [478, 215] on button "Close" at bounding box center [480, 215] width 24 height 14
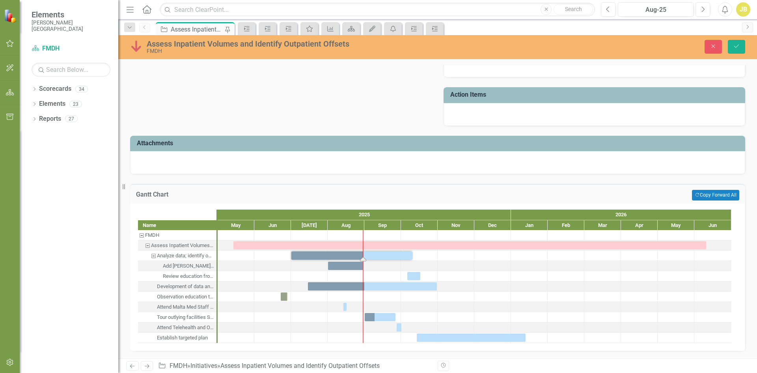
click at [352, 253] on div "Task: Start date: 2025-07-01 End date: 2025-10-10" at bounding box center [351, 255] width 121 height 8
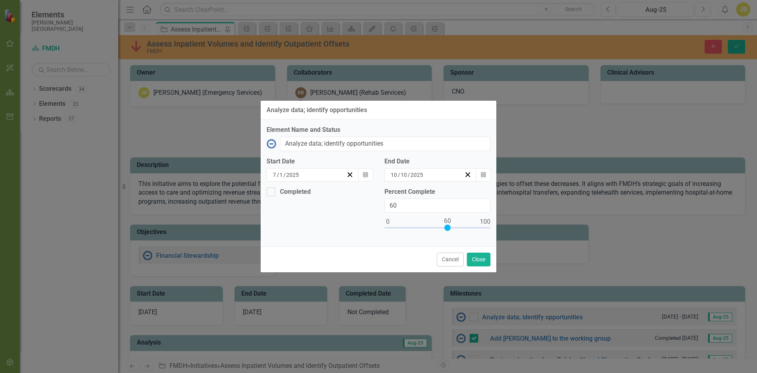
scroll to position [430, 0]
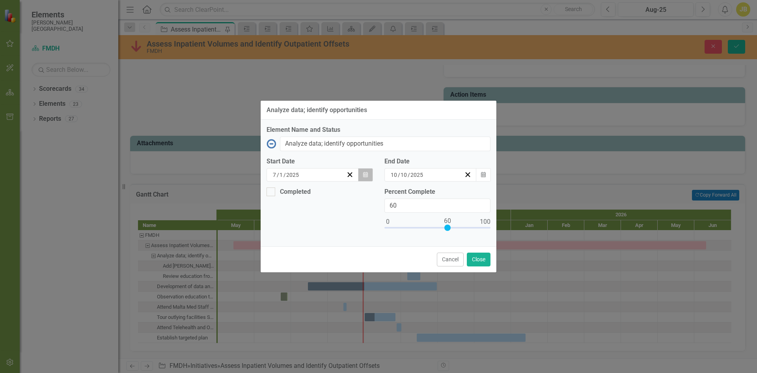
click at [363, 173] on icon "Calendar" at bounding box center [365, 175] width 5 height 6
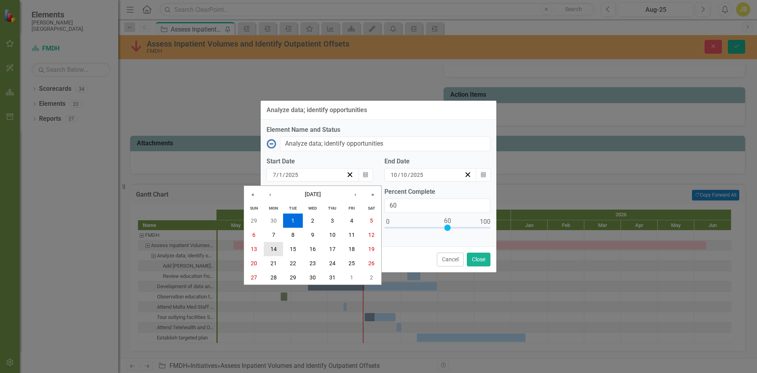
click at [275, 249] on abbr "14" at bounding box center [273, 249] width 6 height 6
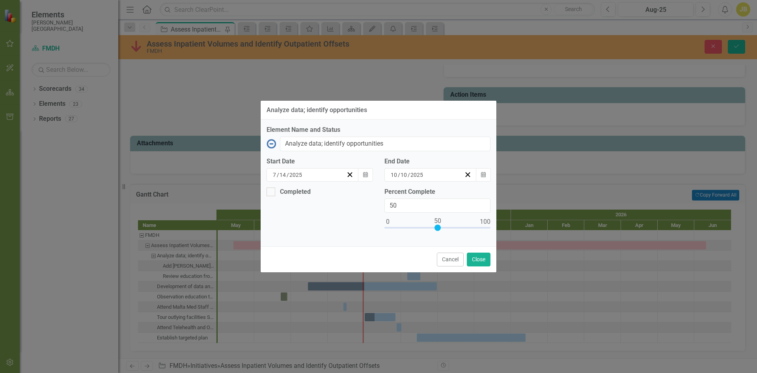
drag, startPoint x: 447, startPoint y: 228, endPoint x: 436, endPoint y: 225, distance: 11.0
click at [436, 225] on div at bounding box center [437, 227] width 6 height 6
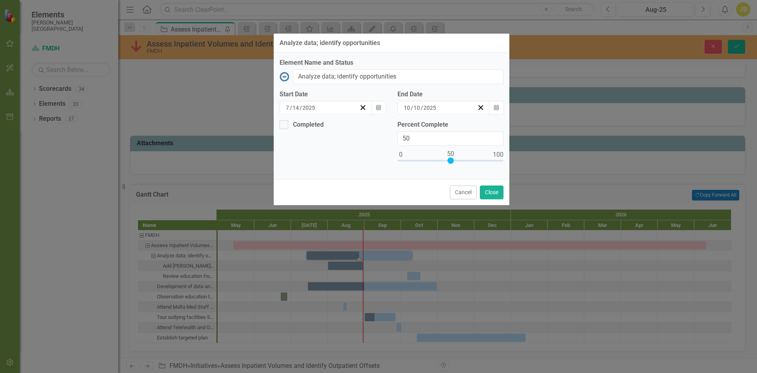
drag, startPoint x: 413, startPoint y: 110, endPoint x: 426, endPoint y: 43, distance: 68.3
click at [426, 43] on div "Analyze data; identify opportunities" at bounding box center [392, 43] width 236 height 19
type input "60"
drag, startPoint x: 449, startPoint y: 160, endPoint x: 460, endPoint y: 158, distance: 10.3
click at [460, 158] on div at bounding box center [460, 160] width 6 height 6
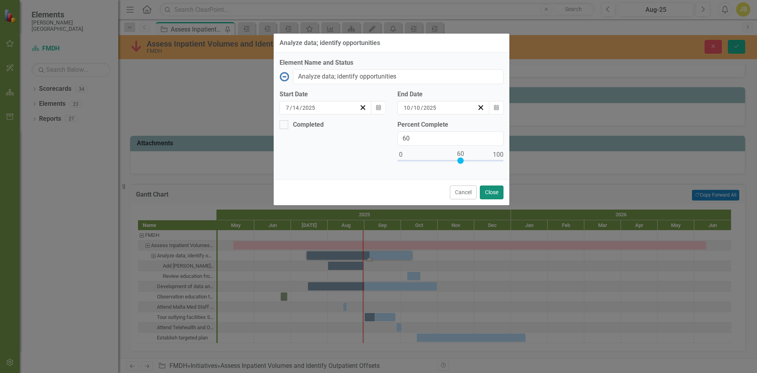
click at [485, 189] on button "Close" at bounding box center [492, 192] width 24 height 14
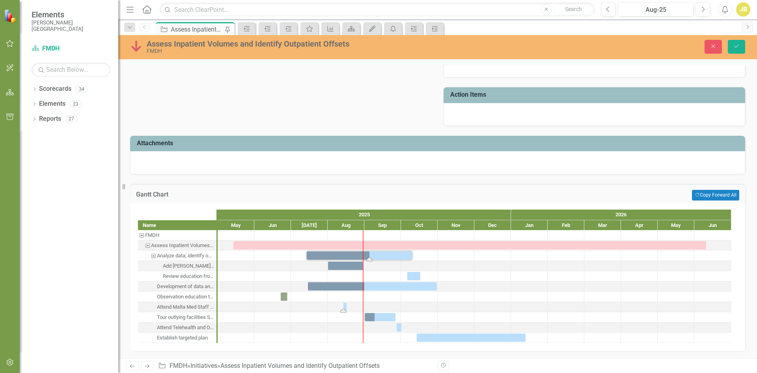
click at [345, 307] on div "Task: Start date: 2025-08-14 End date: 2025-08-14" at bounding box center [344, 306] width 3 height 8
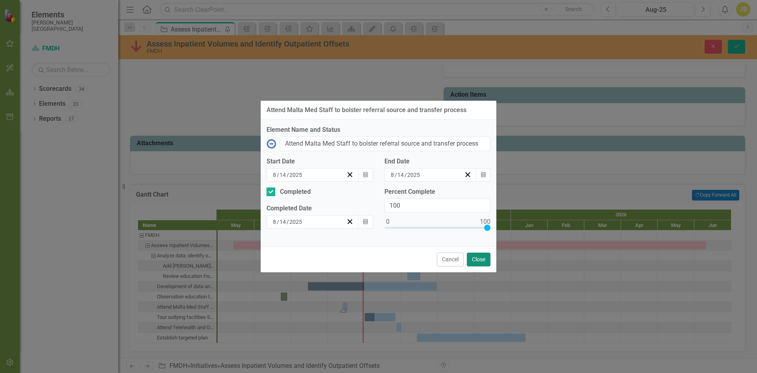
click at [478, 258] on button "Close" at bounding box center [479, 259] width 24 height 14
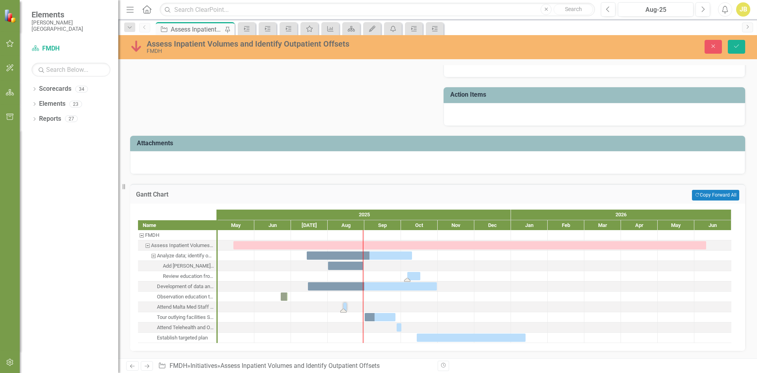
click at [414, 276] on div "Task: Start date: 2025-10-06 End date: 2025-10-17" at bounding box center [413, 276] width 13 height 8
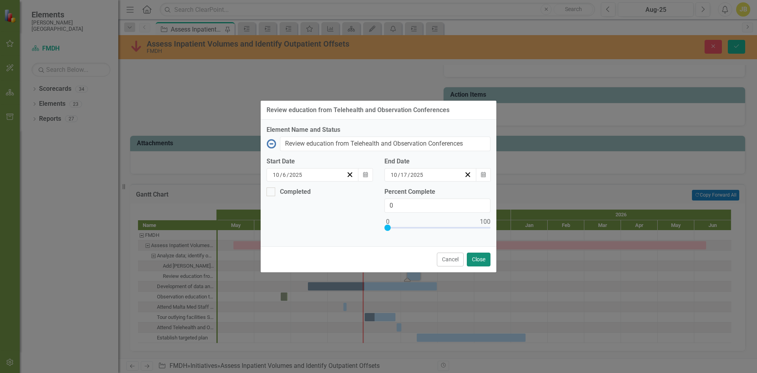
click at [475, 260] on button "Close" at bounding box center [479, 259] width 24 height 14
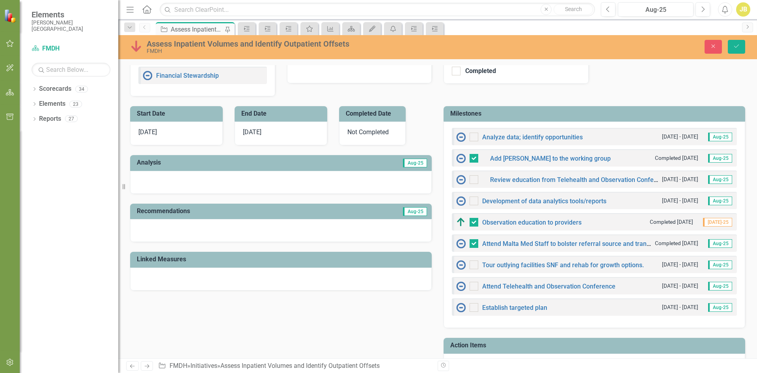
scroll to position [75, 0]
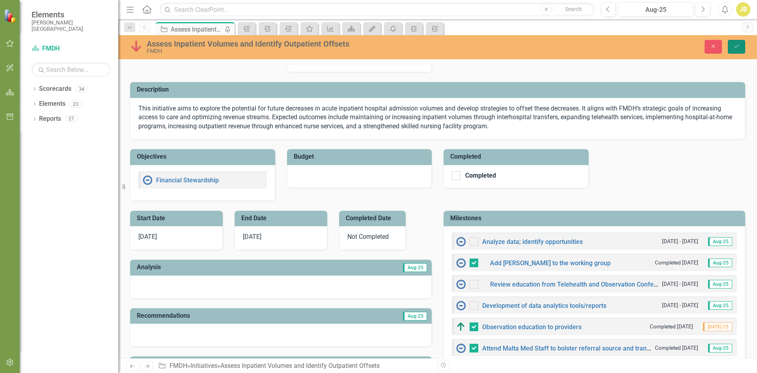
click at [737, 43] on button "Save" at bounding box center [736, 47] width 17 height 14
checkbox input "false"
checkbox input "true"
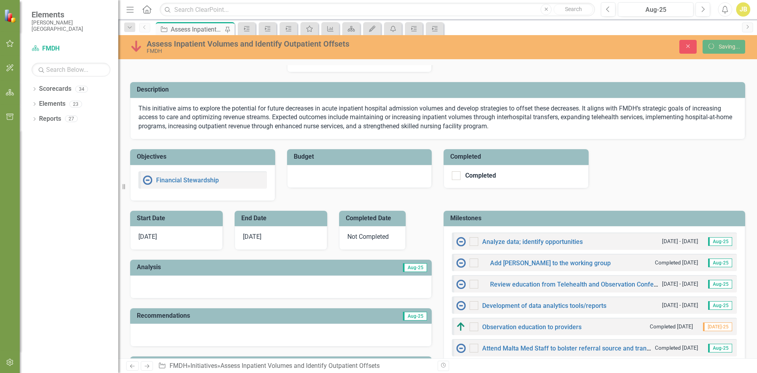
checkbox input "true"
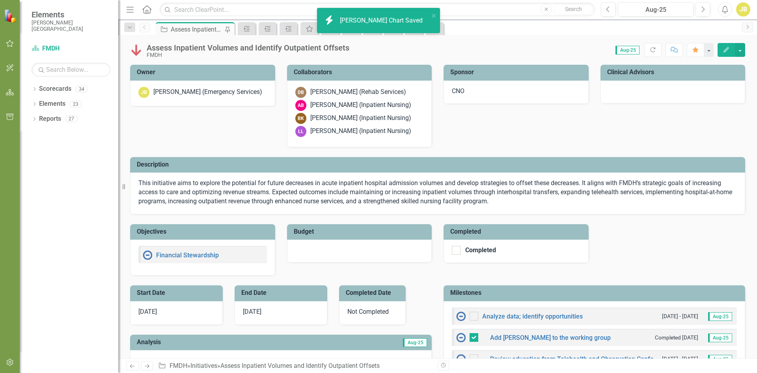
checkbox input "false"
checkbox input "true"
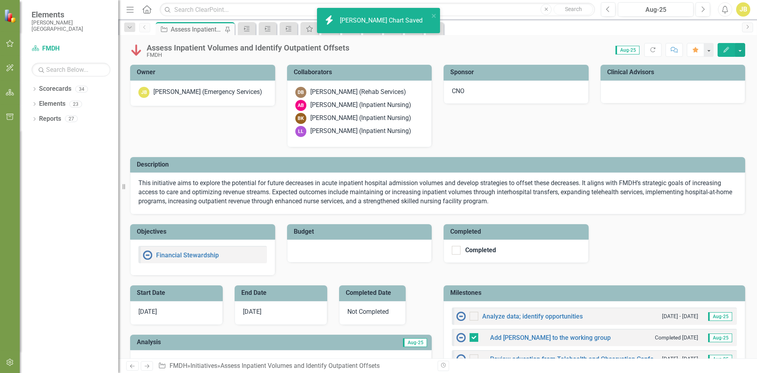
checkbox input "true"
checkbox input "false"
checkbox input "true"
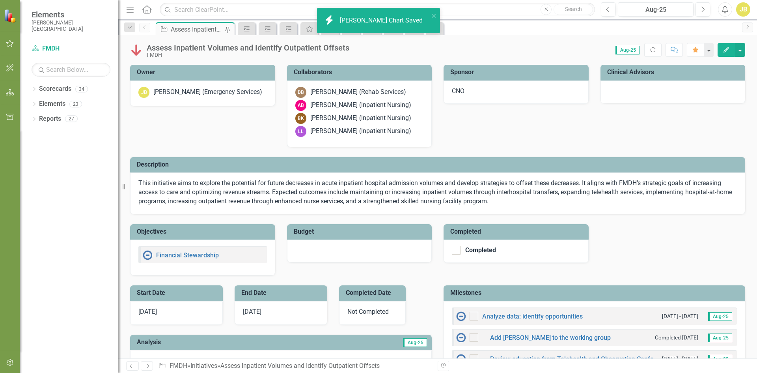
checkbox input "true"
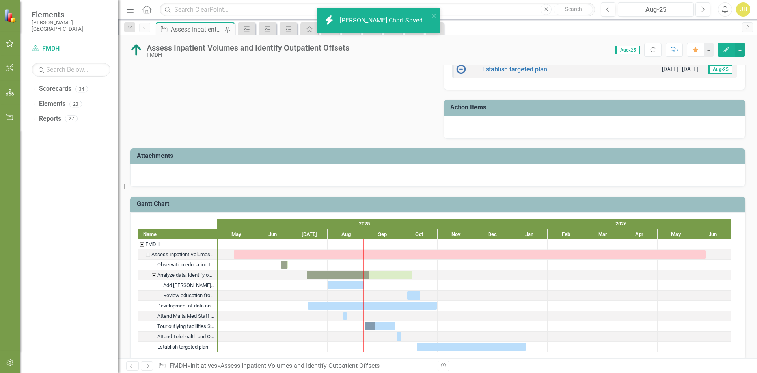
scroll to position [427, 0]
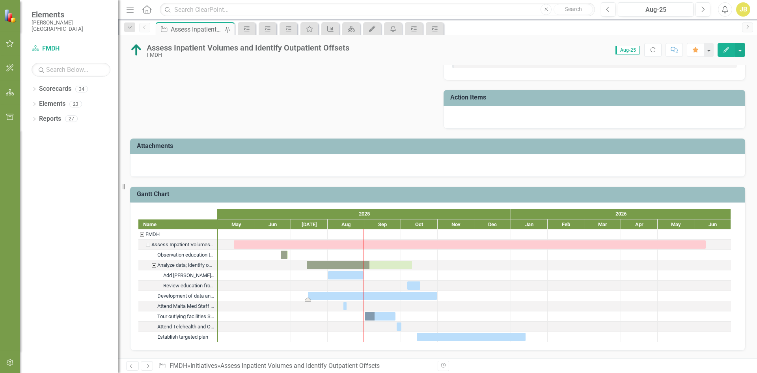
click at [358, 296] on div "Task: Start date: 2025-07-15 End date: 2025-10-31" at bounding box center [372, 295] width 129 height 8
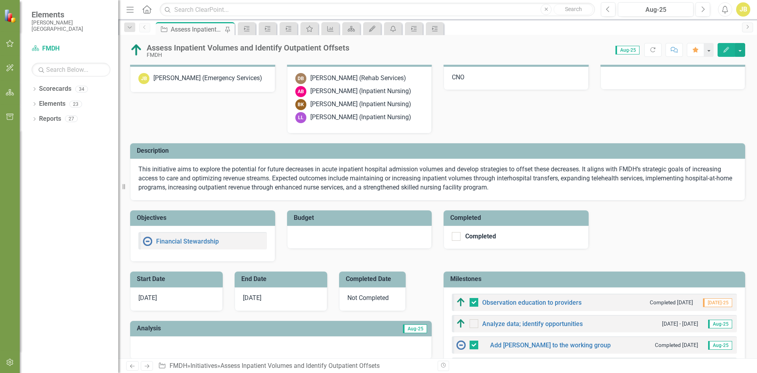
scroll to position [0, 0]
